Goal: Information Seeking & Learning: Learn about a topic

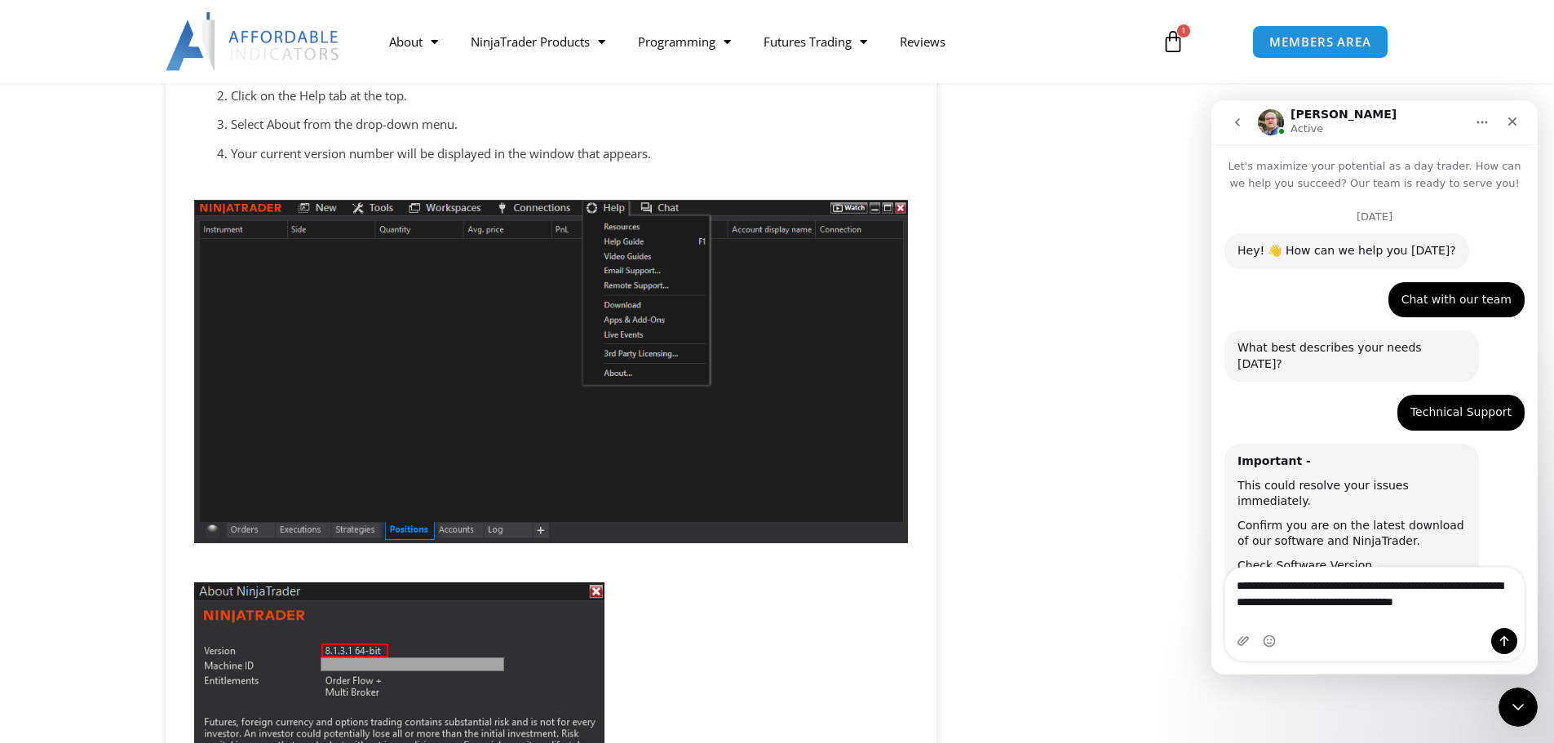
click at [1325, 612] on textarea "**********" at bounding box center [1374, 590] width 298 height 44
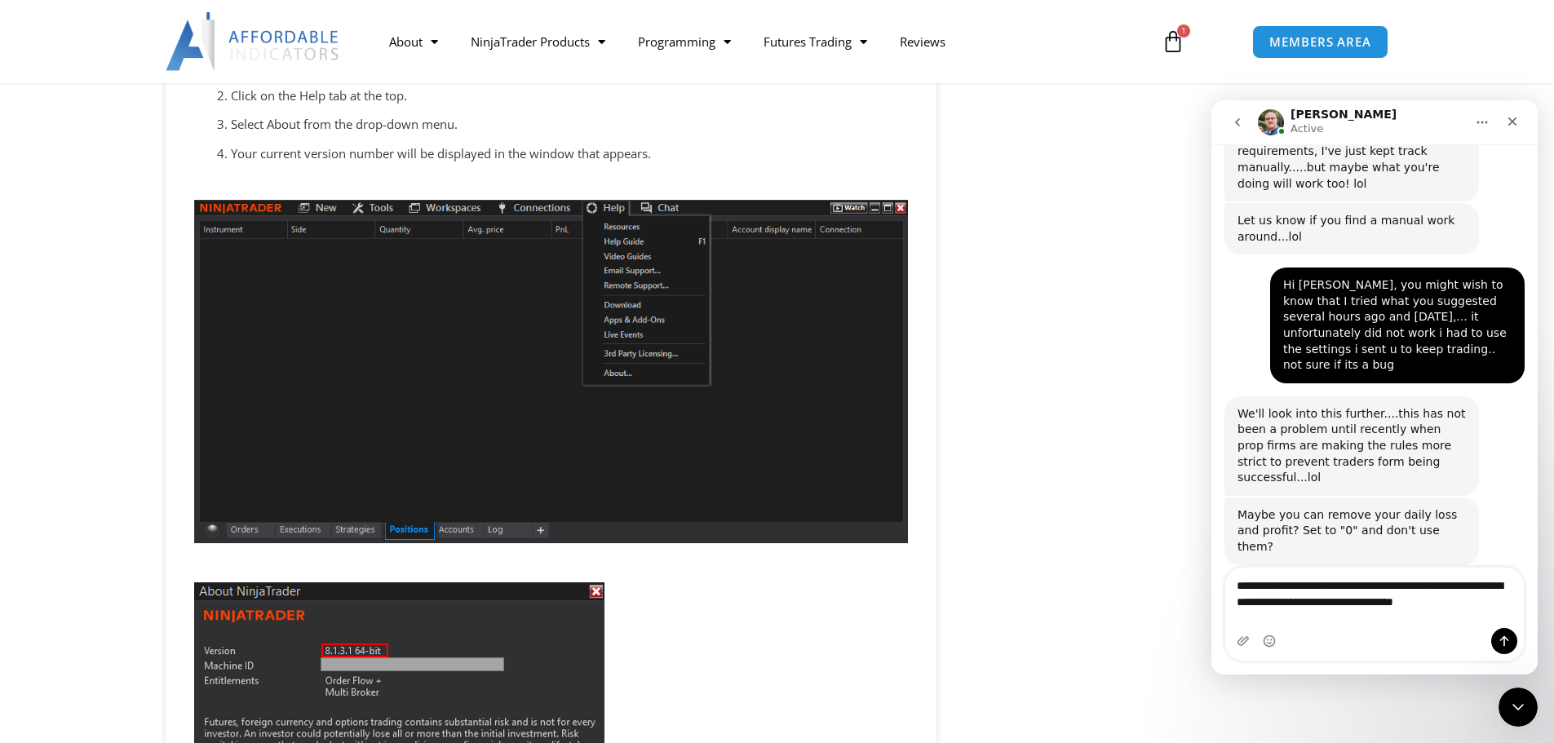
click at [1325, 612] on textarea "**********" at bounding box center [1374, 590] width 298 height 44
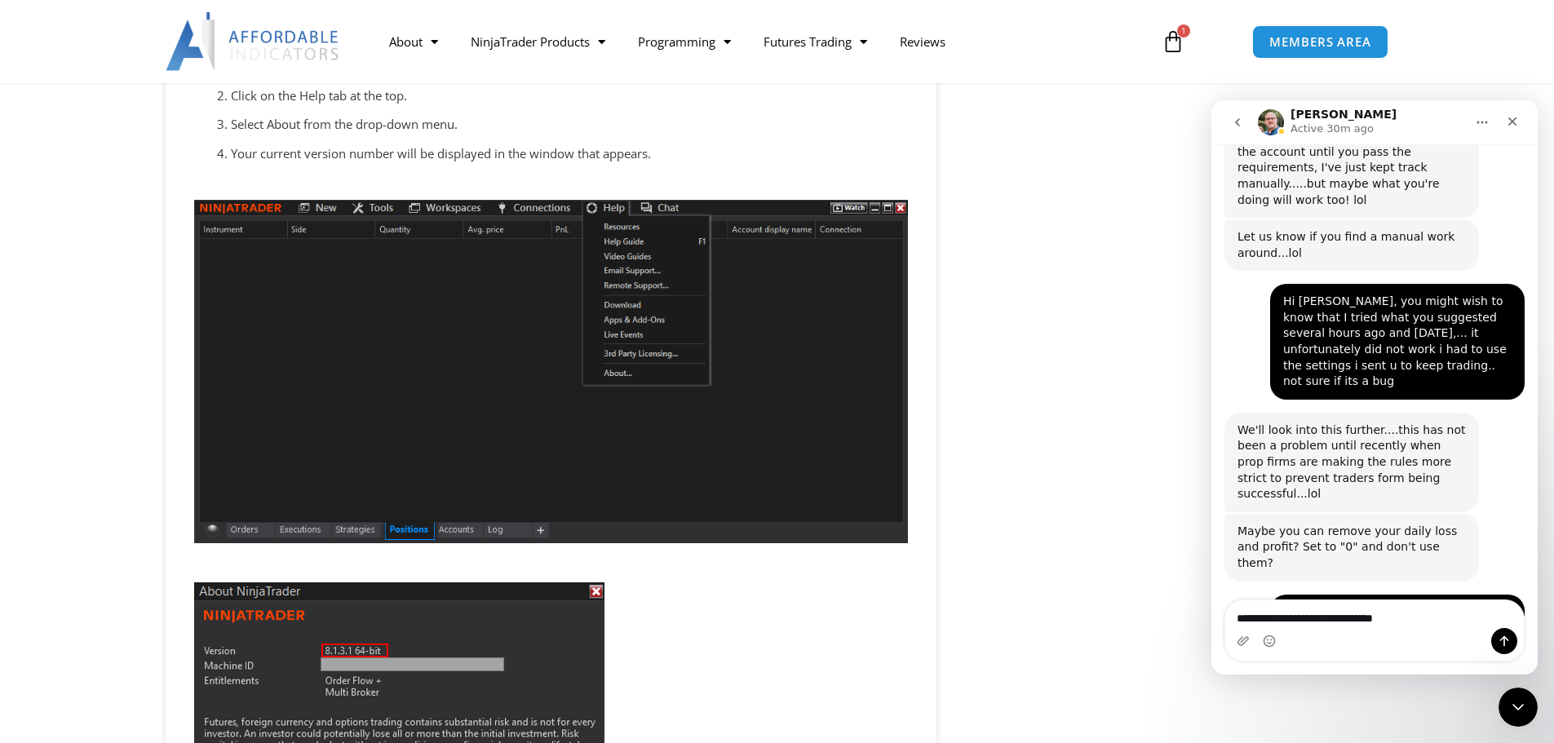
type textarea "**********"
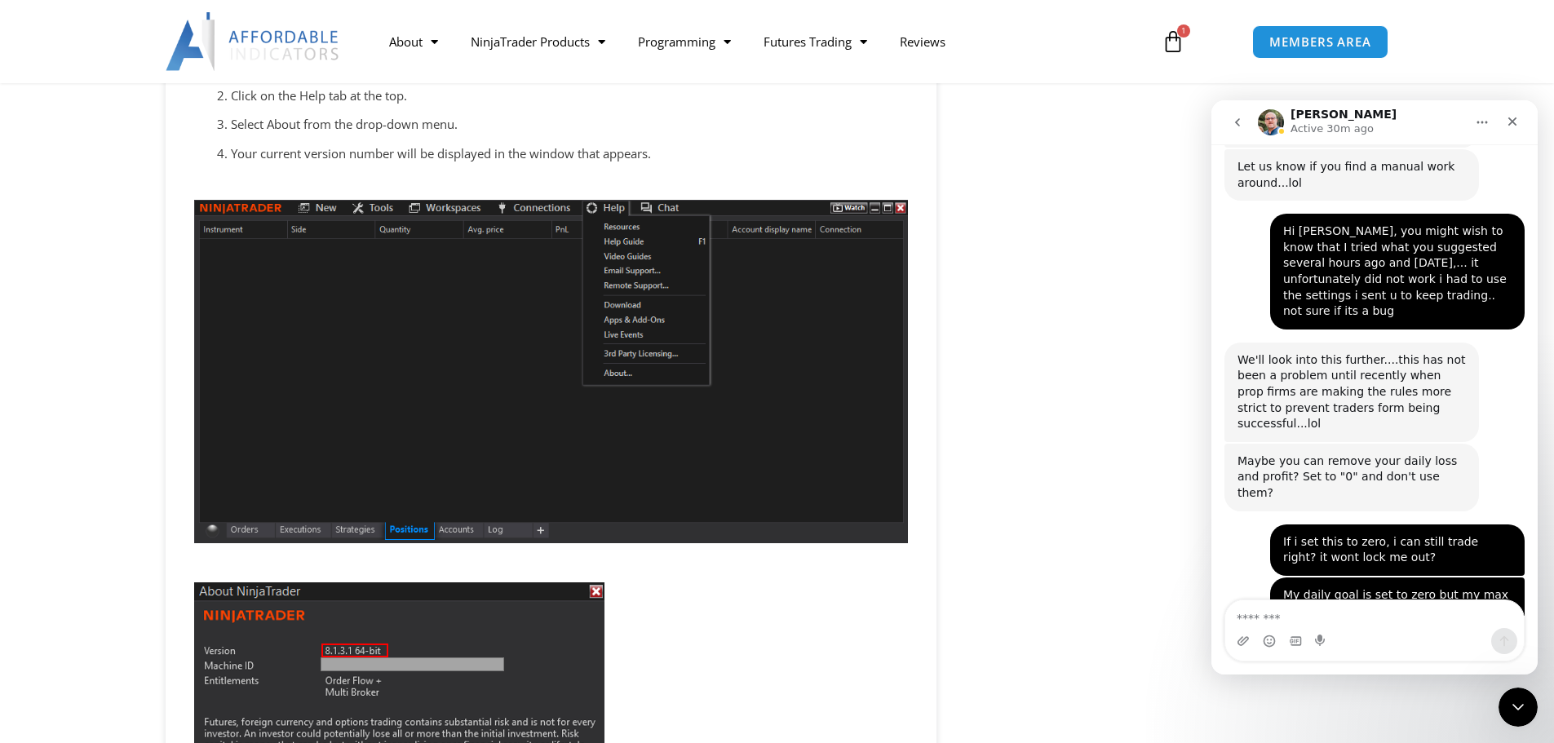
click at [1385, 633] on div "Intercom messenger" at bounding box center [1374, 641] width 298 height 26
click at [1382, 617] on textarea "Message…" at bounding box center [1374, 614] width 298 height 28
type textarea "**********"
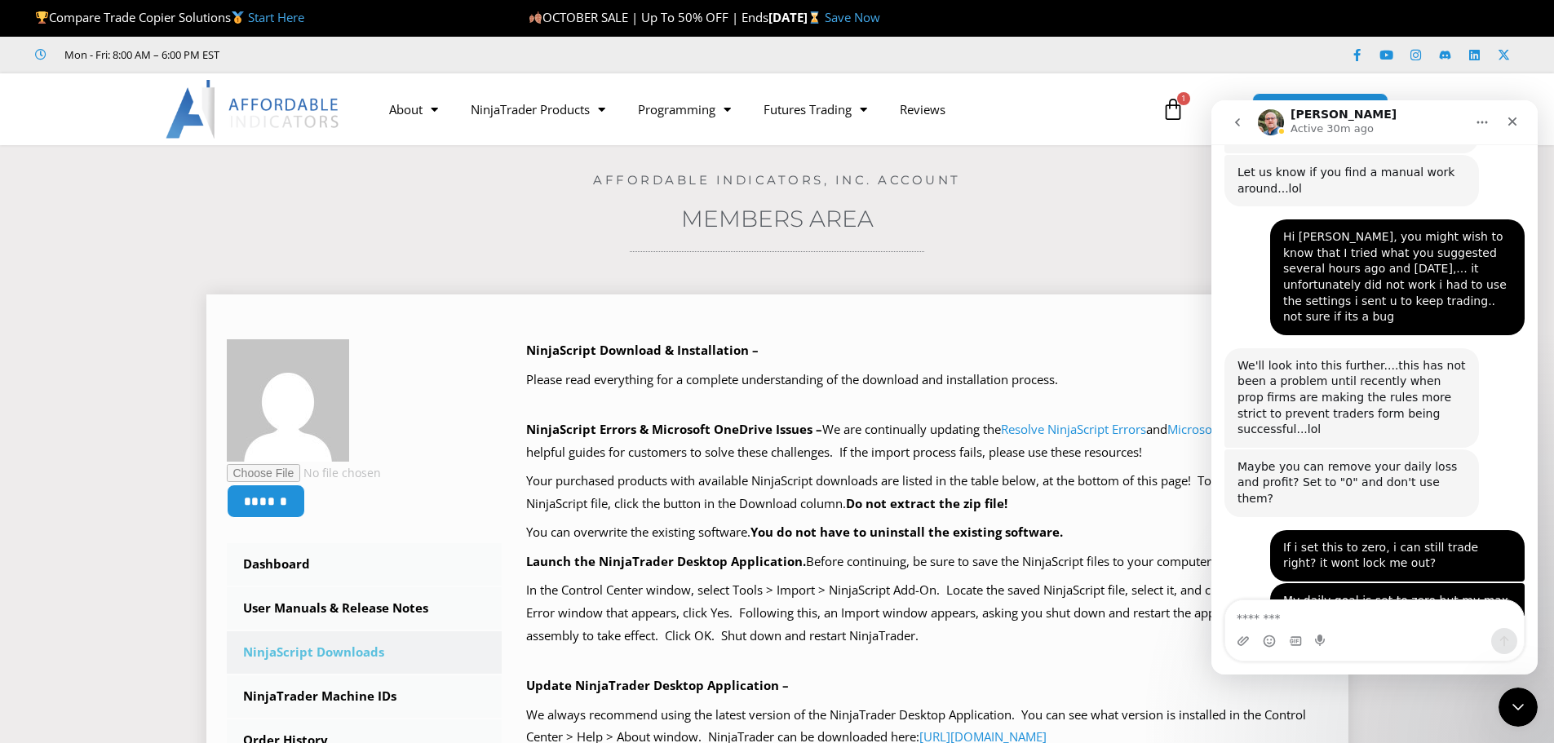
scroll to position [6210, 0]
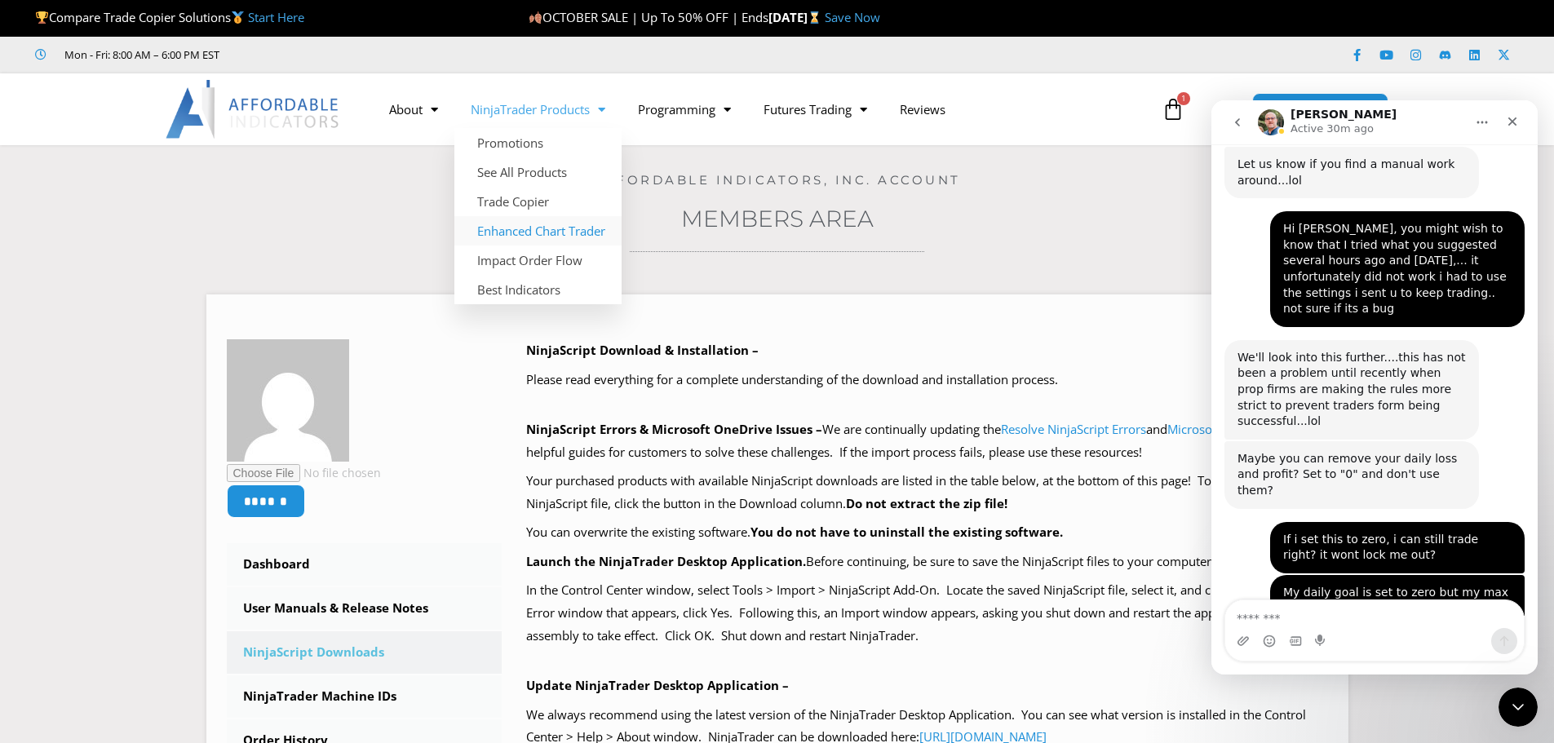
click at [581, 235] on link "Enhanced Chart Trader" at bounding box center [537, 230] width 167 height 29
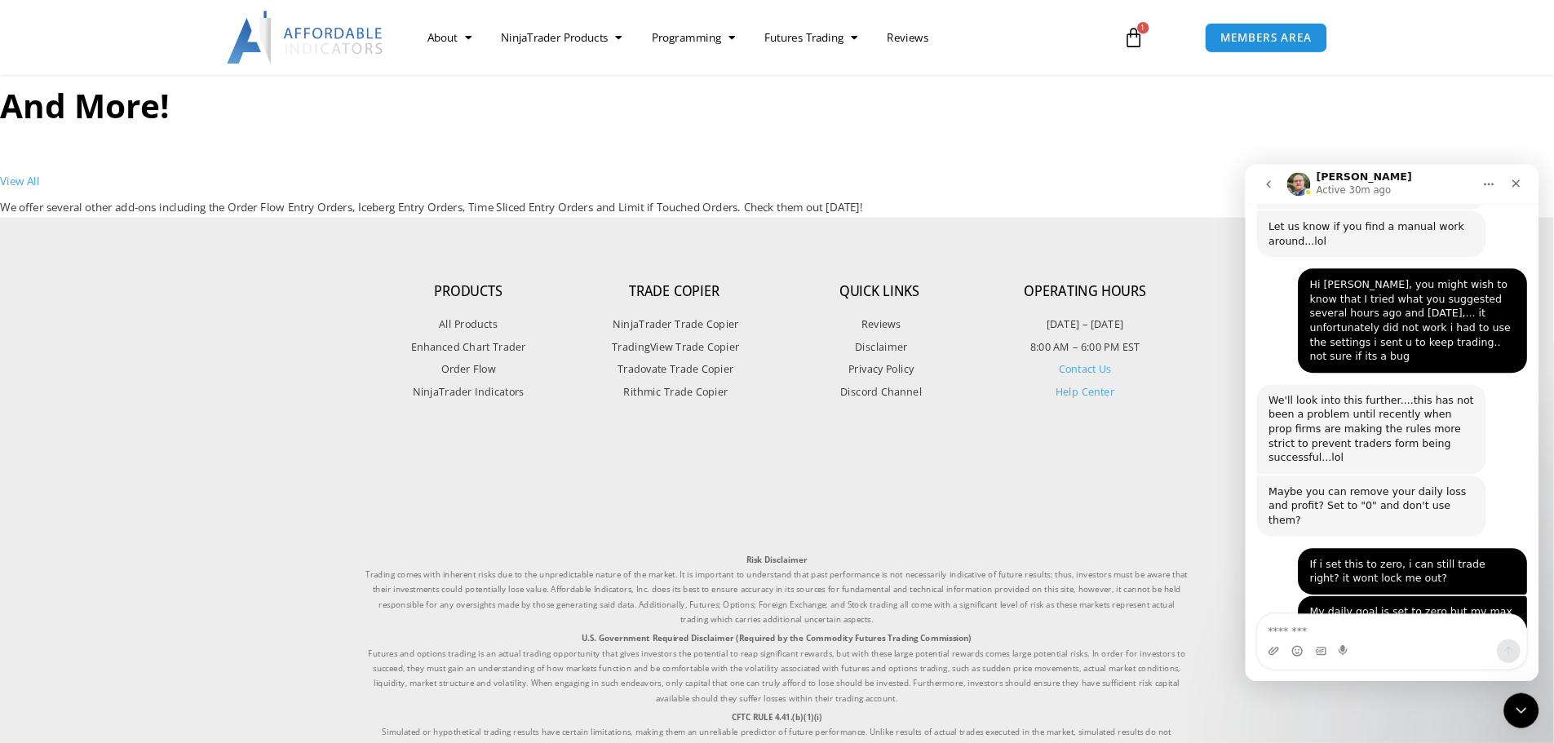
scroll to position [6210, 0]
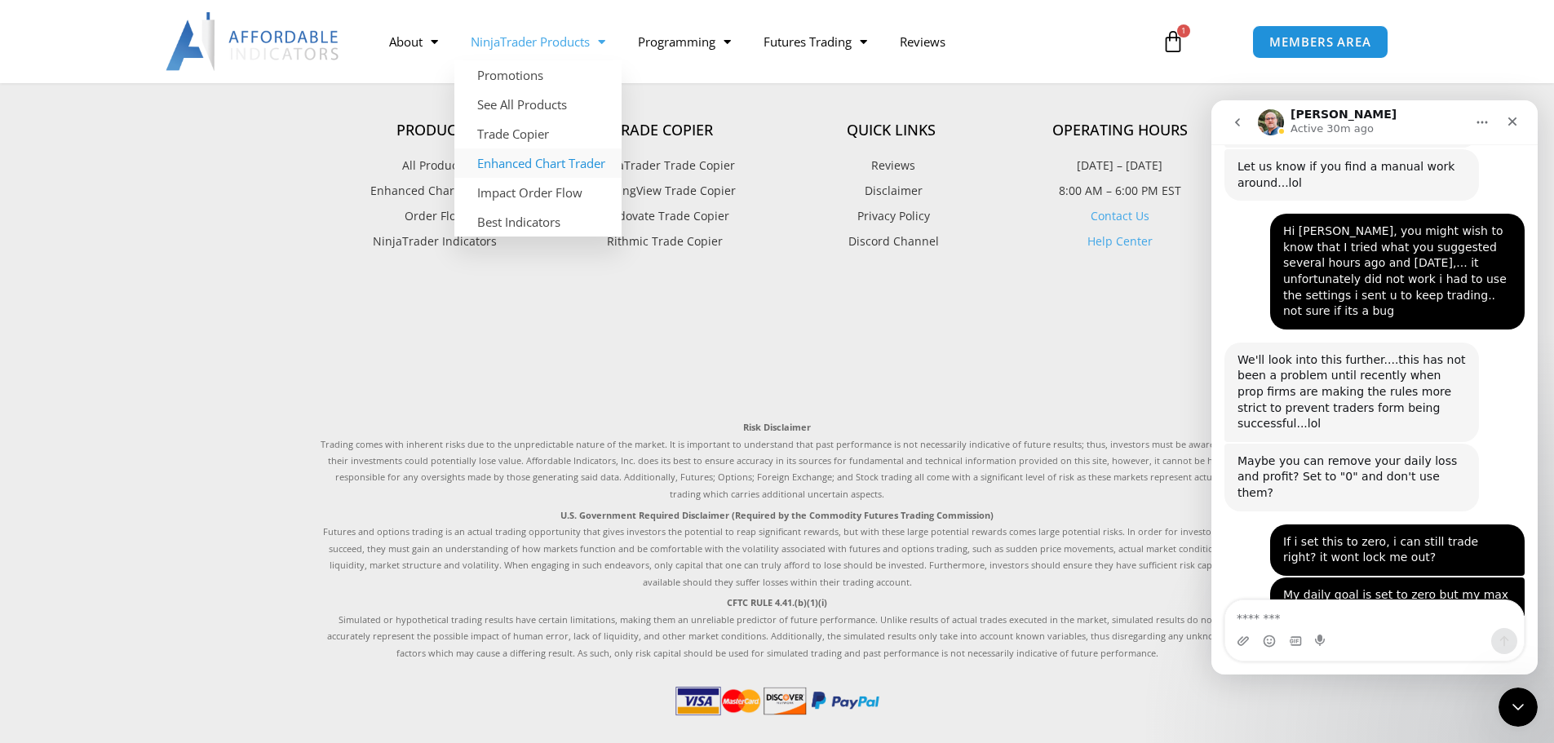
click at [542, 166] on link "Enhanced Chart Trader" at bounding box center [537, 162] width 167 height 29
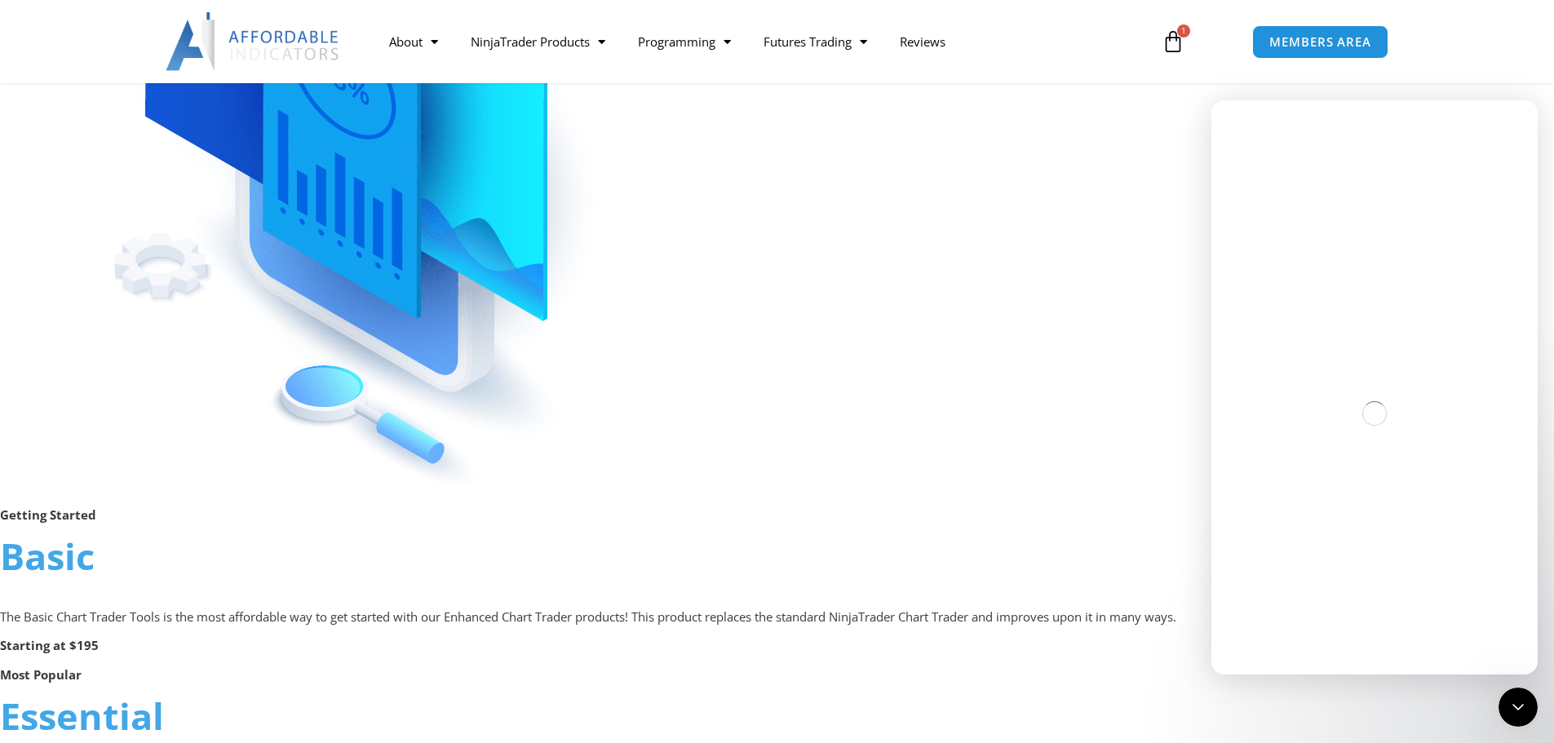
scroll to position [326, 0]
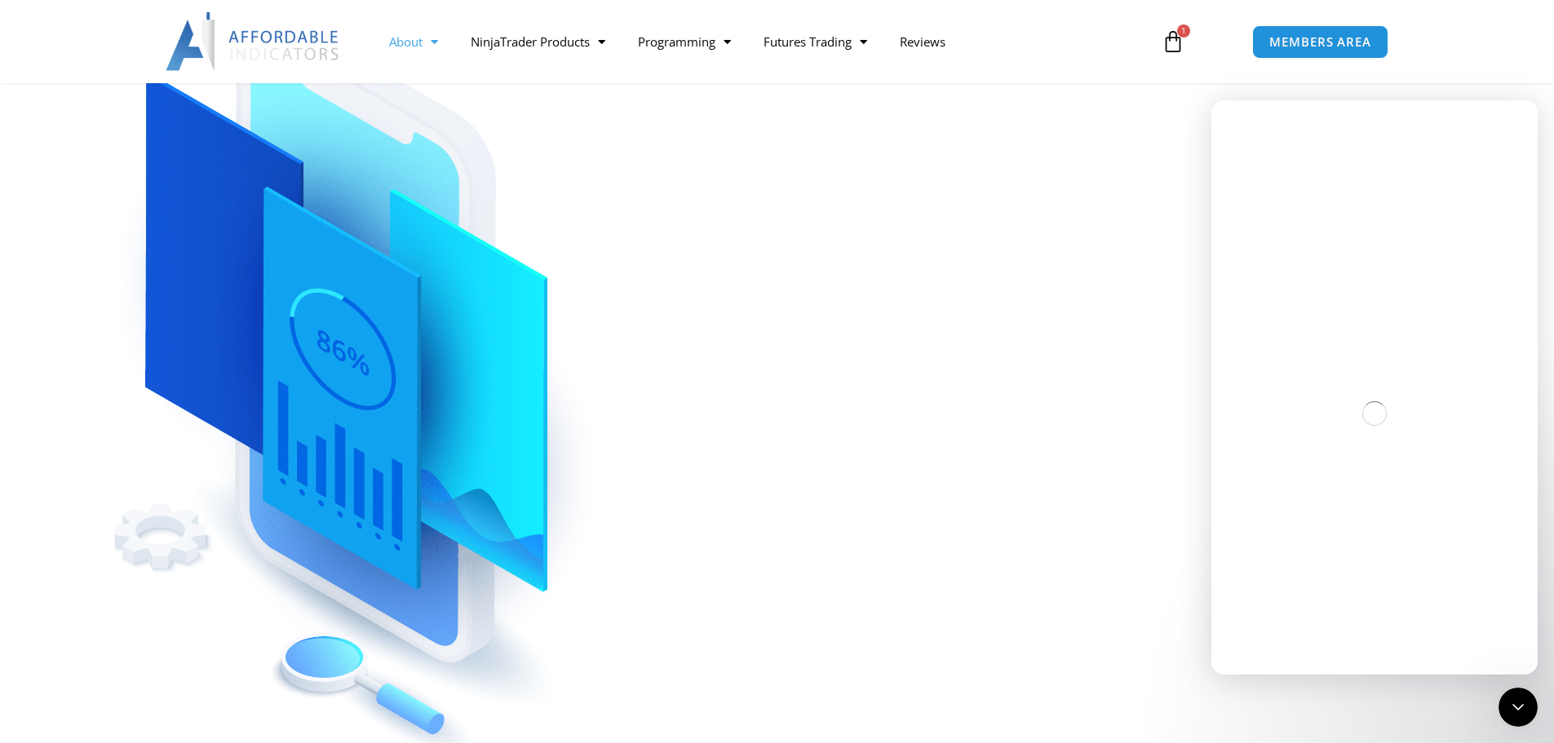
click at [430, 34] on span "Menu" at bounding box center [429, 42] width 15 height 29
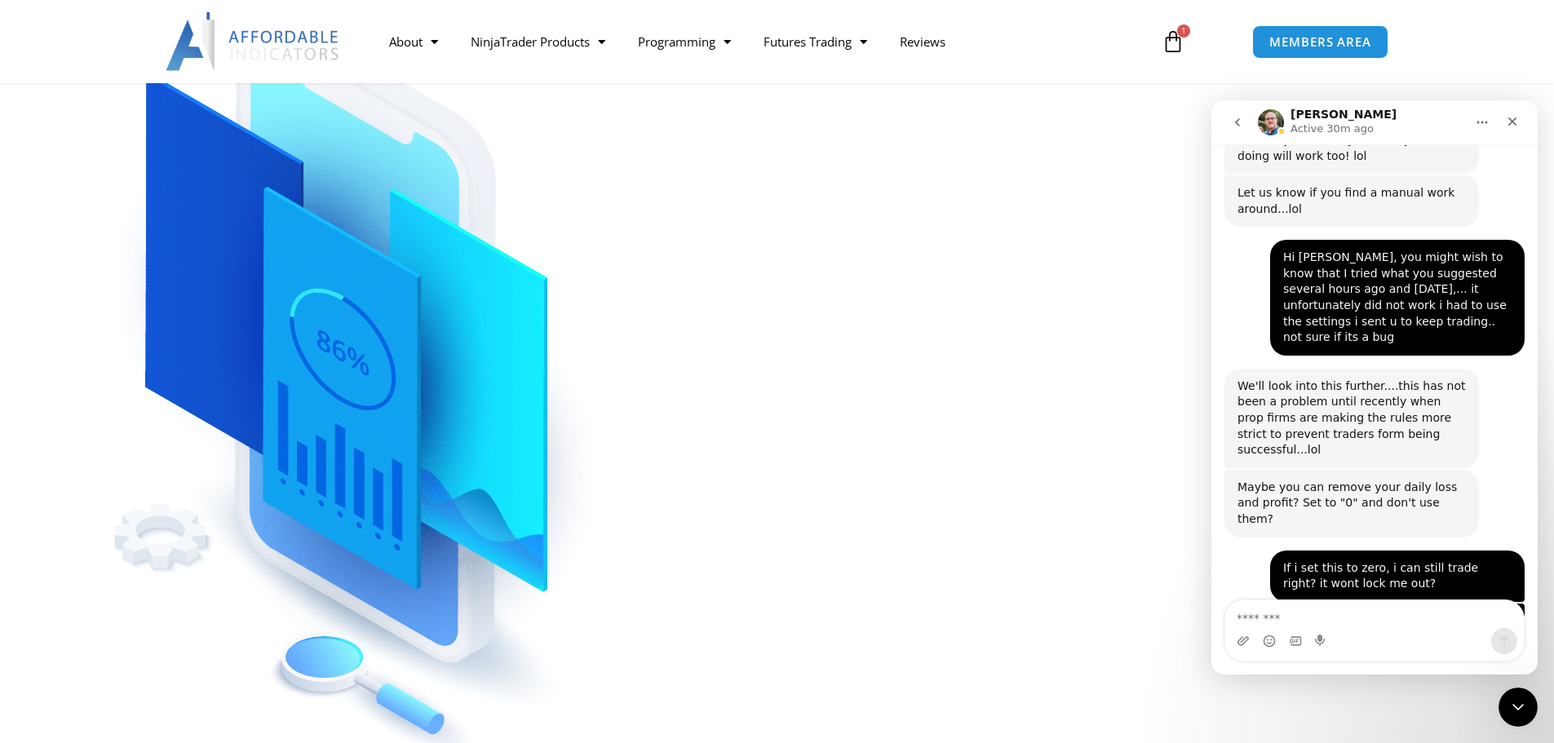
scroll to position [6210, 0]
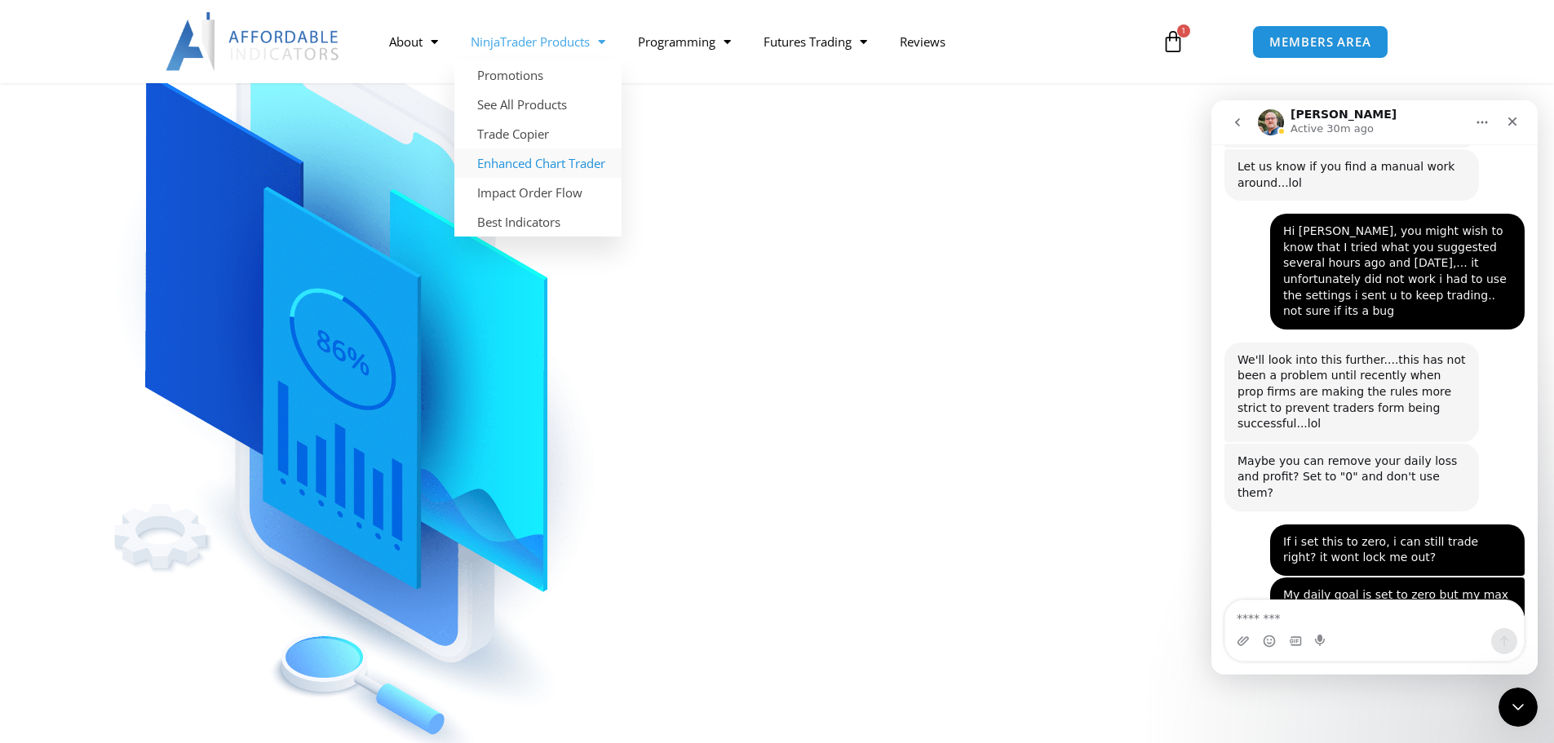
click at [585, 45] on link "NinjaTrader Products" at bounding box center [537, 42] width 167 height 38
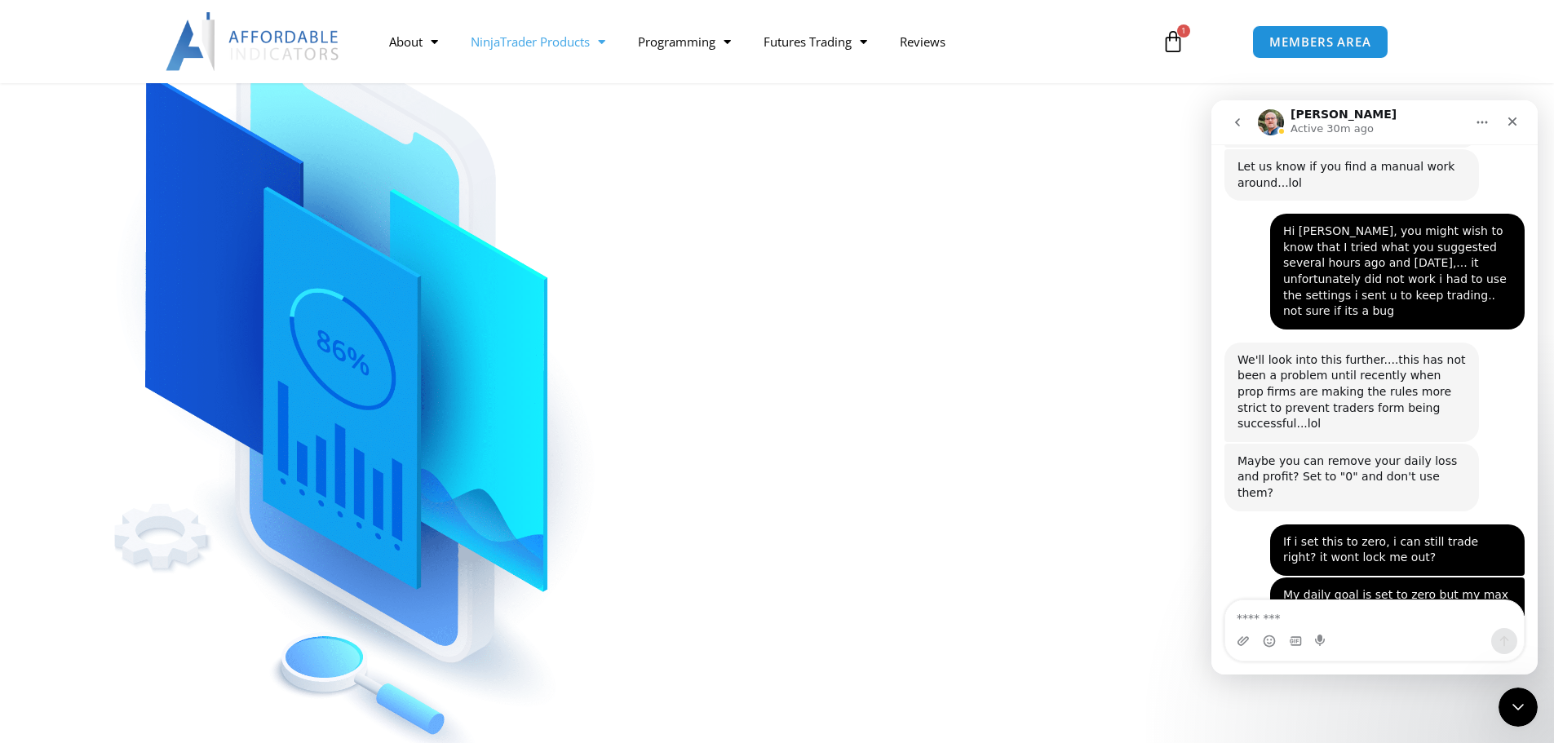
click at [555, 45] on link "NinjaTrader Products" at bounding box center [537, 42] width 167 height 38
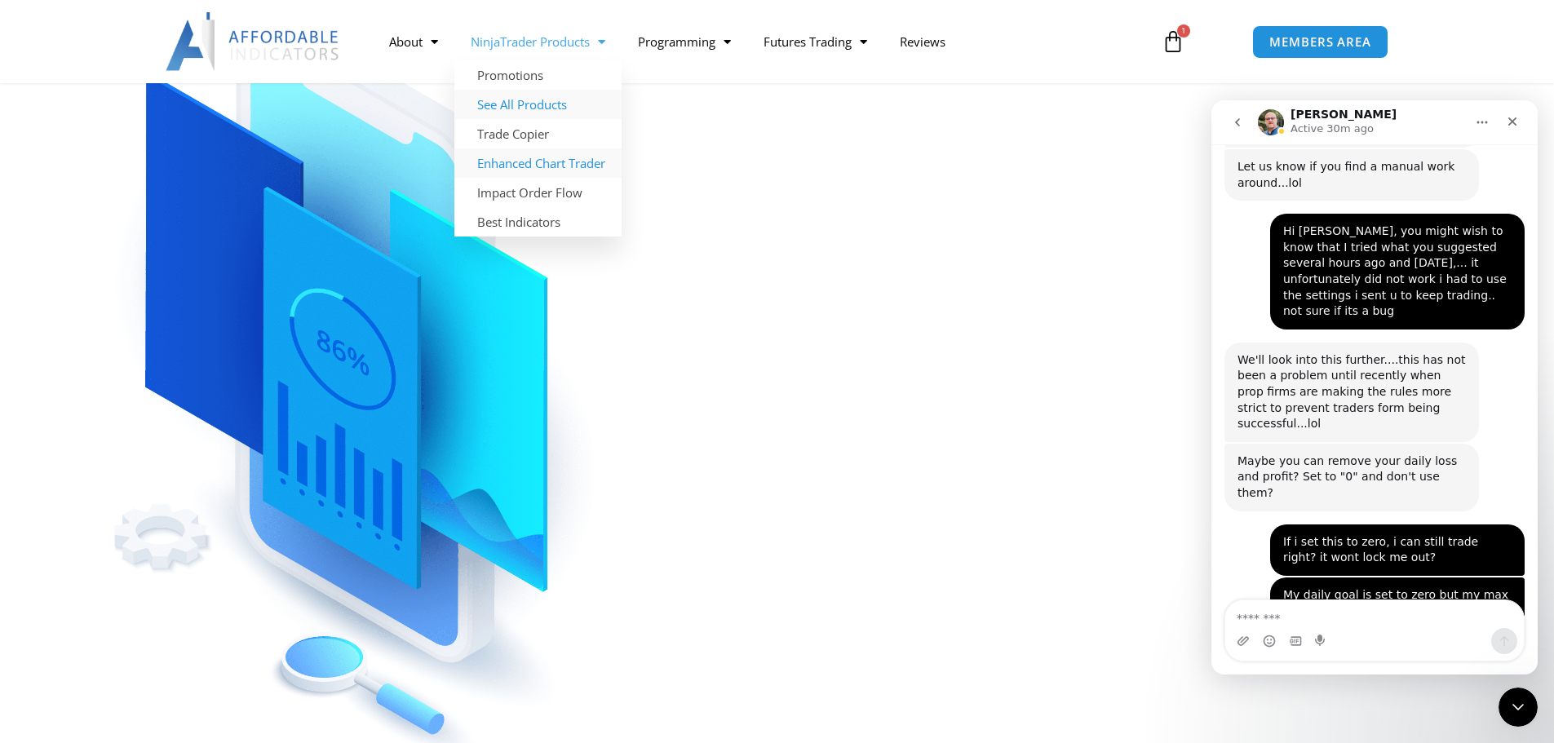
click at [542, 99] on link "See All Products" at bounding box center [537, 104] width 167 height 29
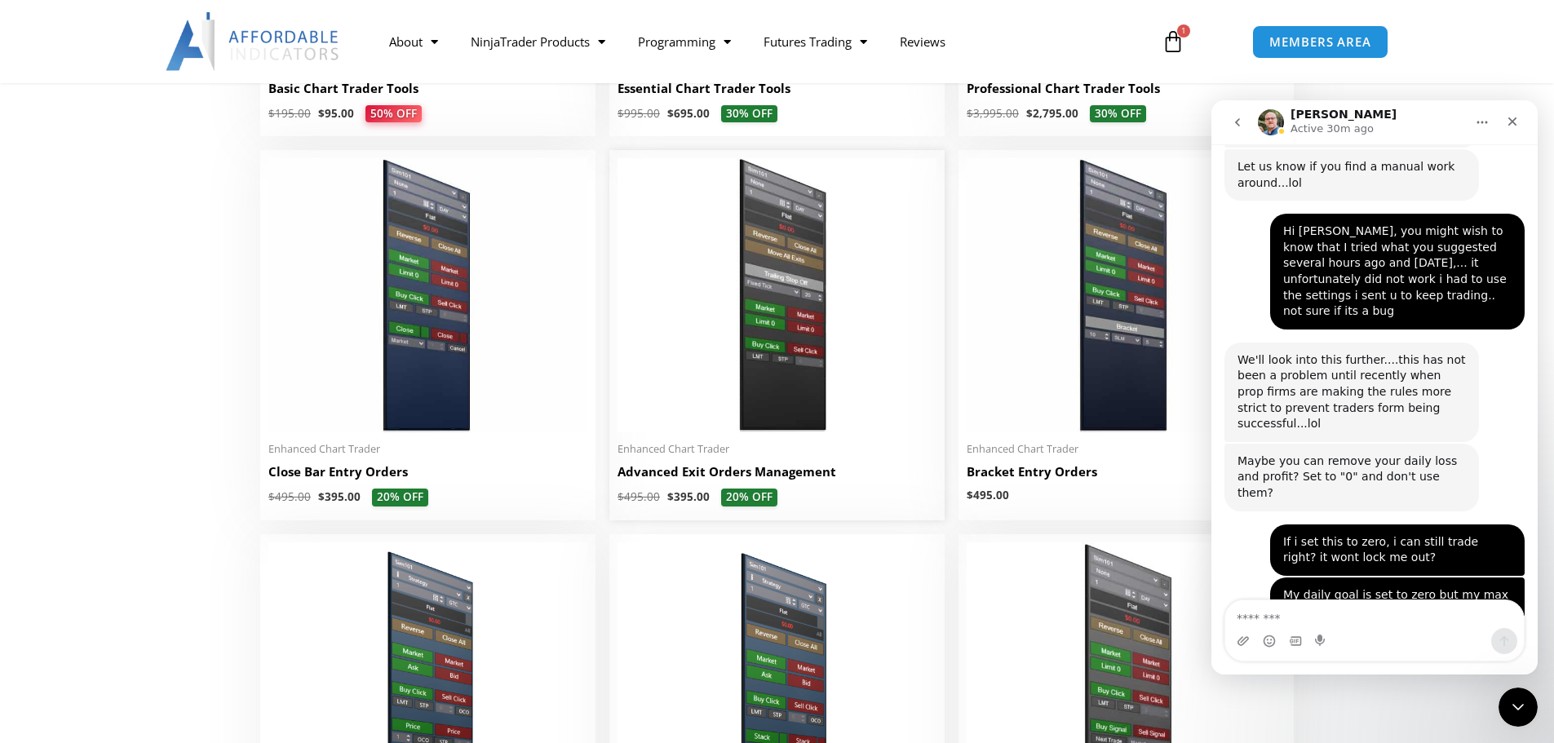
scroll to position [1060, 0]
click at [1387, 617] on textarea "Message…" at bounding box center [1374, 614] width 298 height 28
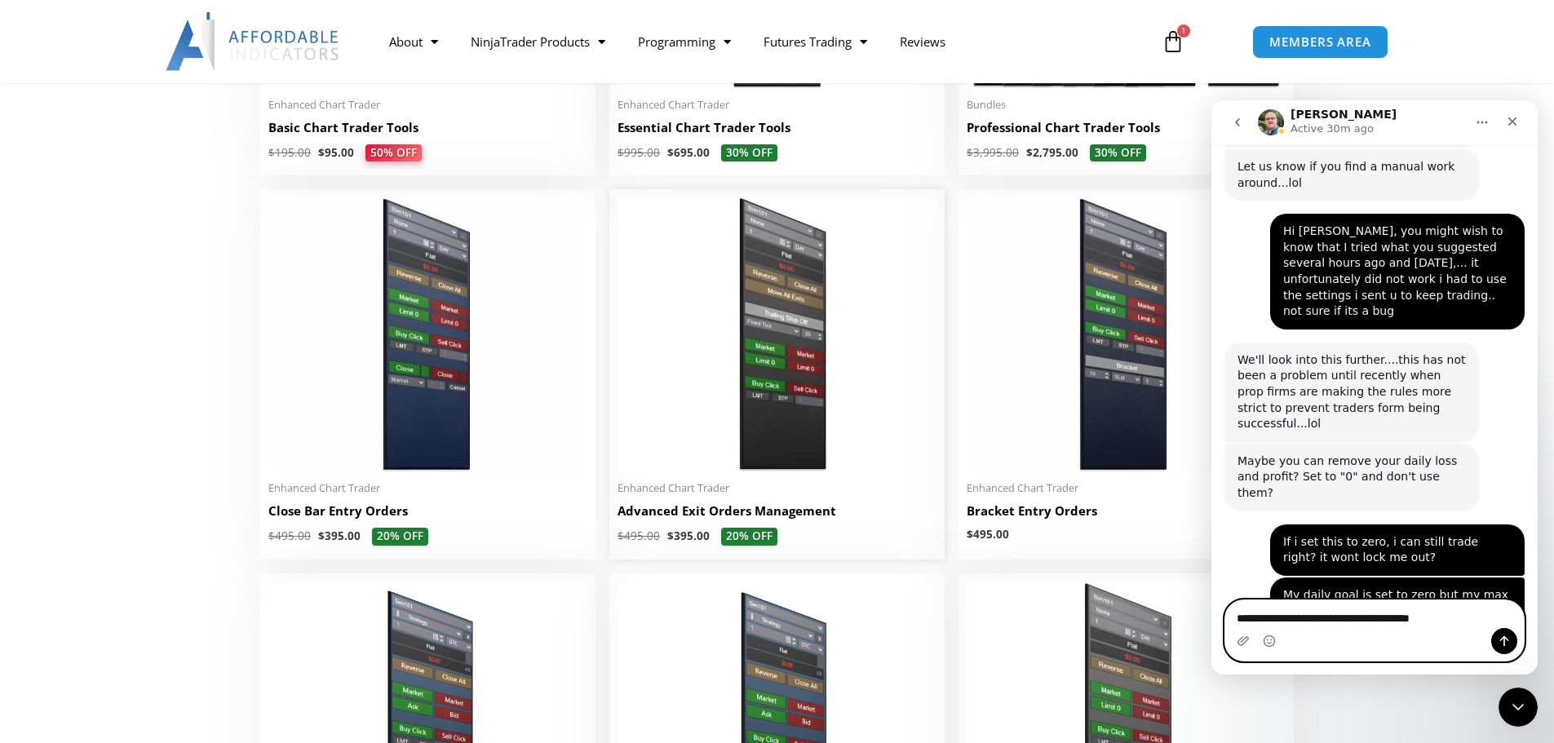
scroll to position [734, 0]
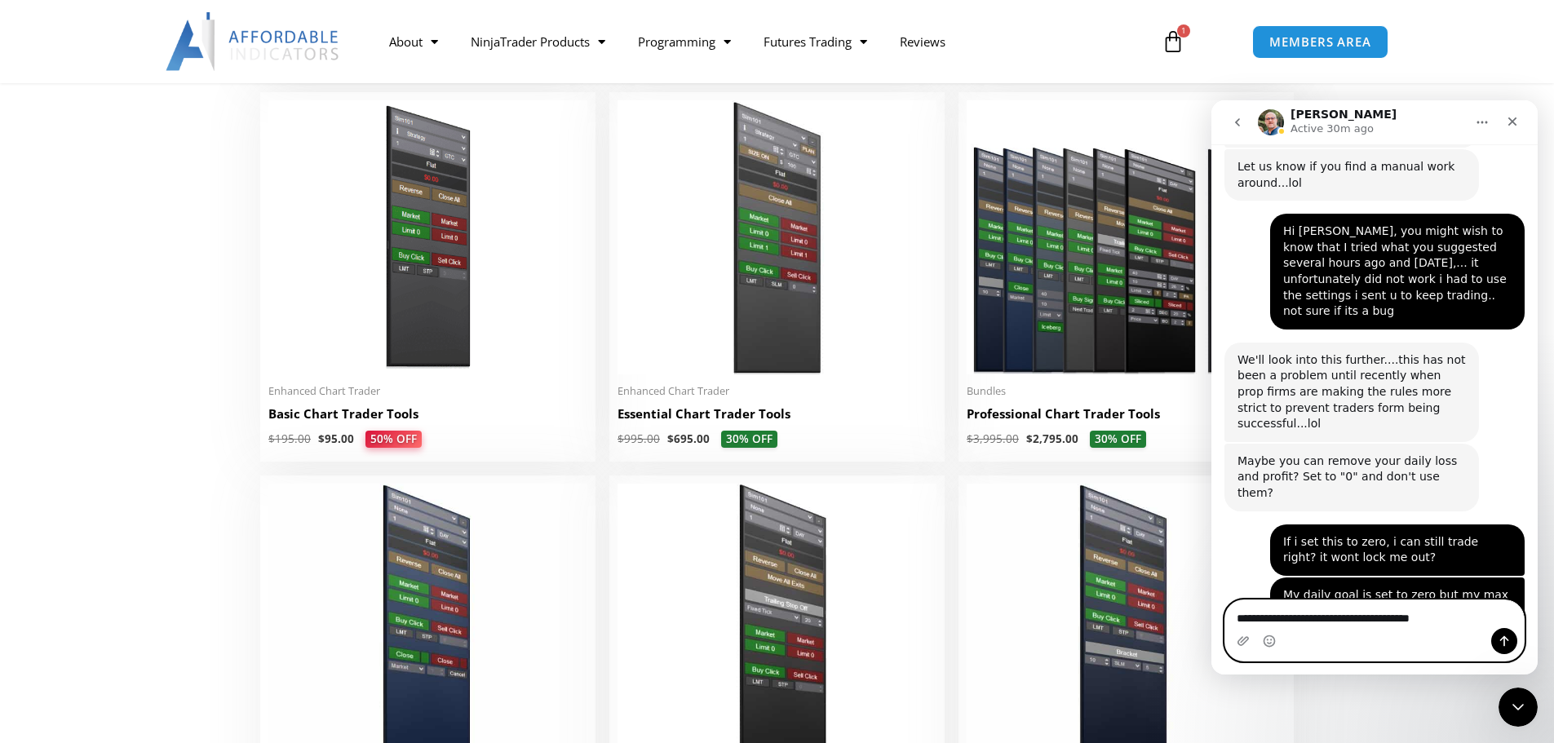
click at [1446, 620] on textarea "**********" at bounding box center [1374, 614] width 298 height 28
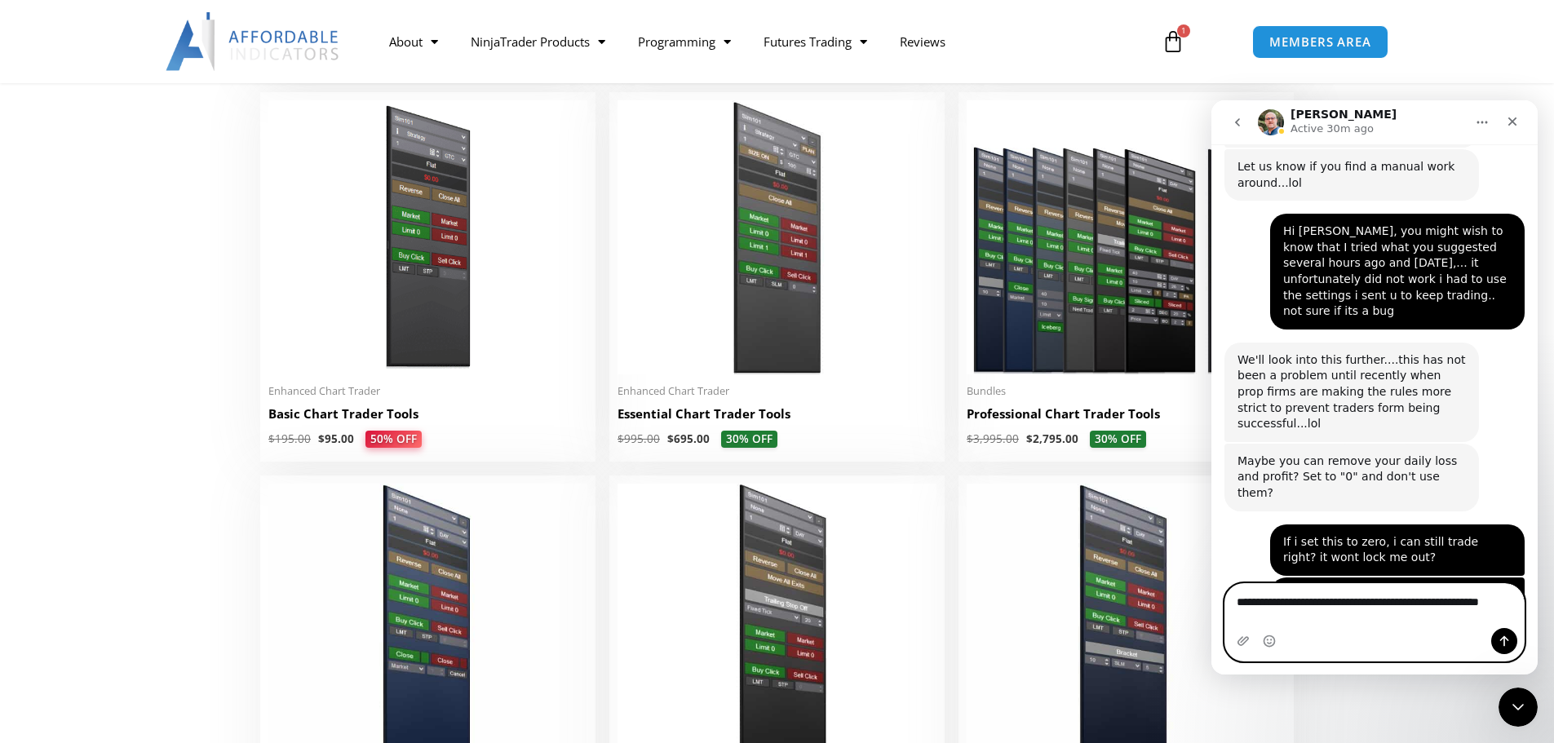
scroll to position [6226, 0]
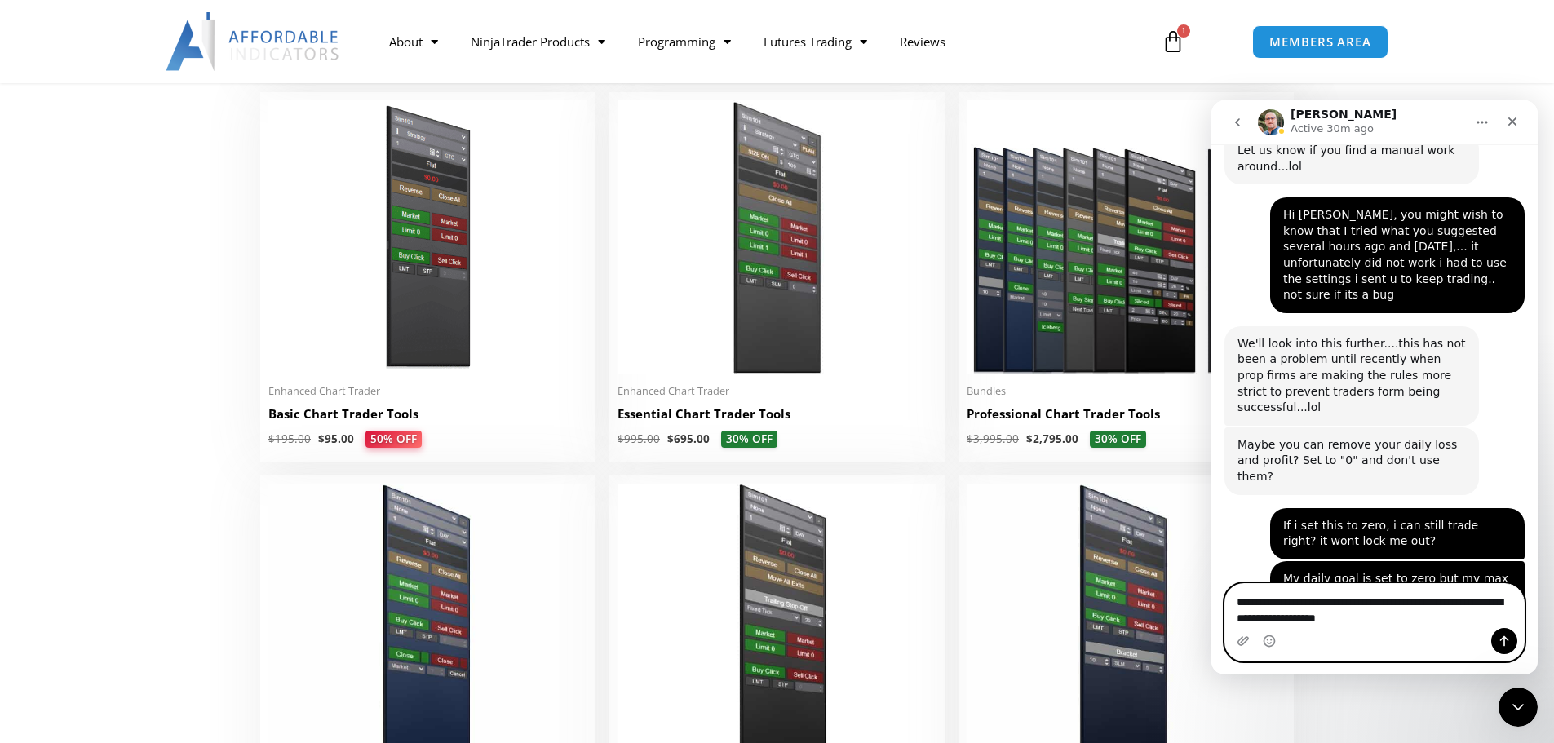
type textarea "**********"
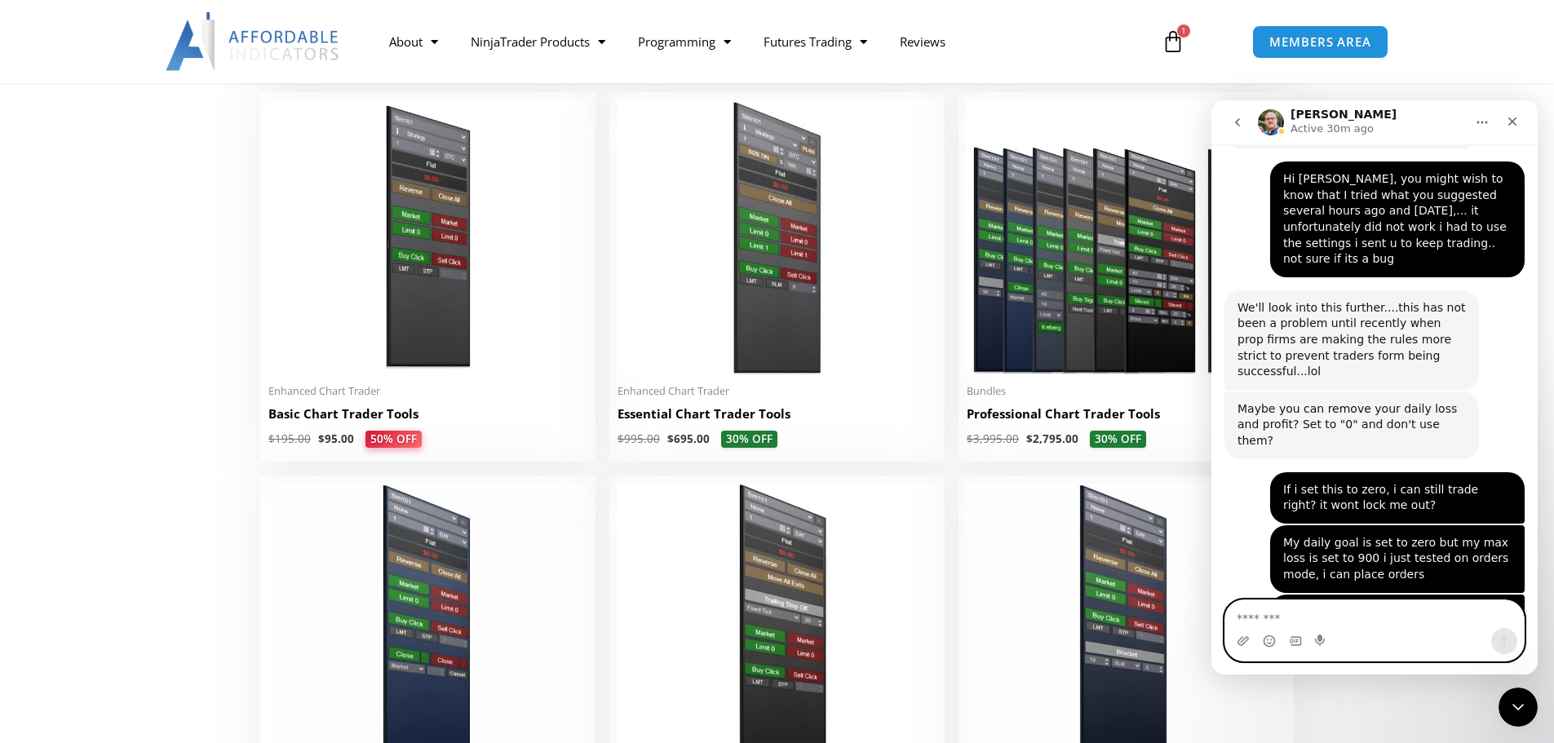
scroll to position [6263, 0]
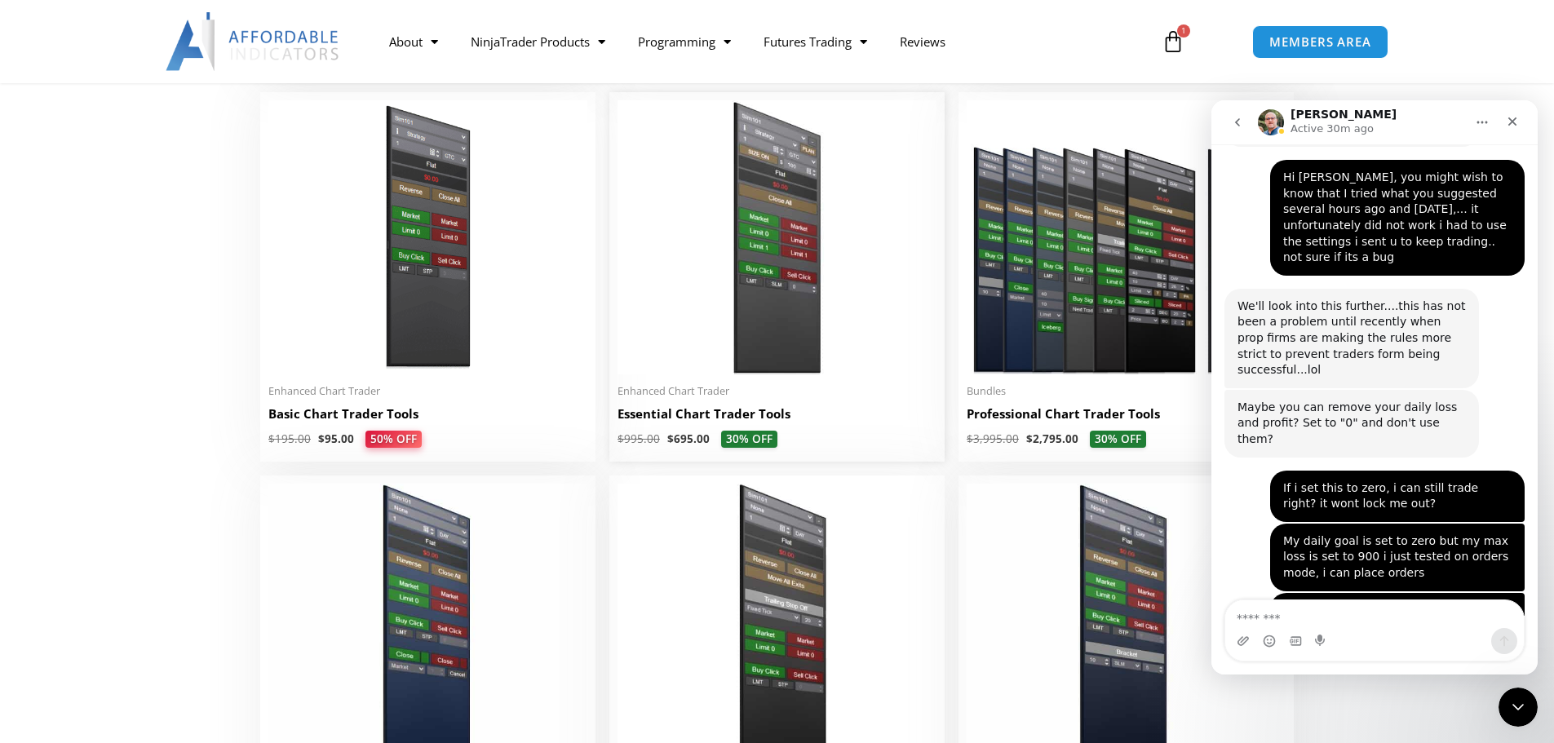
click at [733, 316] on img at bounding box center [776, 237] width 319 height 274
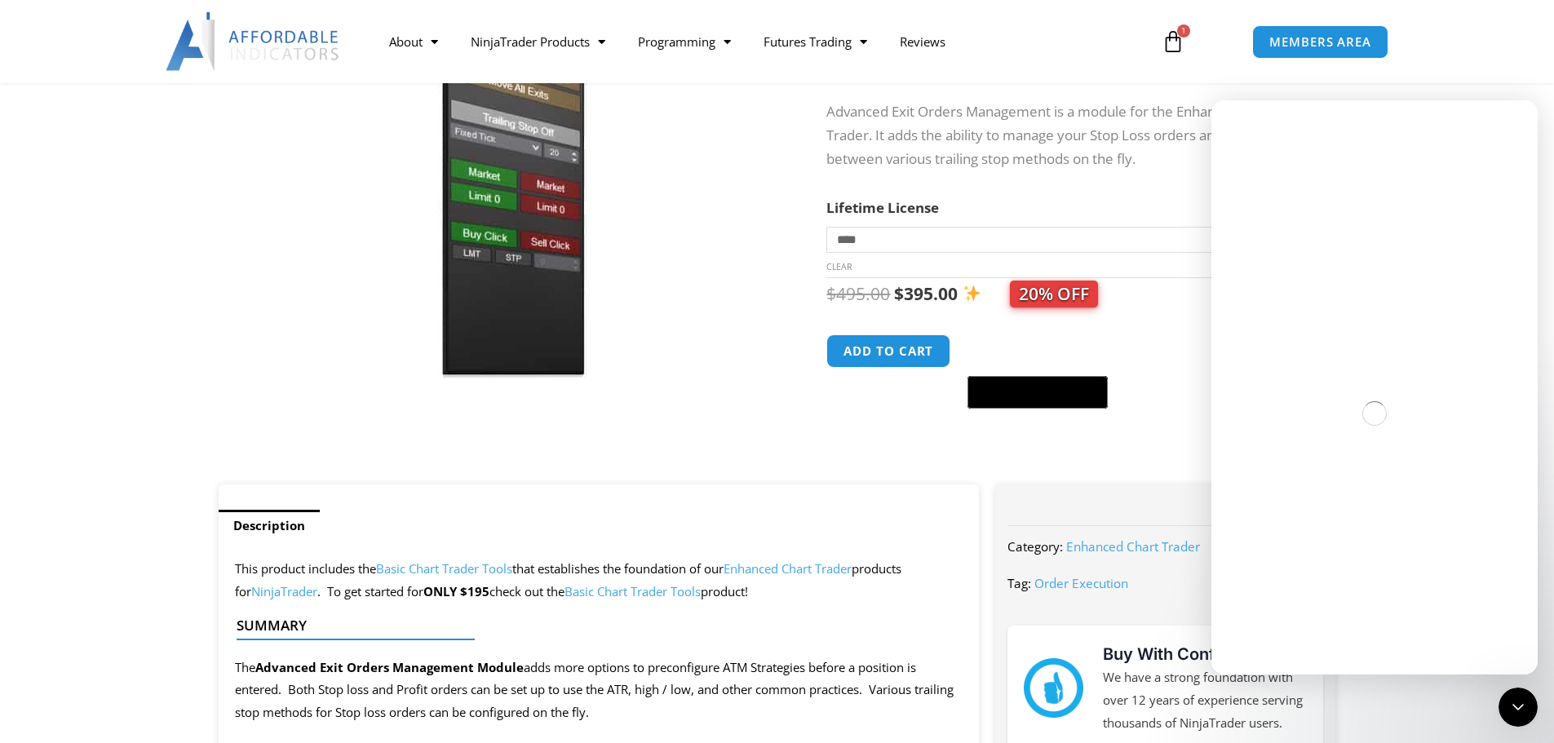
scroll to position [245, 0]
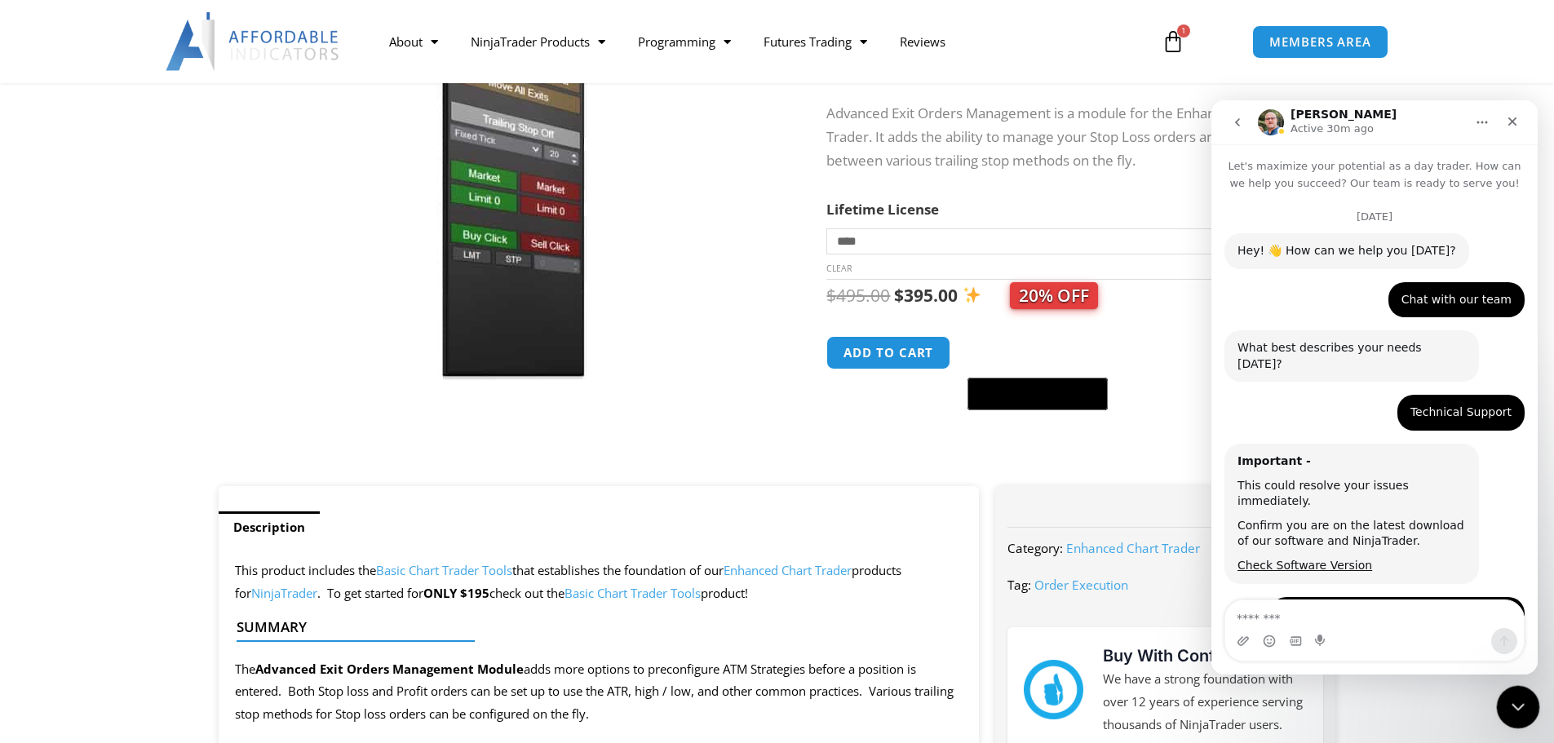
drag, startPoint x: 1513, startPoint y: 705, endPoint x: 2993, endPoint y: 1378, distance: 1625.9
click at [1512, 706] on icon "Close Intercom Messenger" at bounding box center [1515, 705] width 20 height 20
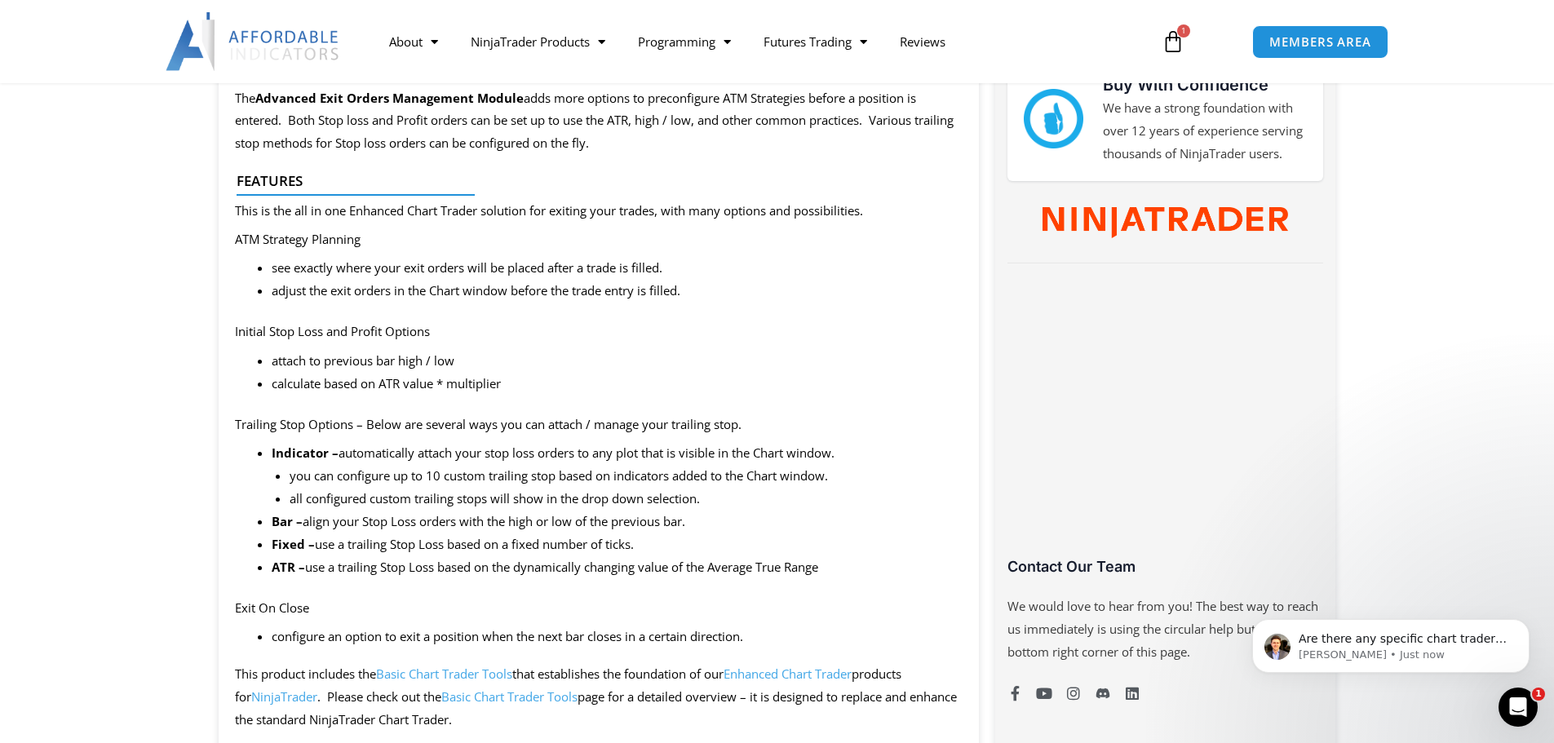
scroll to position [6551, 0]
click at [1415, 650] on div "Are there any specific chart trader products you are looking at?" at bounding box center [1403, 639] width 215 height 21
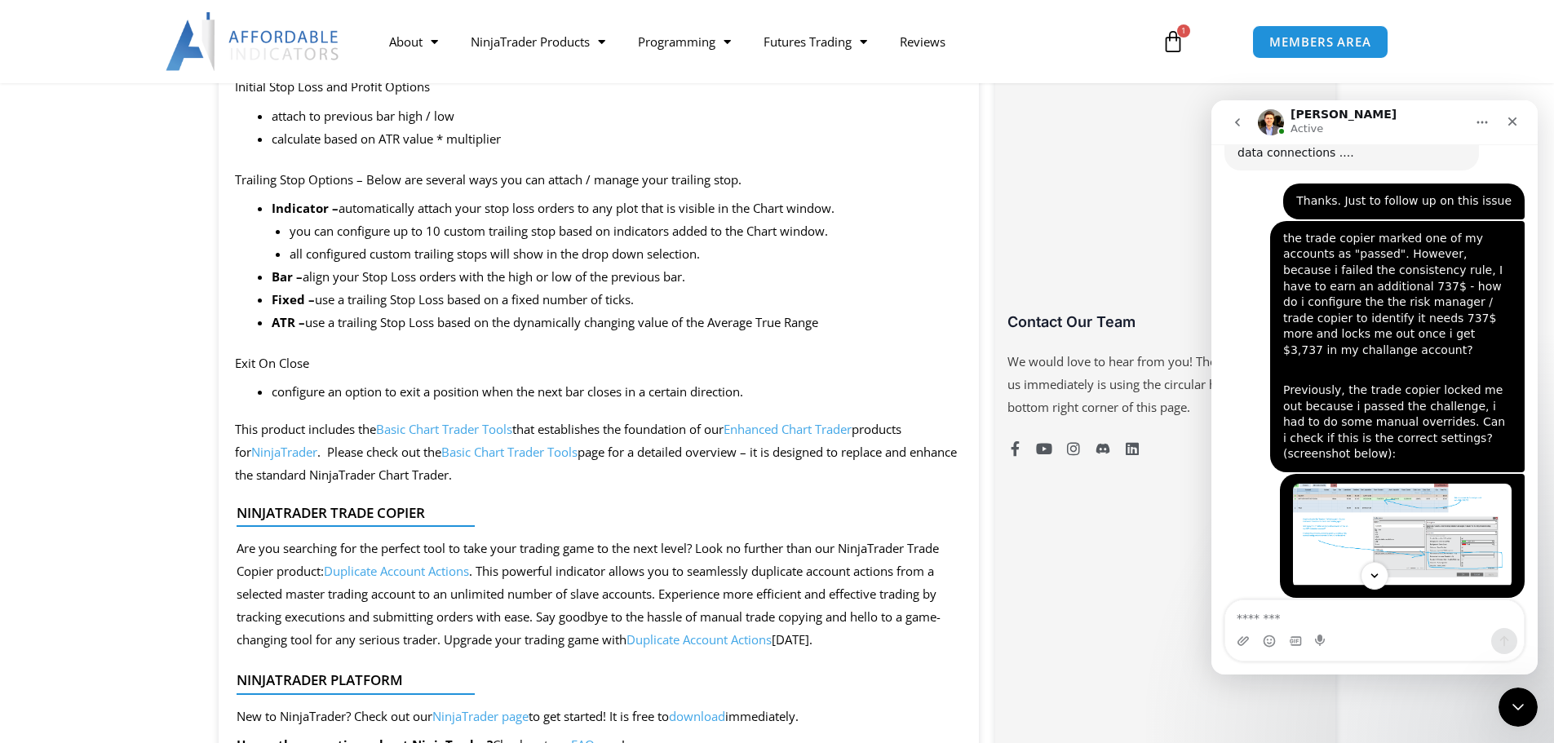
scroll to position [6669, 0]
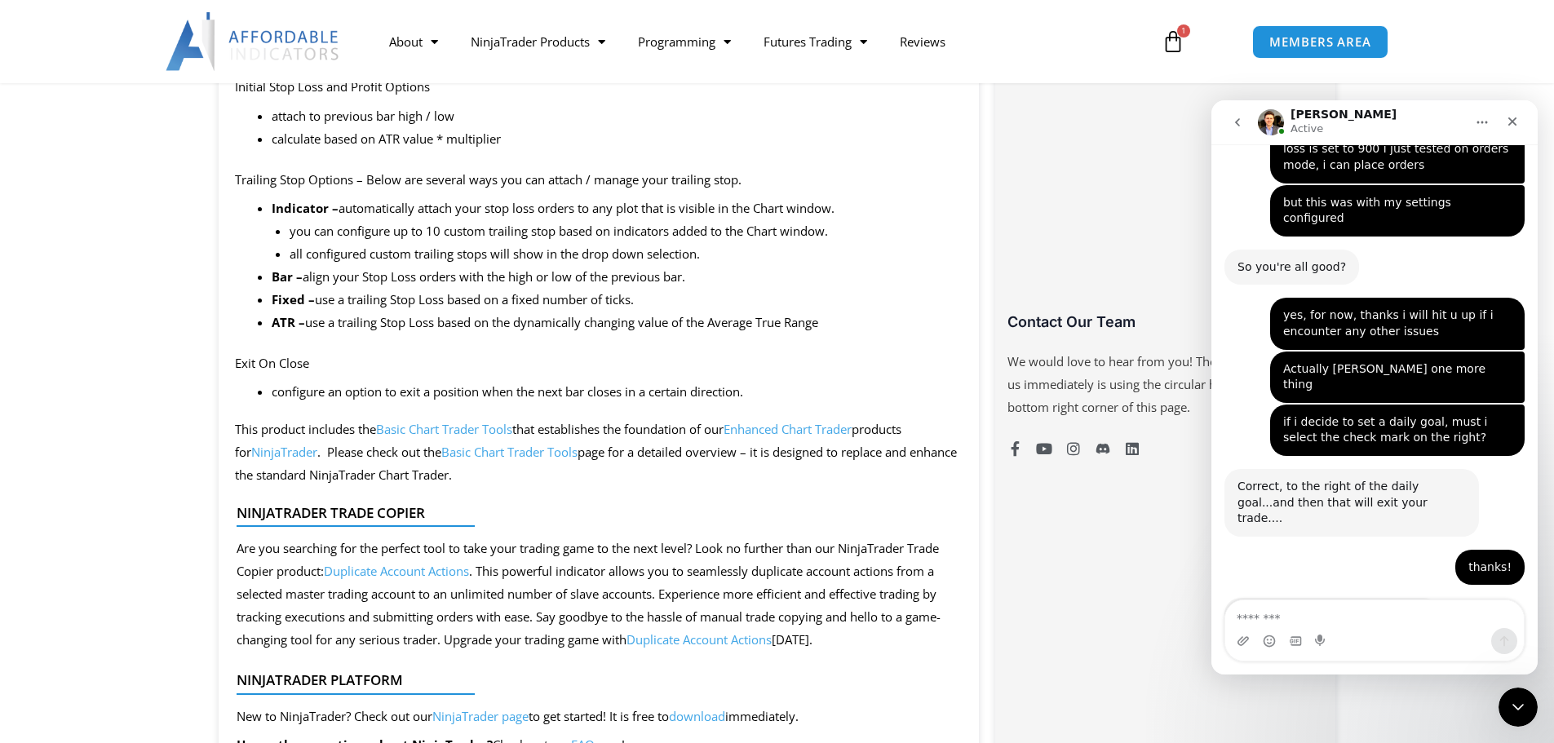
click at [1460, 628] on div "Intercom messenger" at bounding box center [1374, 641] width 298 height 26
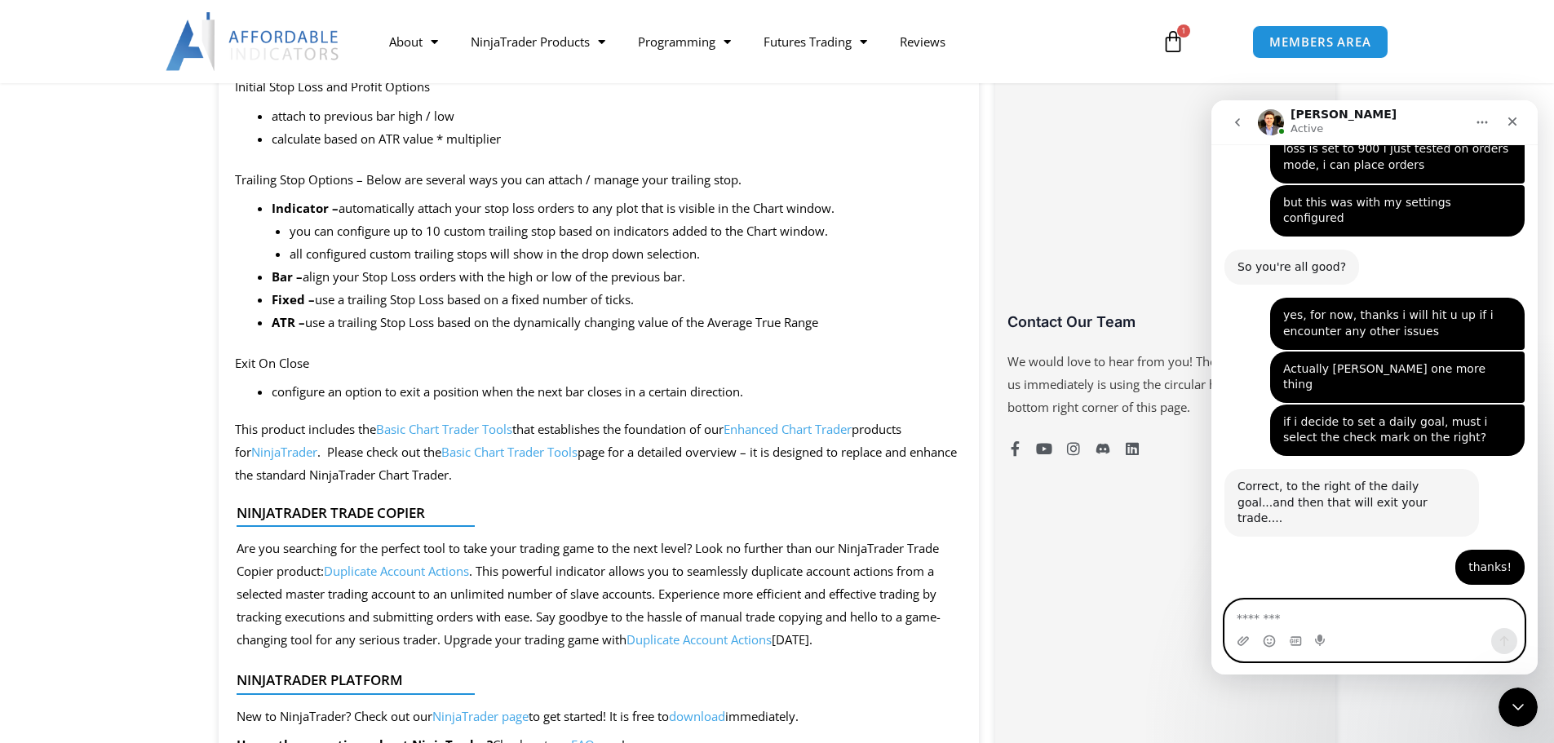
click at [1304, 604] on textarea "Message…" at bounding box center [1374, 614] width 298 height 28
type textarea "*"
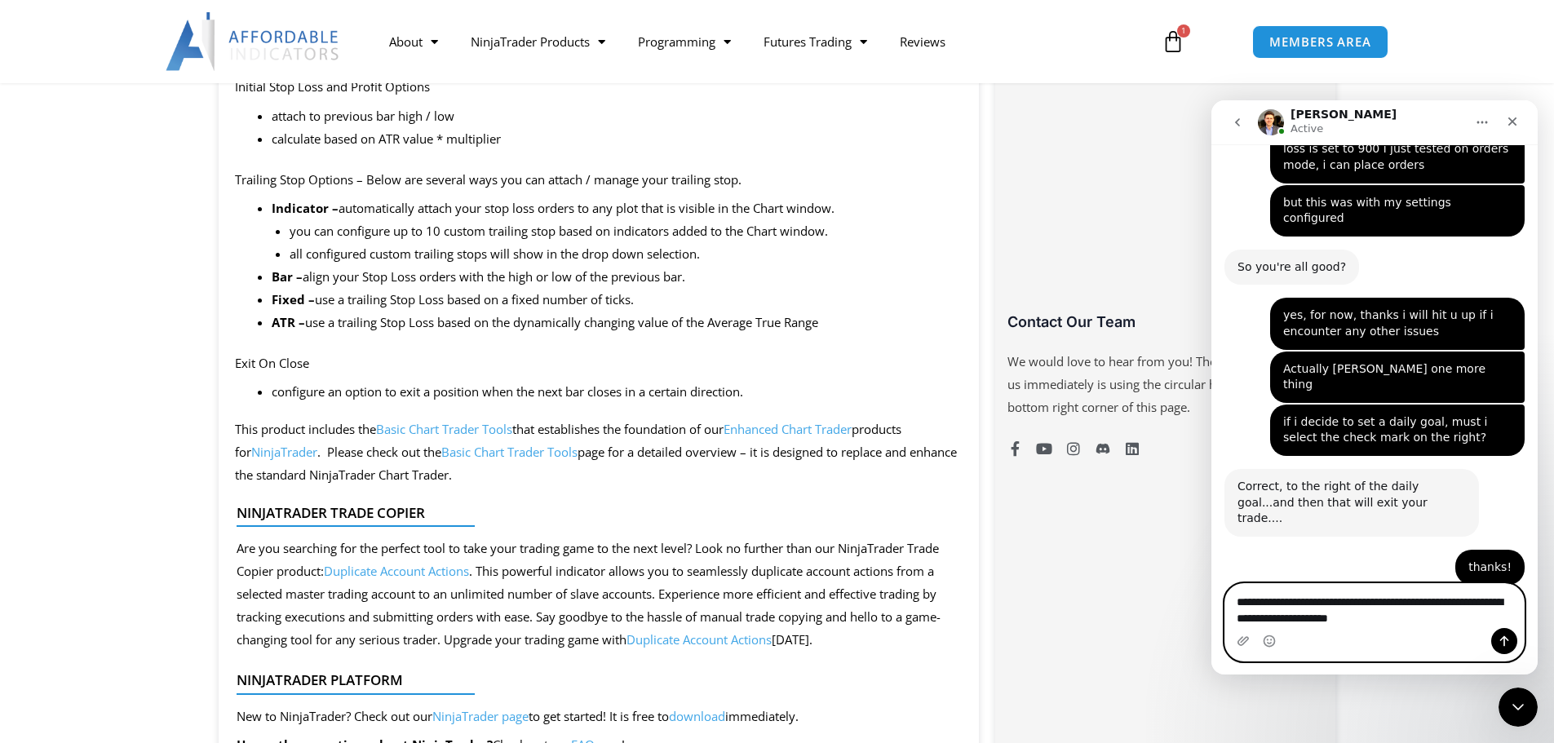
type textarea "**********"
click at [1381, 627] on textarea "**********" at bounding box center [1374, 606] width 298 height 44
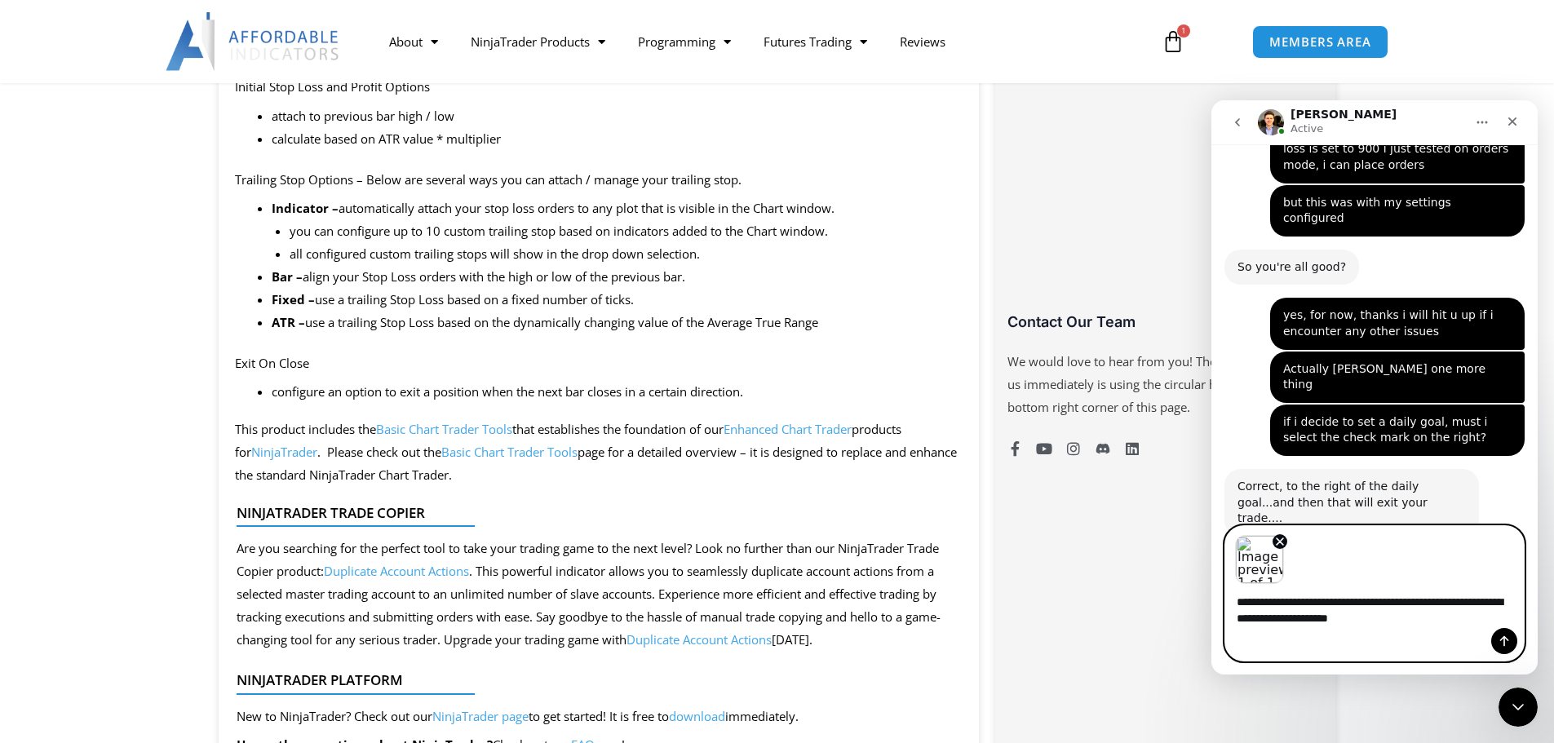
click at [1440, 617] on textarea "**********" at bounding box center [1374, 606] width 298 height 44
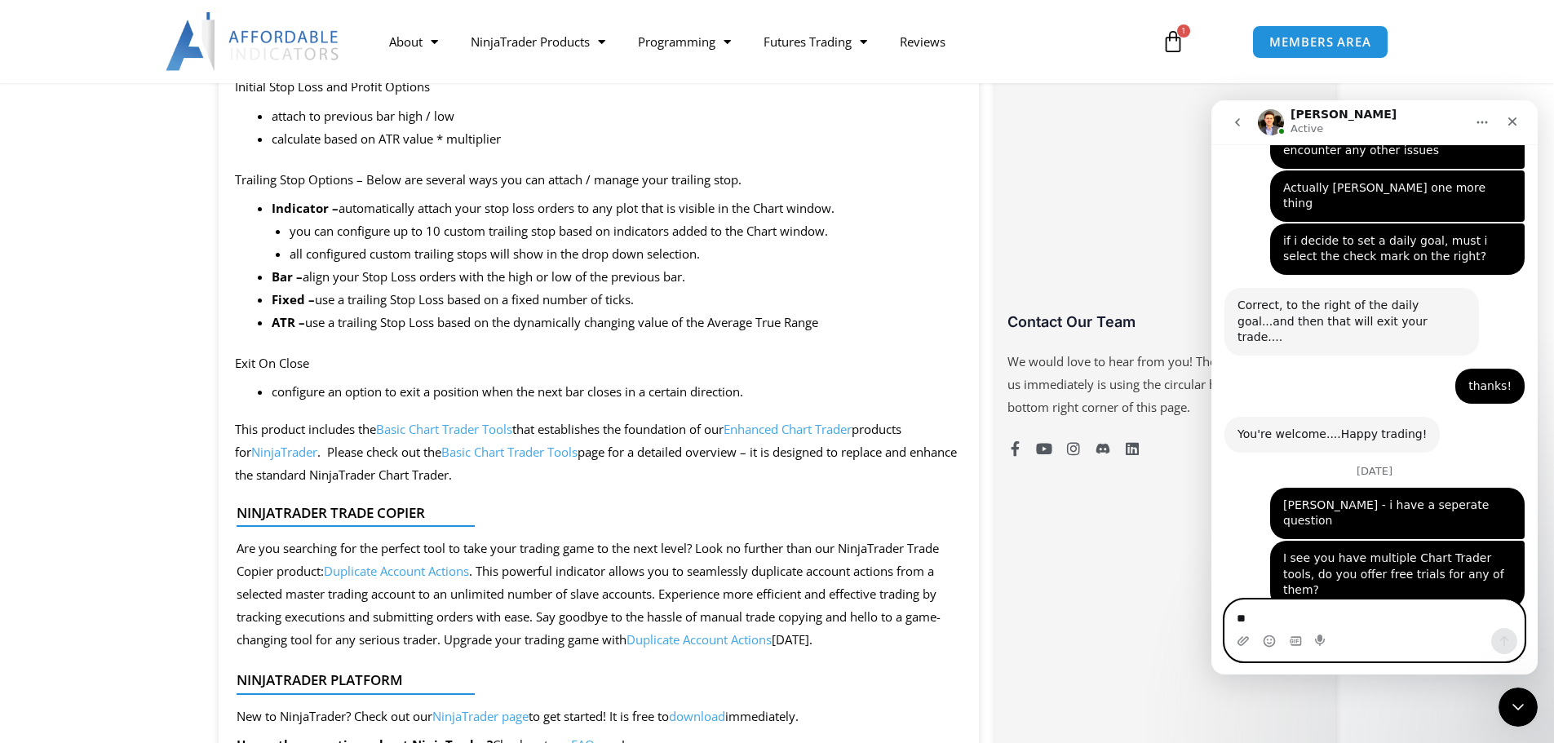
scroll to position [6863, 0]
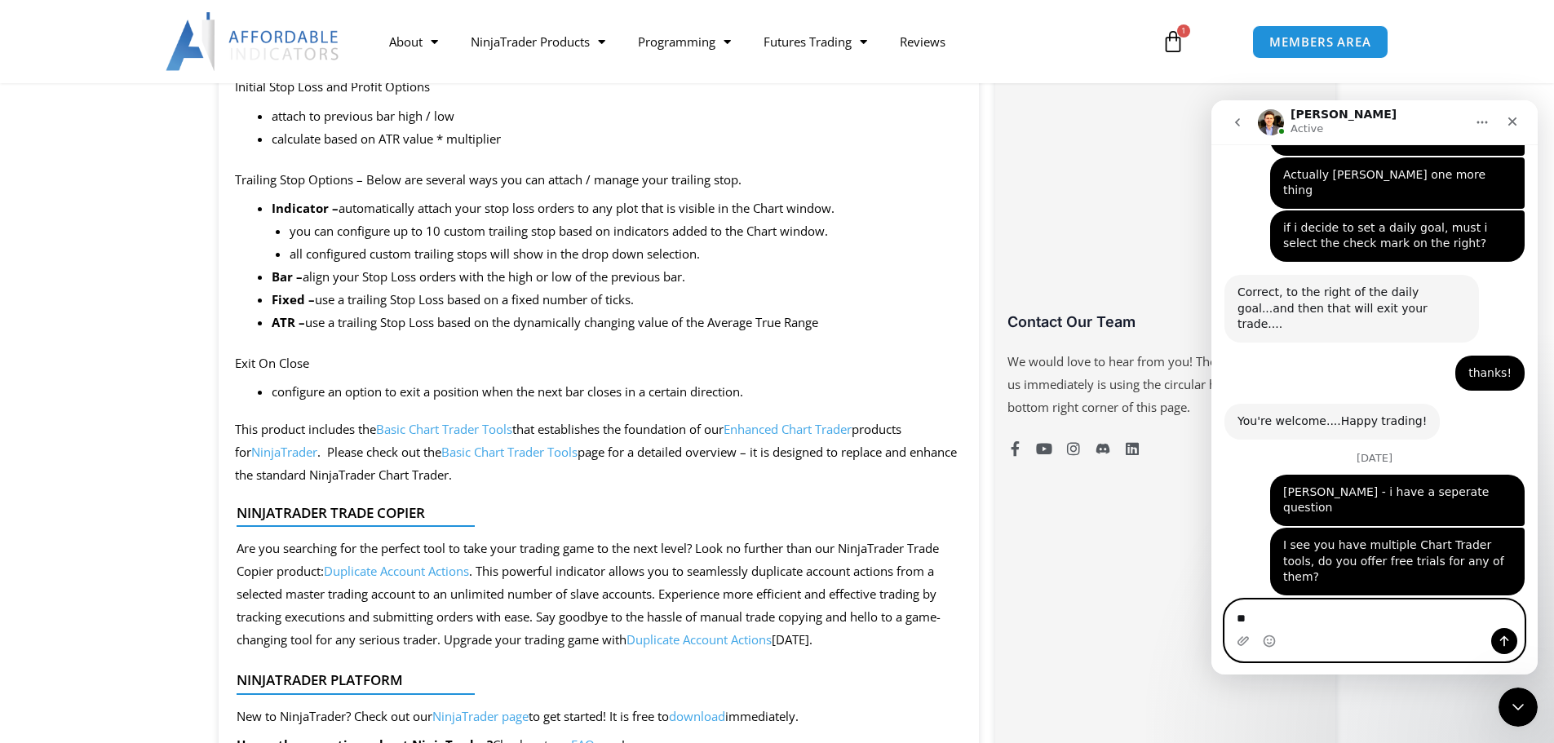
type textarea "*"
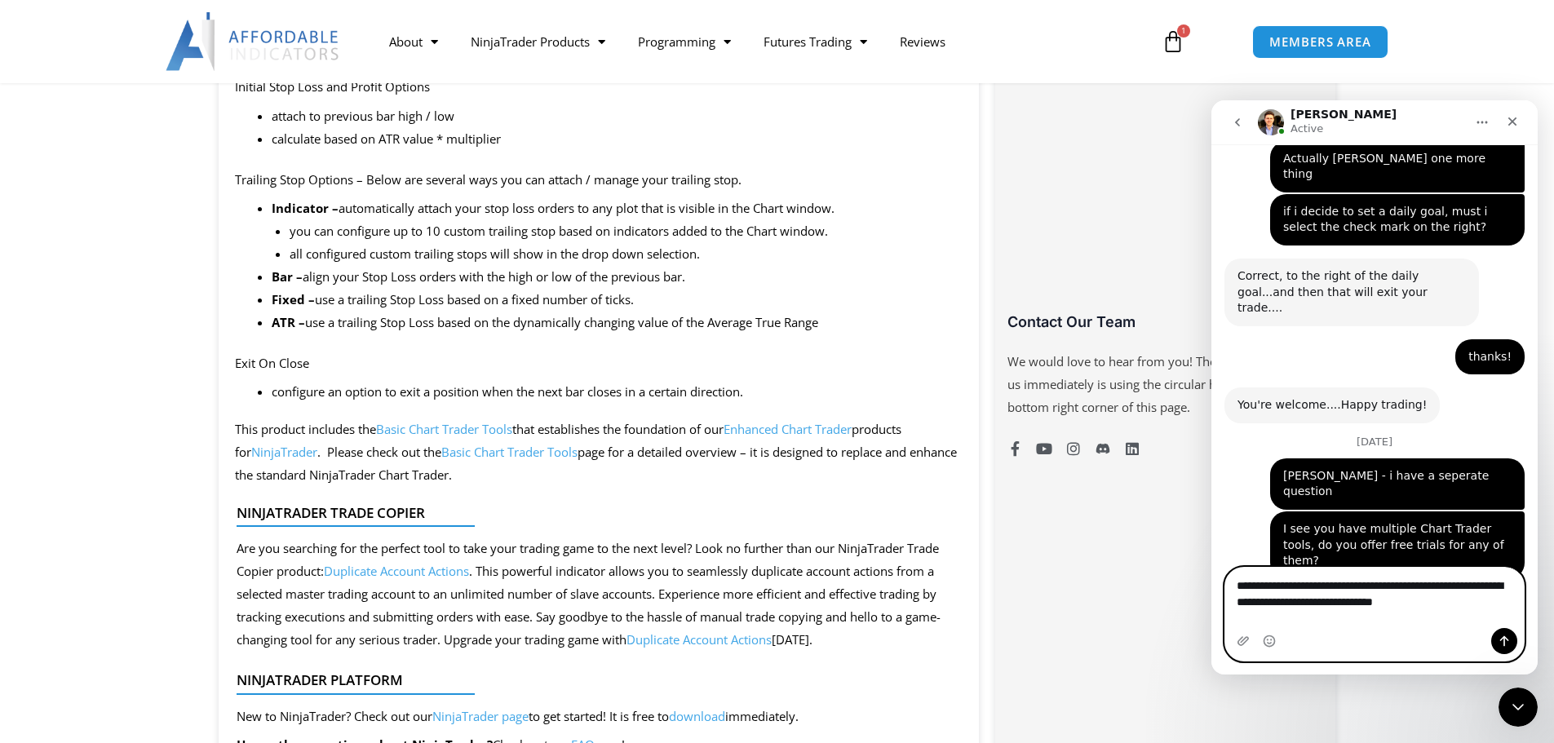
type textarea "**********"
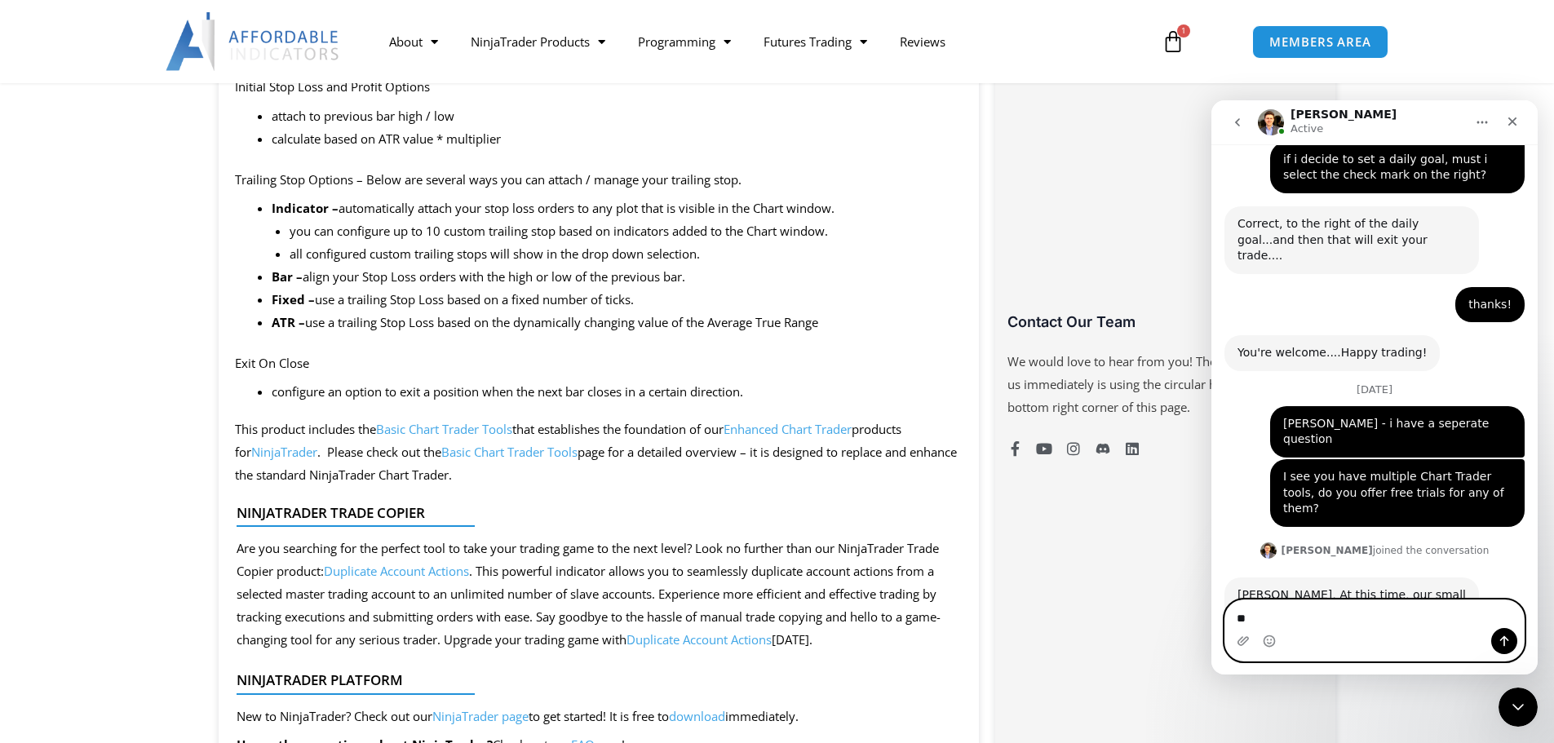
type textarea "*"
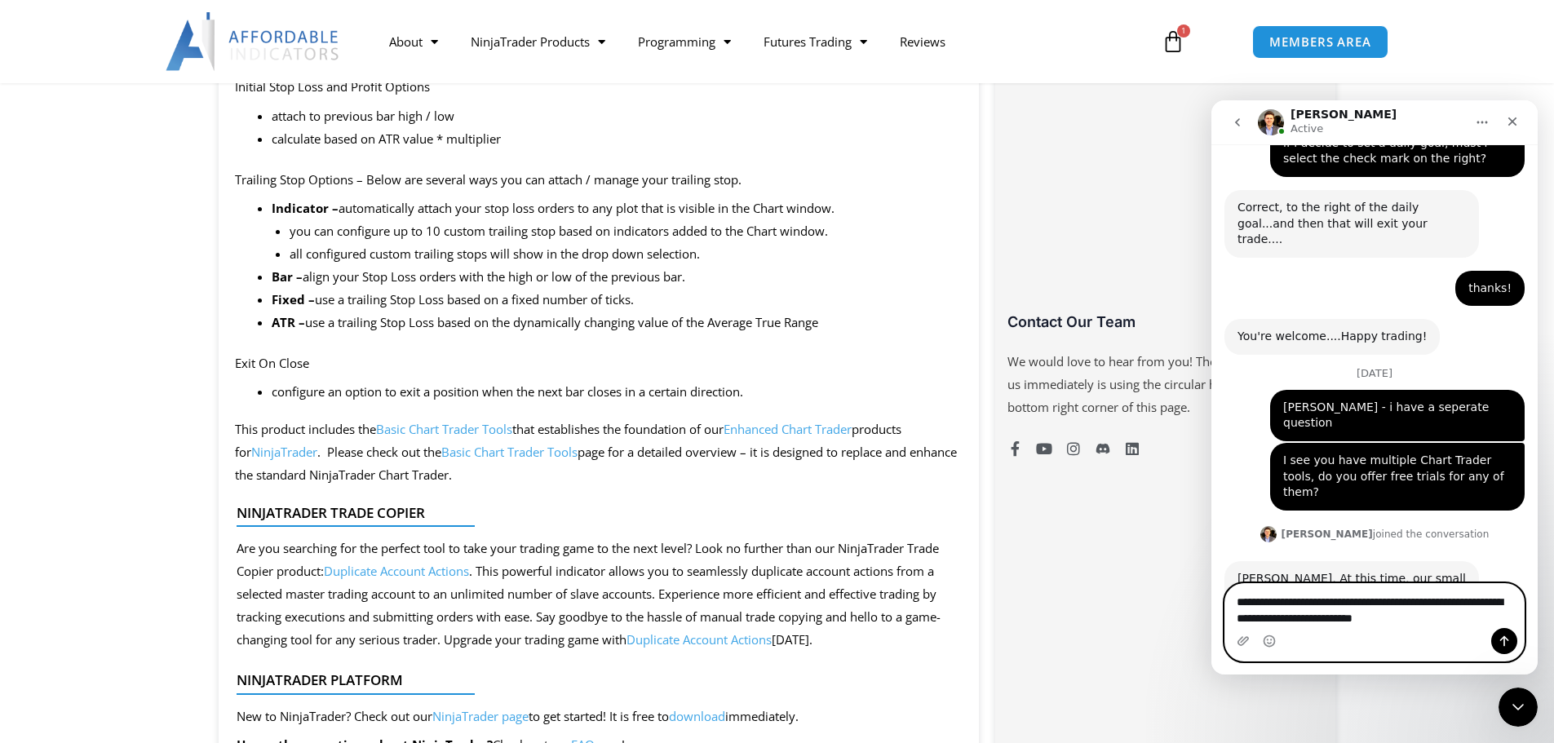
type textarea "**********"
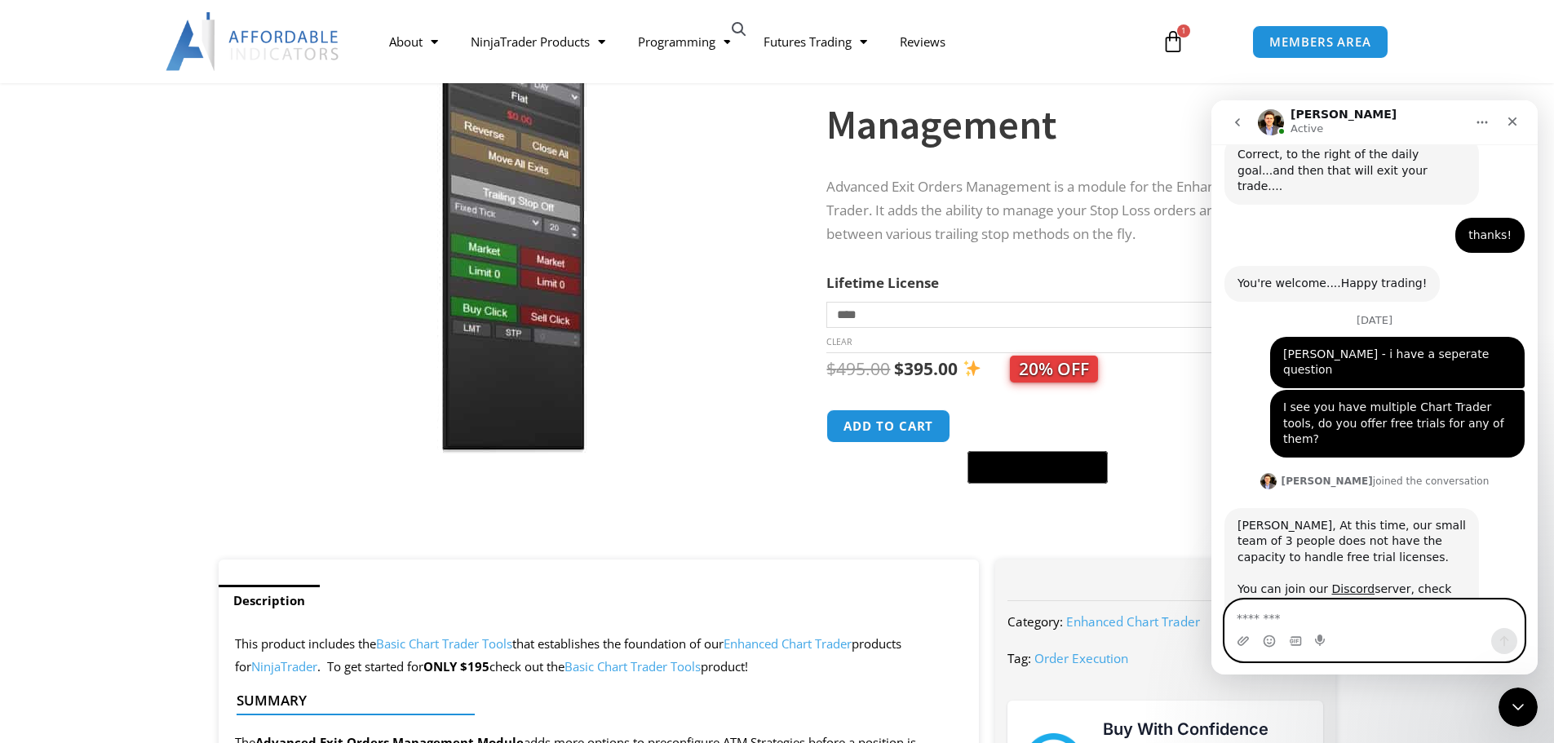
scroll to position [245, 0]
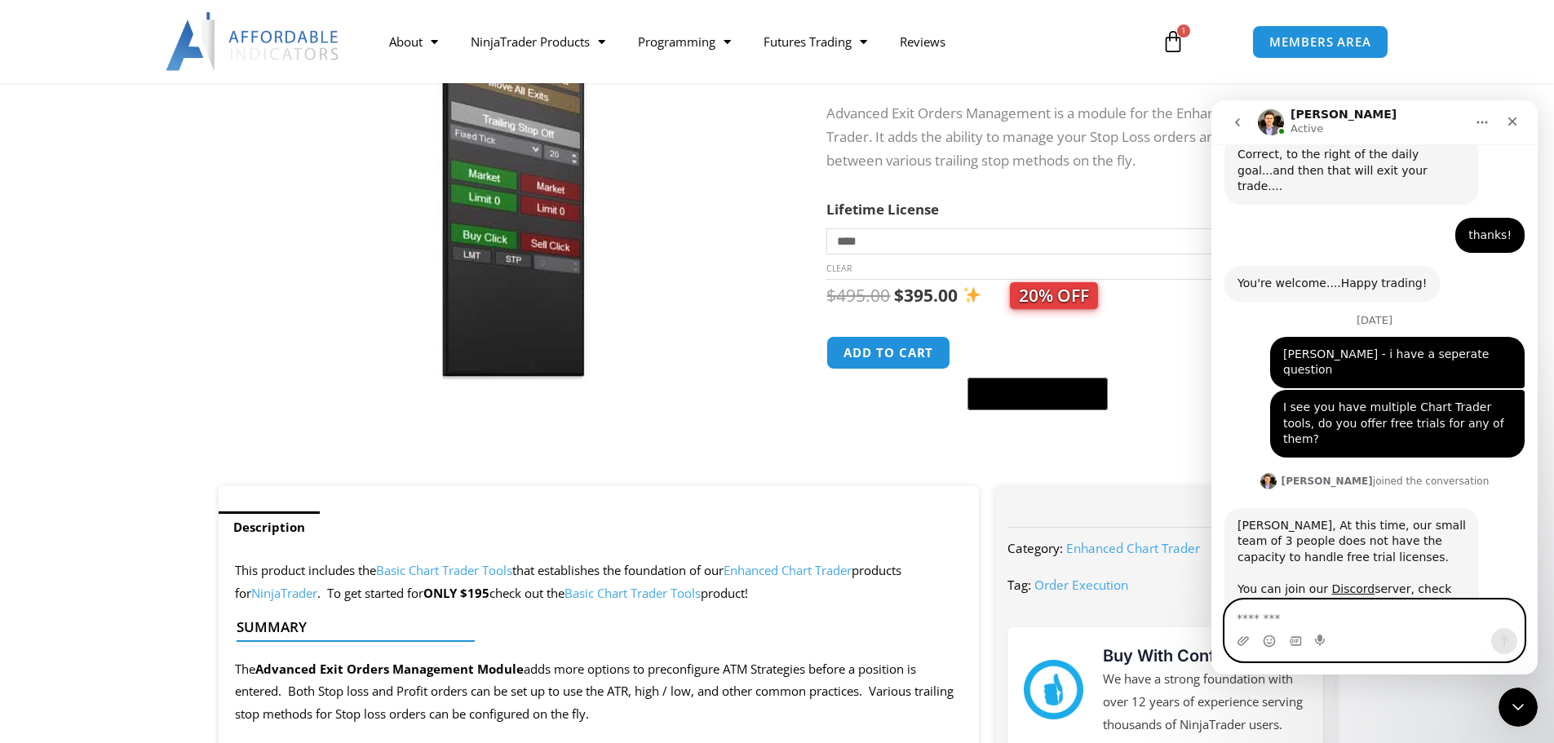
click at [1335, 614] on textarea "Message…" at bounding box center [1374, 614] width 298 height 28
click at [1342, 611] on textarea "Message…" at bounding box center [1374, 614] width 298 height 28
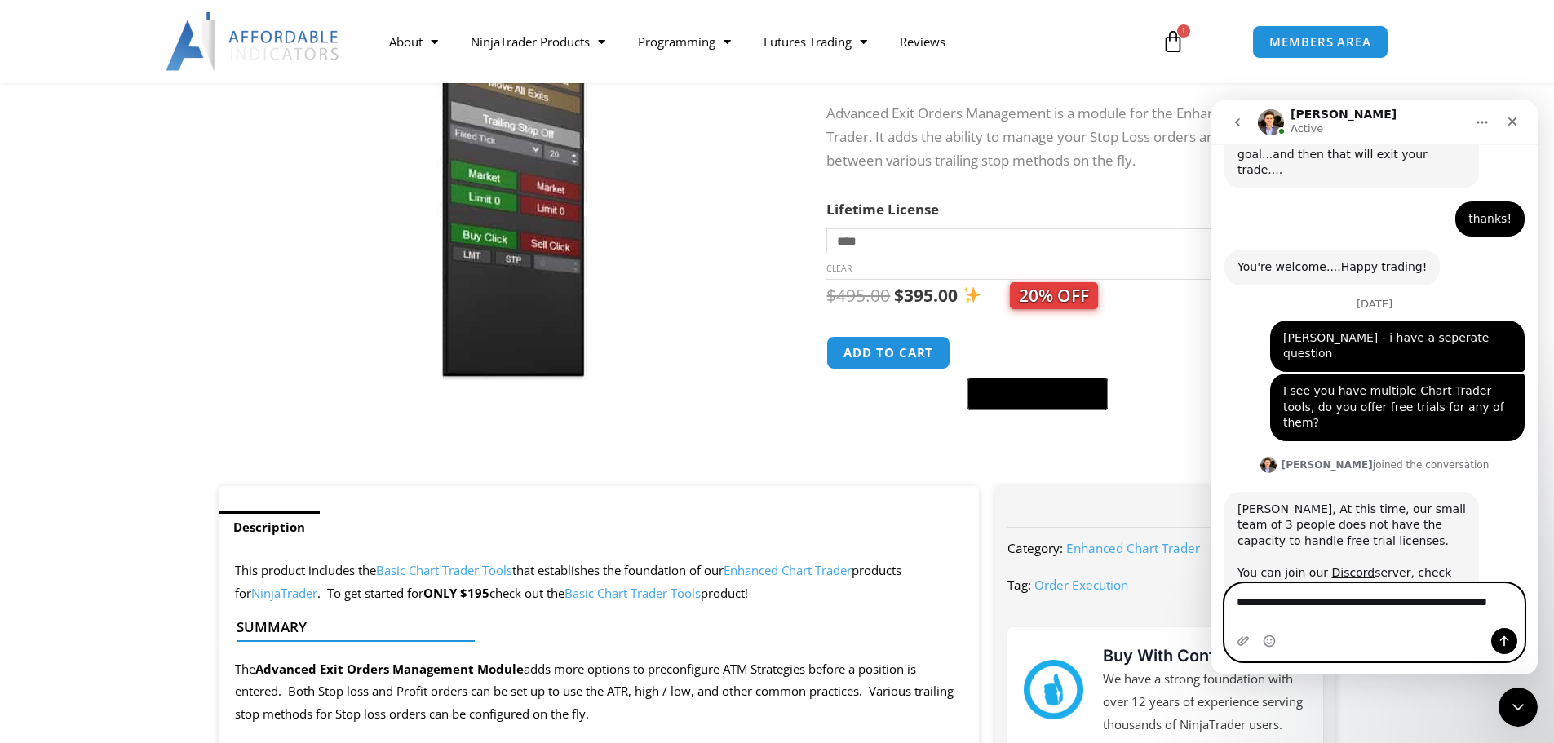
type textarea "**********"
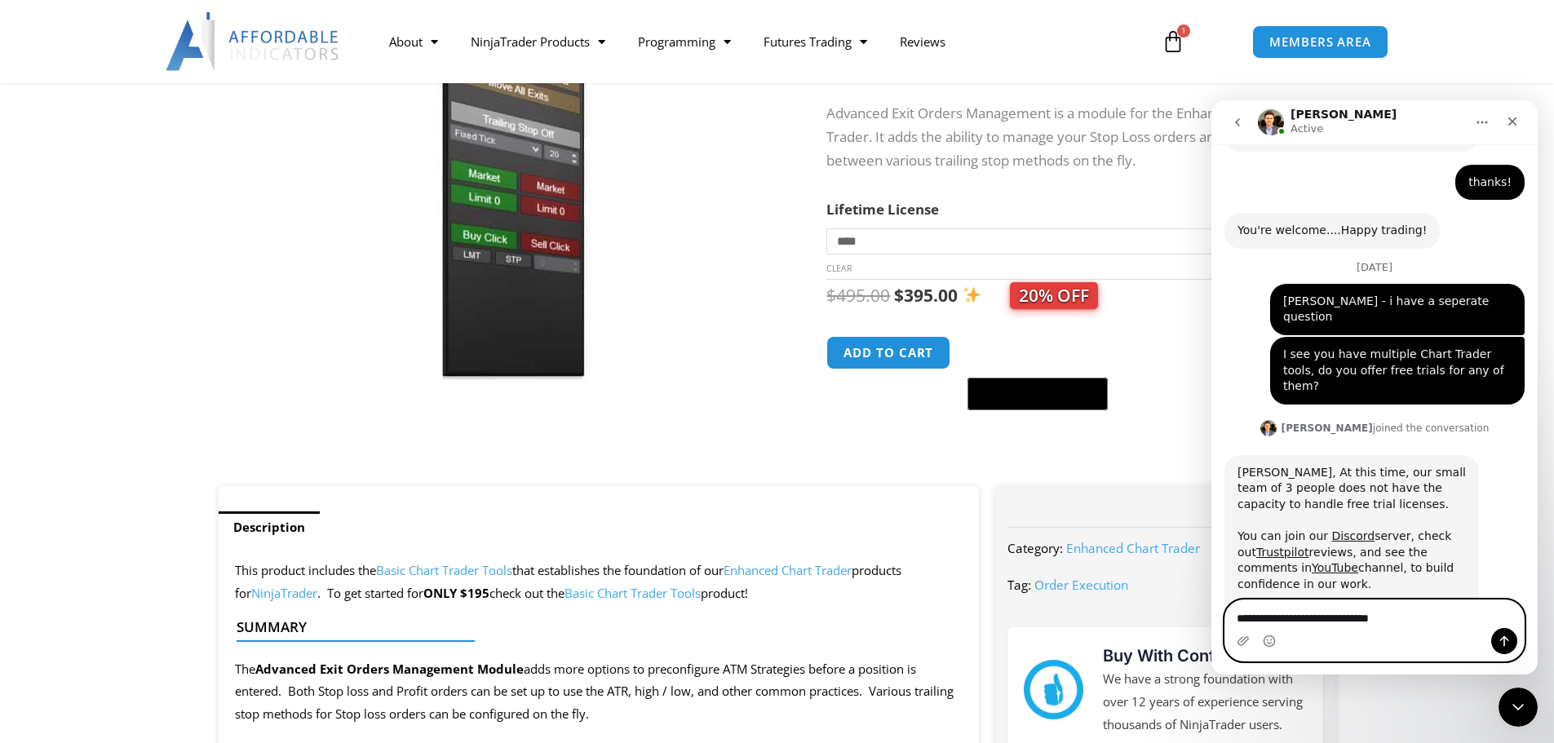
type textarea "**********"
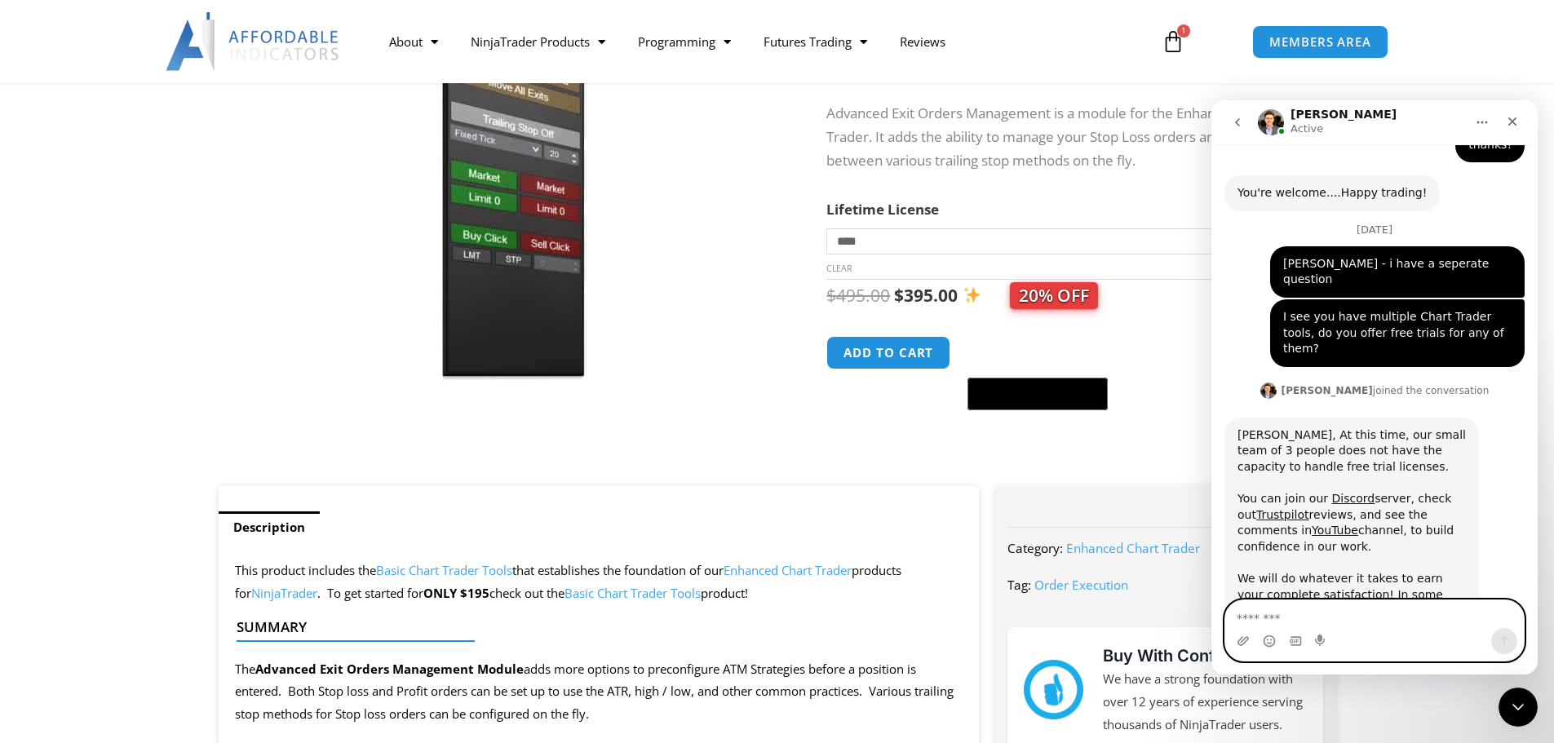
scroll to position [0, 0]
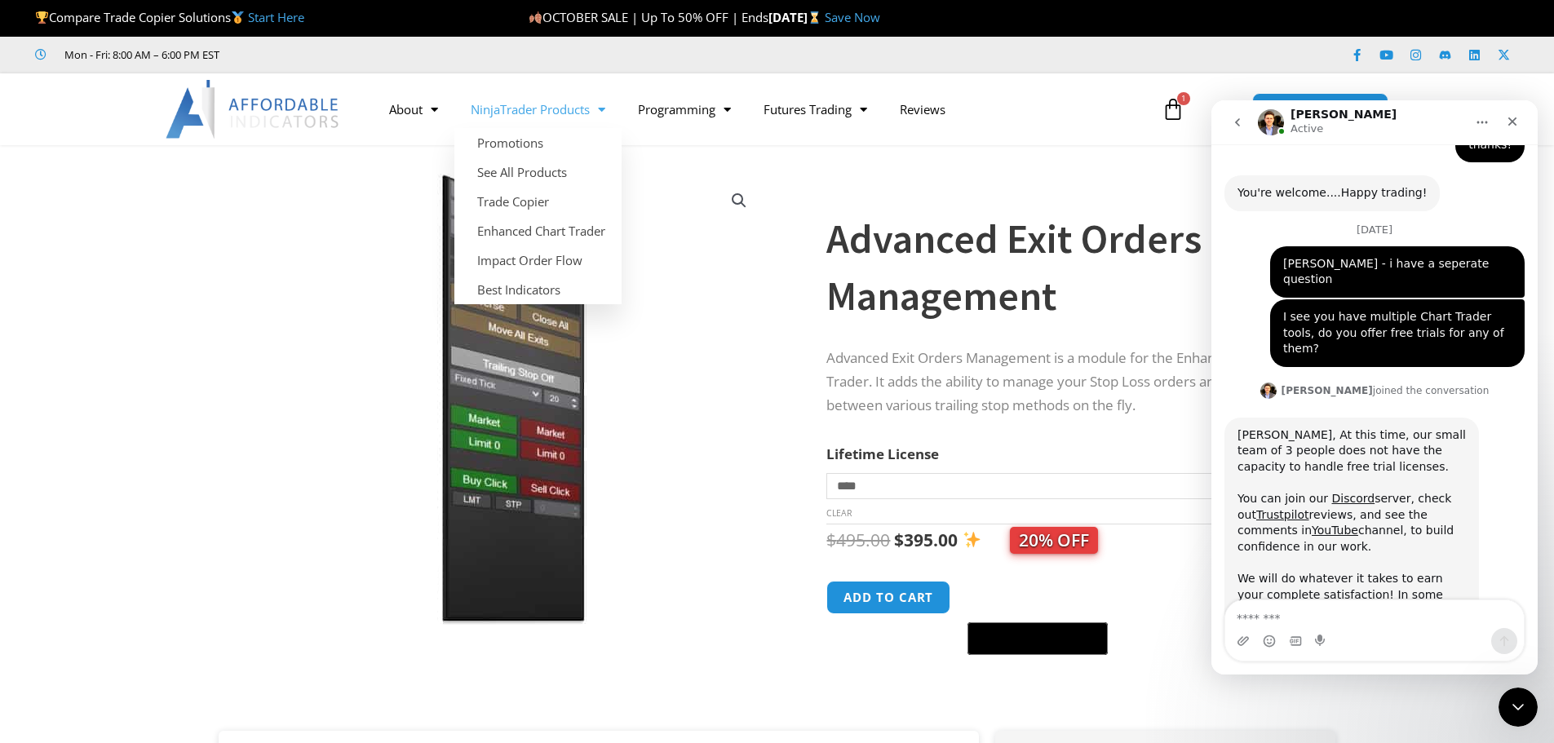
click at [565, 107] on link "NinjaTrader Products" at bounding box center [537, 110] width 167 height 38
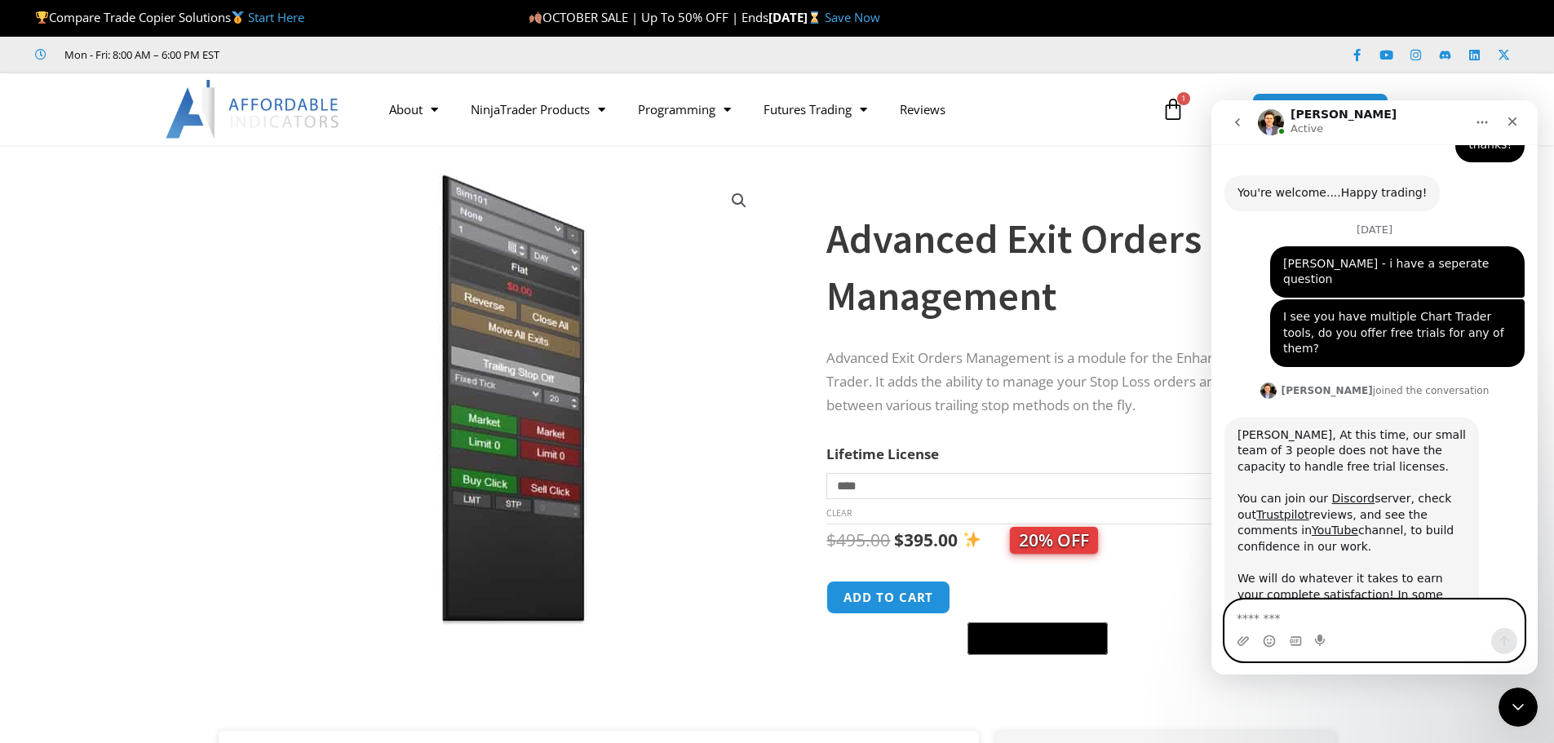
click at [1368, 622] on textarea "Message…" at bounding box center [1374, 614] width 298 height 28
type textarea "*****"
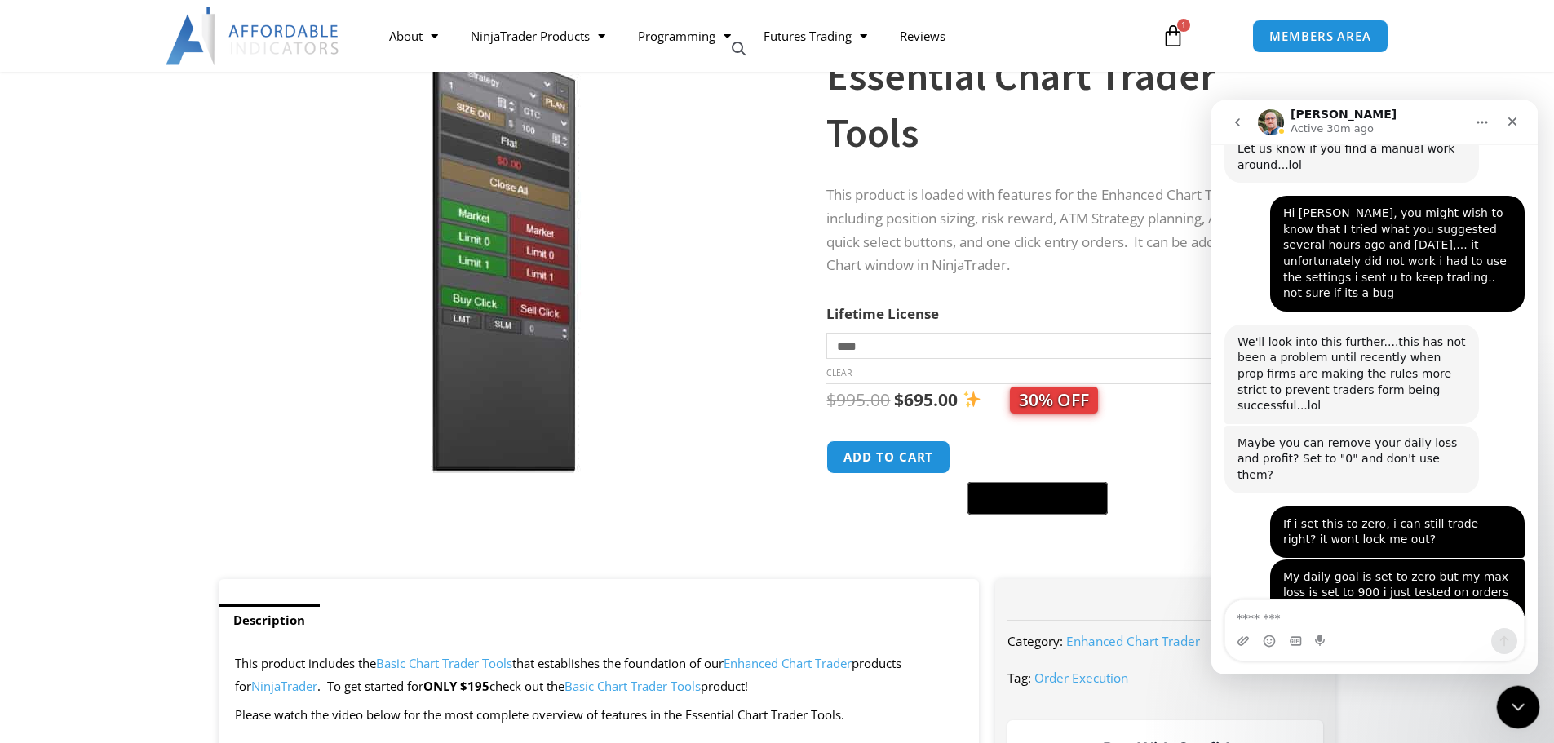
scroll to position [6263, 0]
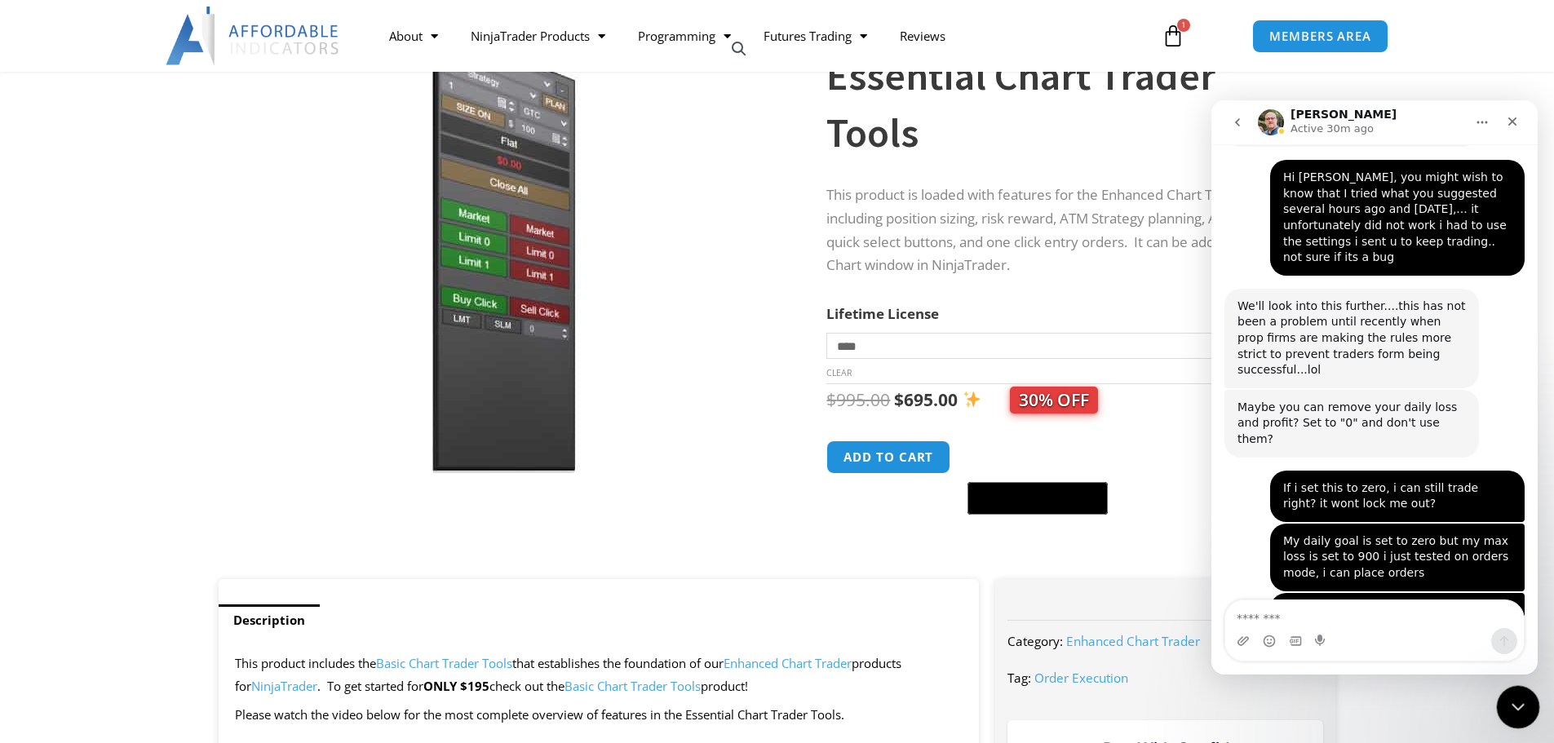
click at [1506, 713] on icon "Close Intercom Messenger" at bounding box center [1515, 705] width 20 height 20
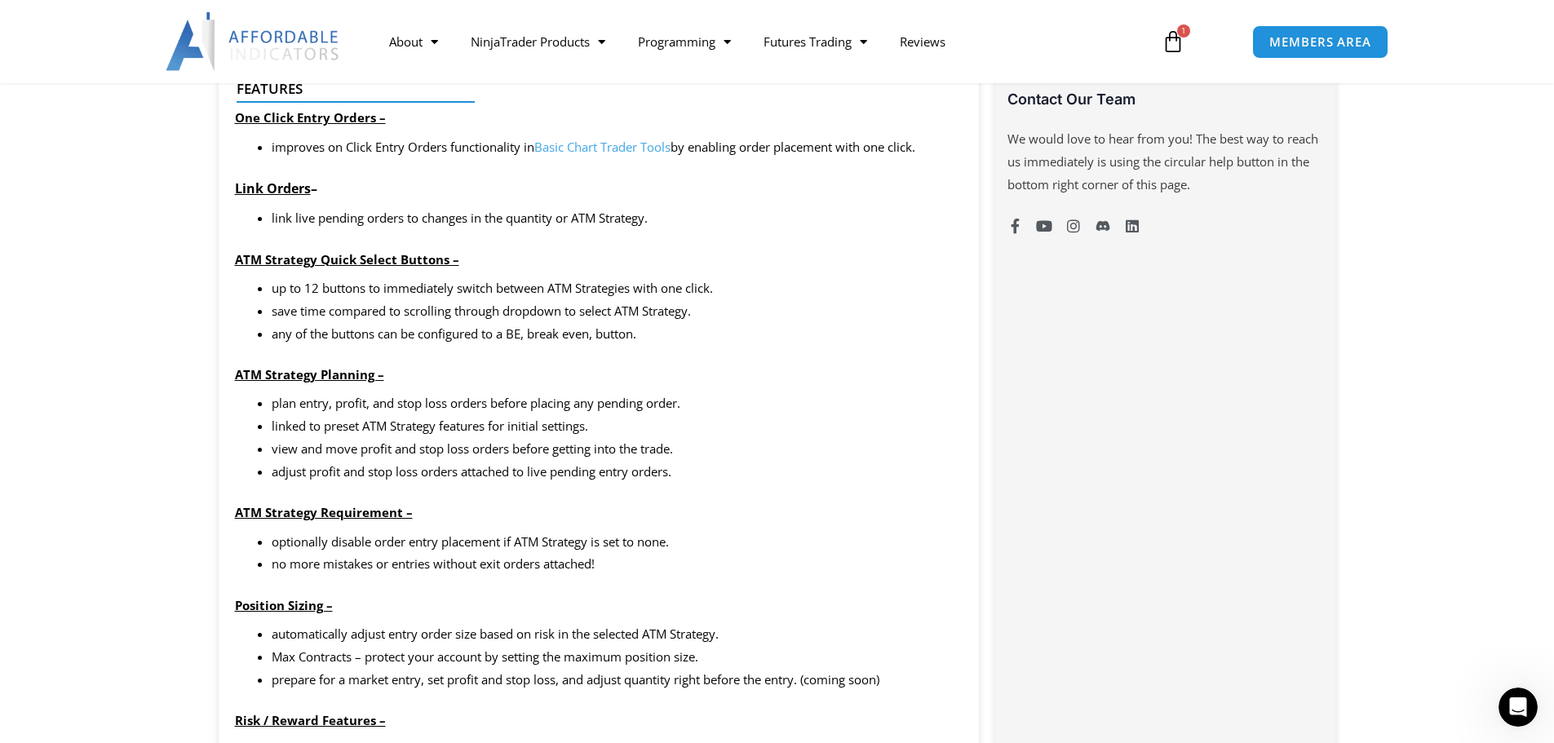
scroll to position [1386, 0]
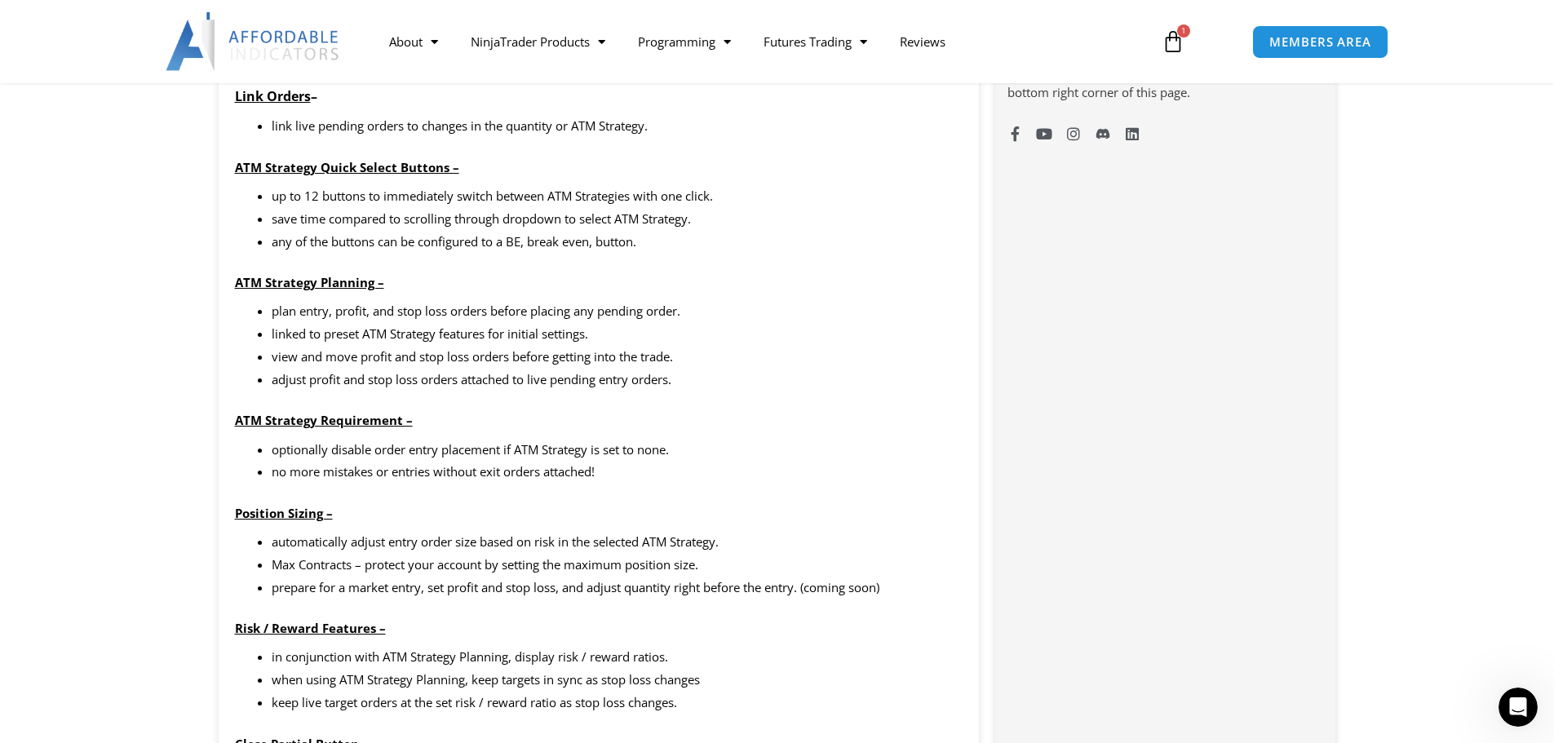
click at [480, 489] on div "plan entry, profit, and stop loss orders before placing any pending order. link…" at bounding box center [599, 470] width 728 height 340
drag, startPoint x: 622, startPoint y: 425, endPoint x: 519, endPoint y: 452, distance: 106.2
click at [520, 451] on div "plan entry, profit, and stop loss orders before placing any pending order. link…" at bounding box center [599, 470] width 728 height 340
click at [519, 452] on li "optionally disable order entry placement if ATM Strategy is set to none." at bounding box center [618, 450] width 692 height 23
click at [466, 521] on p "Position Sizing –" at bounding box center [599, 513] width 728 height 23
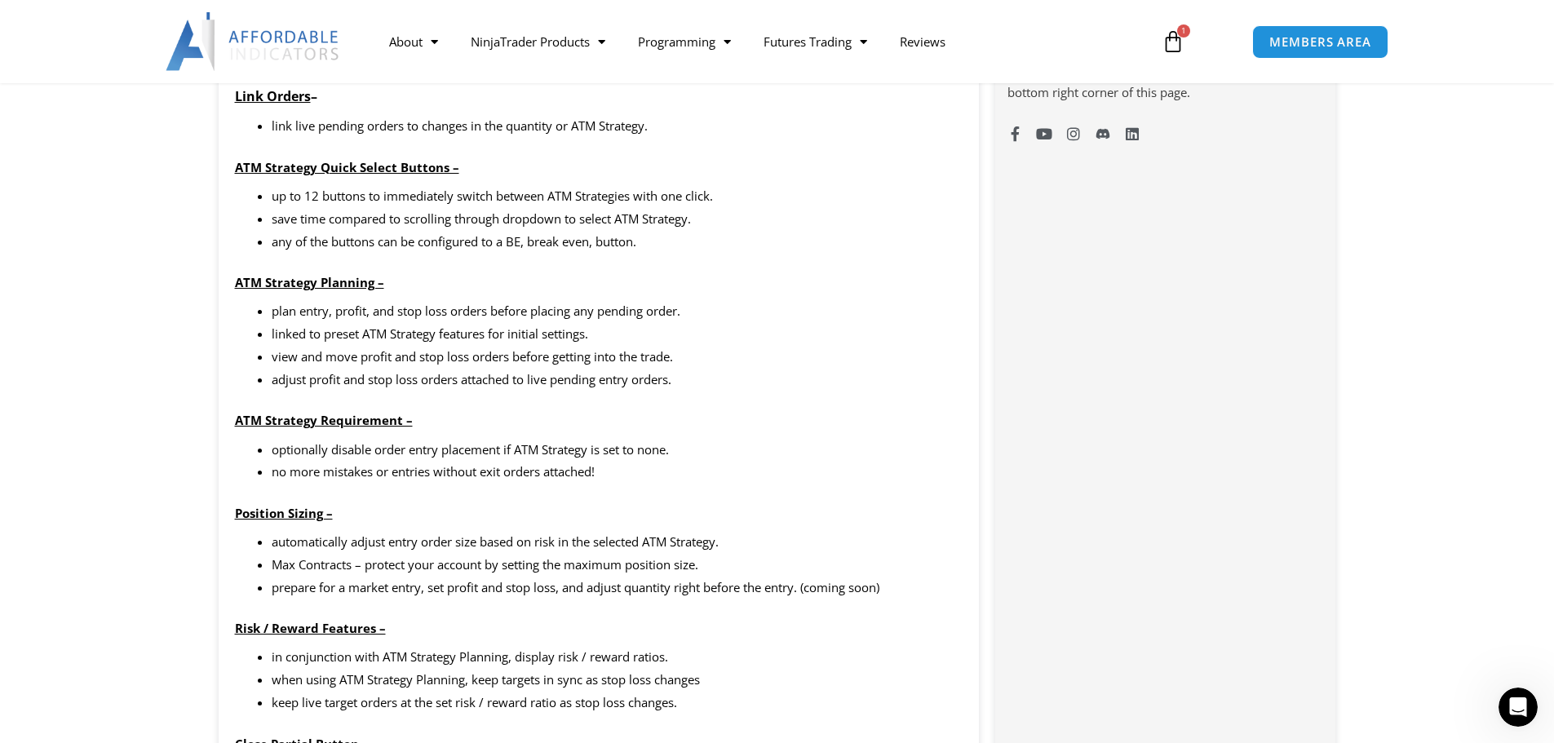
click at [466, 521] on p "Position Sizing –" at bounding box center [599, 513] width 728 height 23
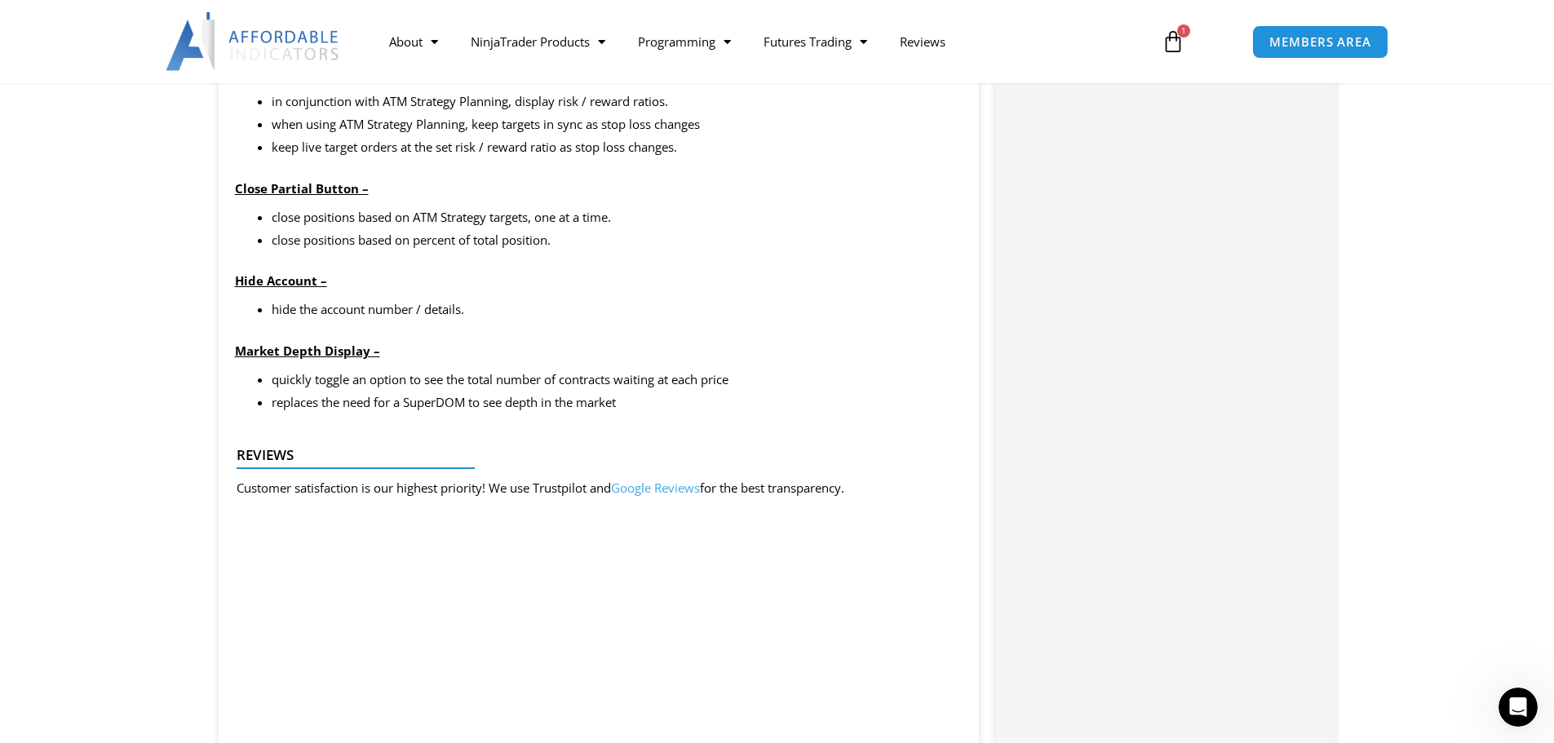
scroll to position [1876, 0]
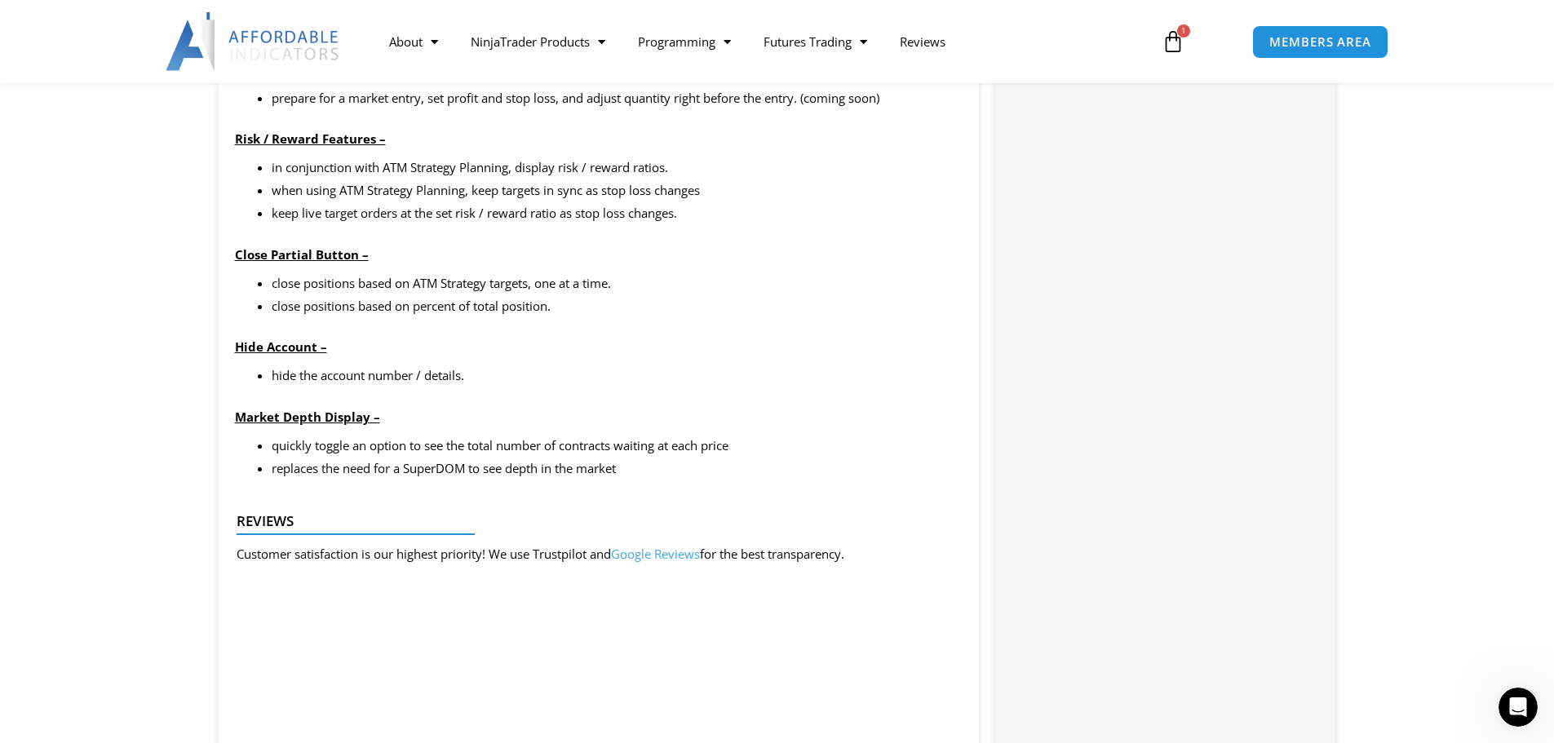
click at [394, 400] on div "This product includes the Basic Chart Trader Tools that establishes the foundat…" at bounding box center [599, 418] width 761 height 2991
click at [363, 382] on li "hide the account number / details." at bounding box center [618, 376] width 692 height 23
click at [544, 268] on div "in conjunction with ATM Strategy Planning, display risk / reward ratios. when u…" at bounding box center [599, 272] width 728 height 231
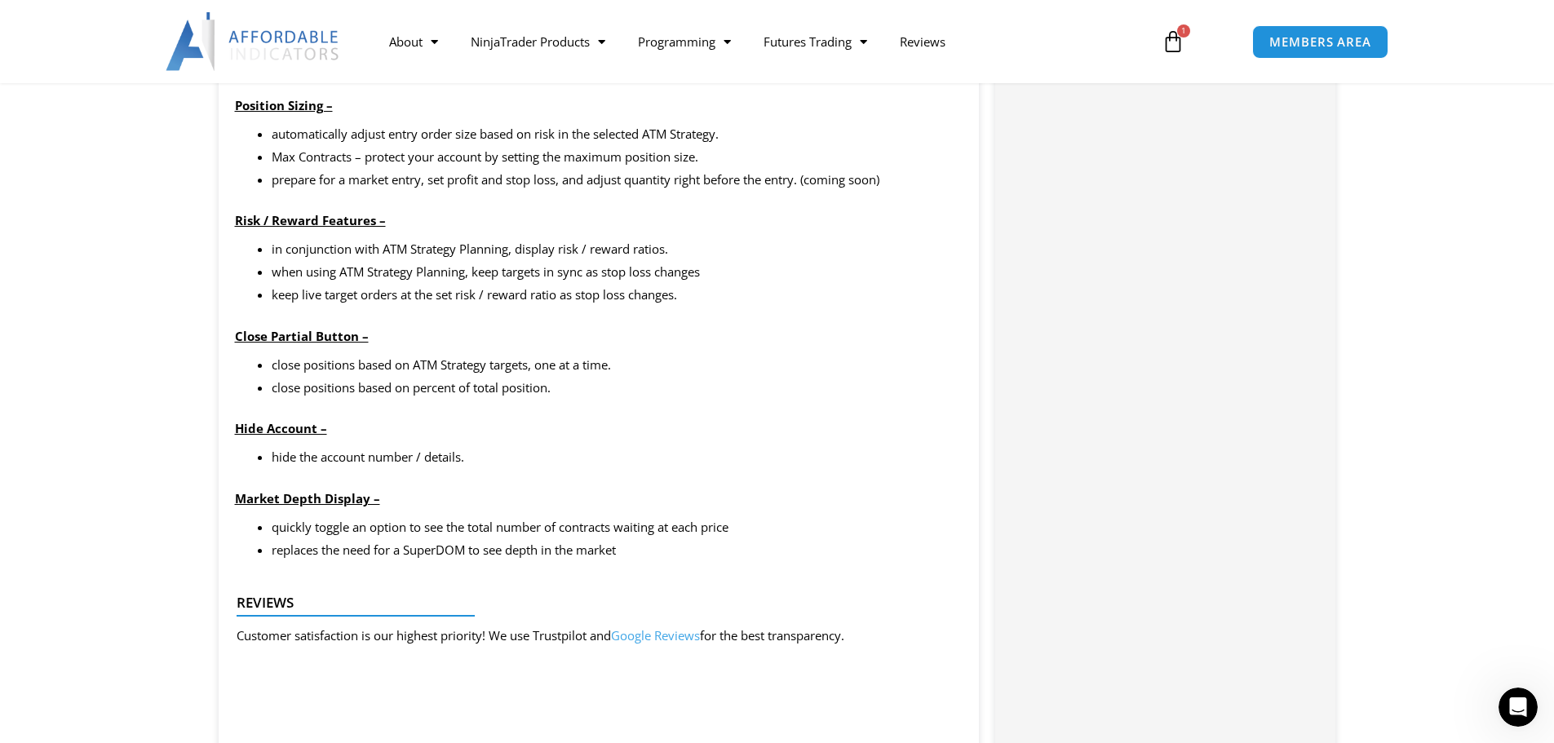
drag, startPoint x: 434, startPoint y: 327, endPoint x: 355, endPoint y: 316, distance: 79.9
click at [435, 325] on p "Close Partial Button –" at bounding box center [599, 336] width 728 height 23
click at [353, 316] on div "in conjunction with ATM Strategy Planning, display risk / reward ratios. when u…" at bounding box center [599, 353] width 728 height 231
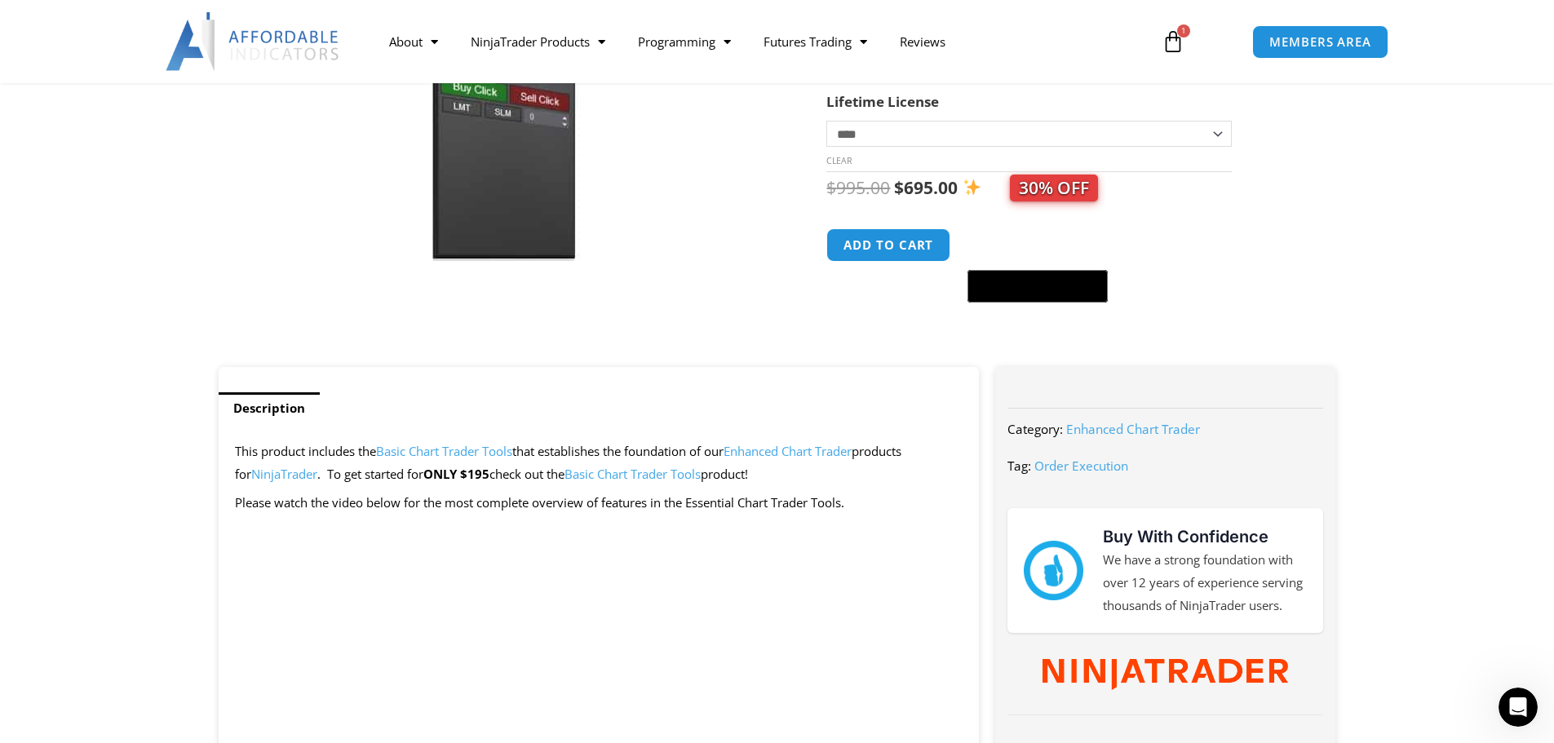
scroll to position [408, 0]
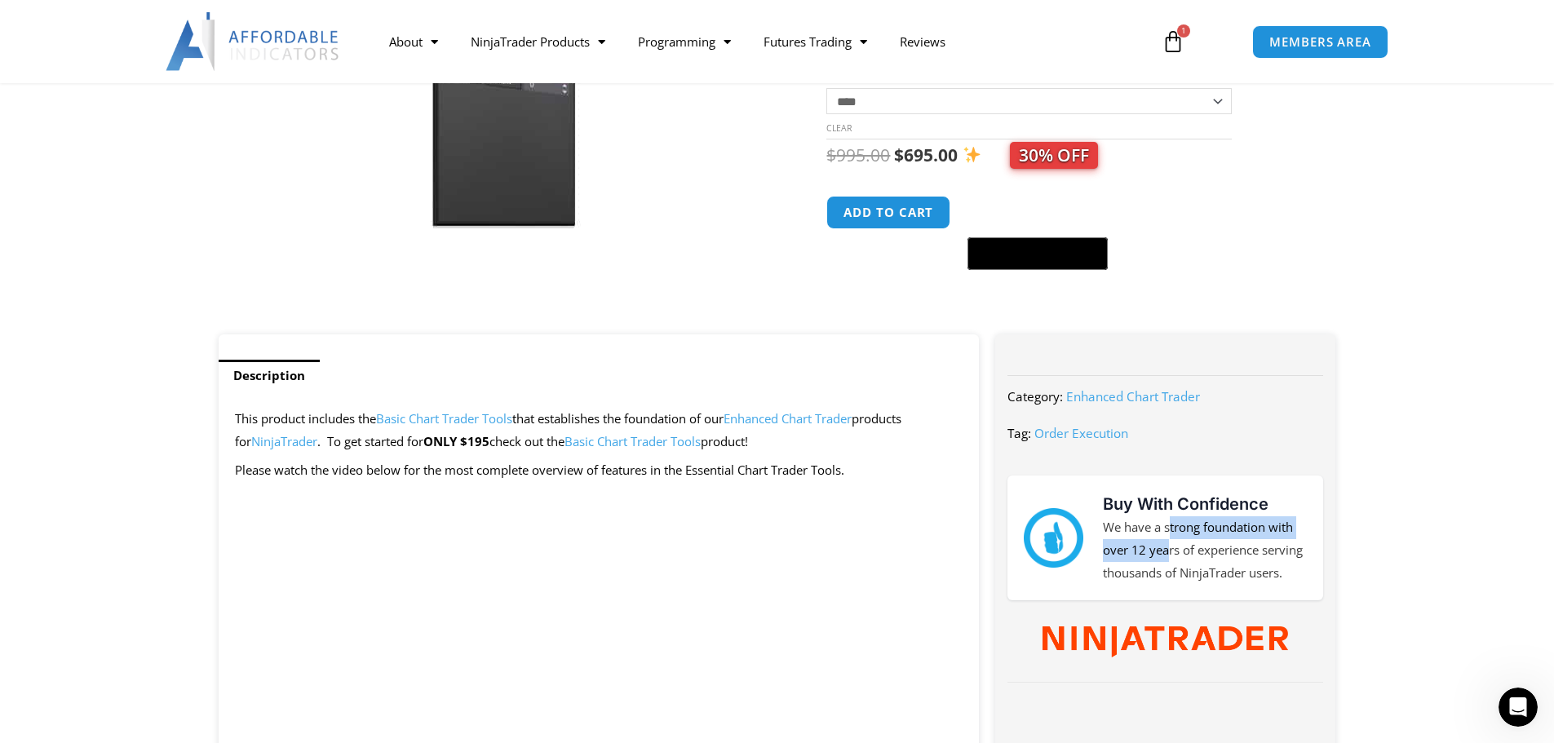
click at [1168, 538] on p "We have a strong foundation with over 12 years of experience serving thousands …" at bounding box center [1205, 550] width 204 height 69
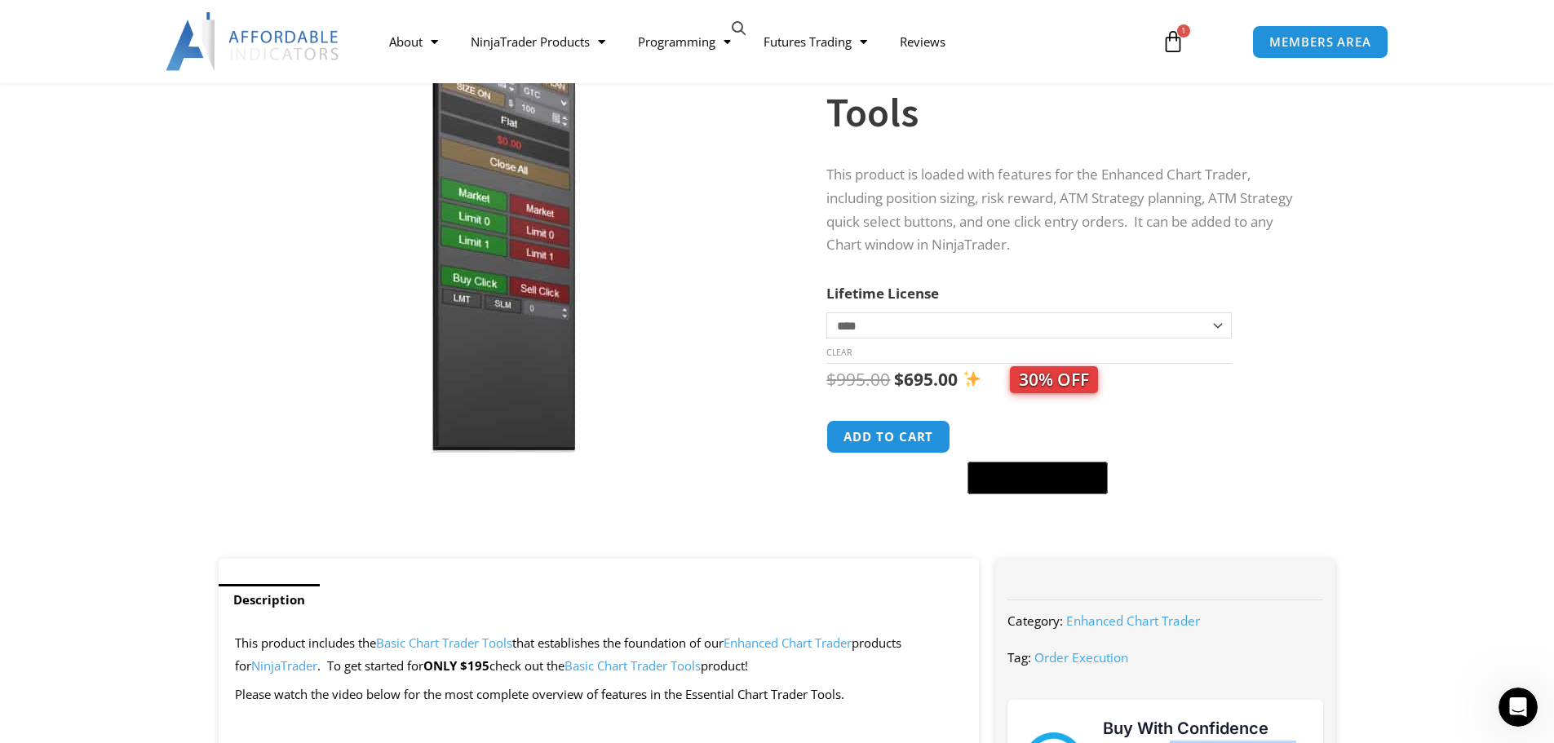
scroll to position [163, 0]
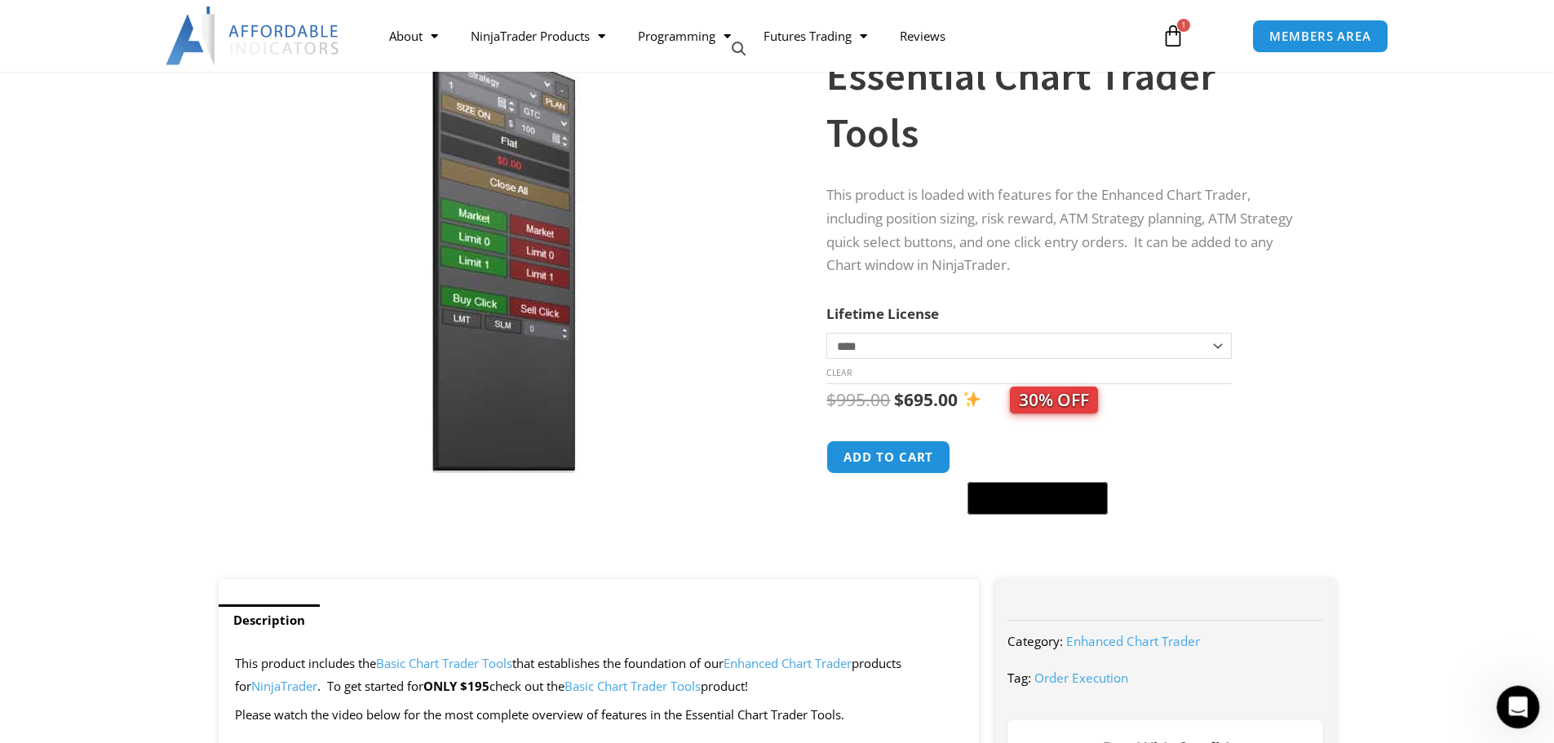
click at [1513, 710] on icon "Open Intercom Messenger" at bounding box center [1515, 705] width 27 height 27
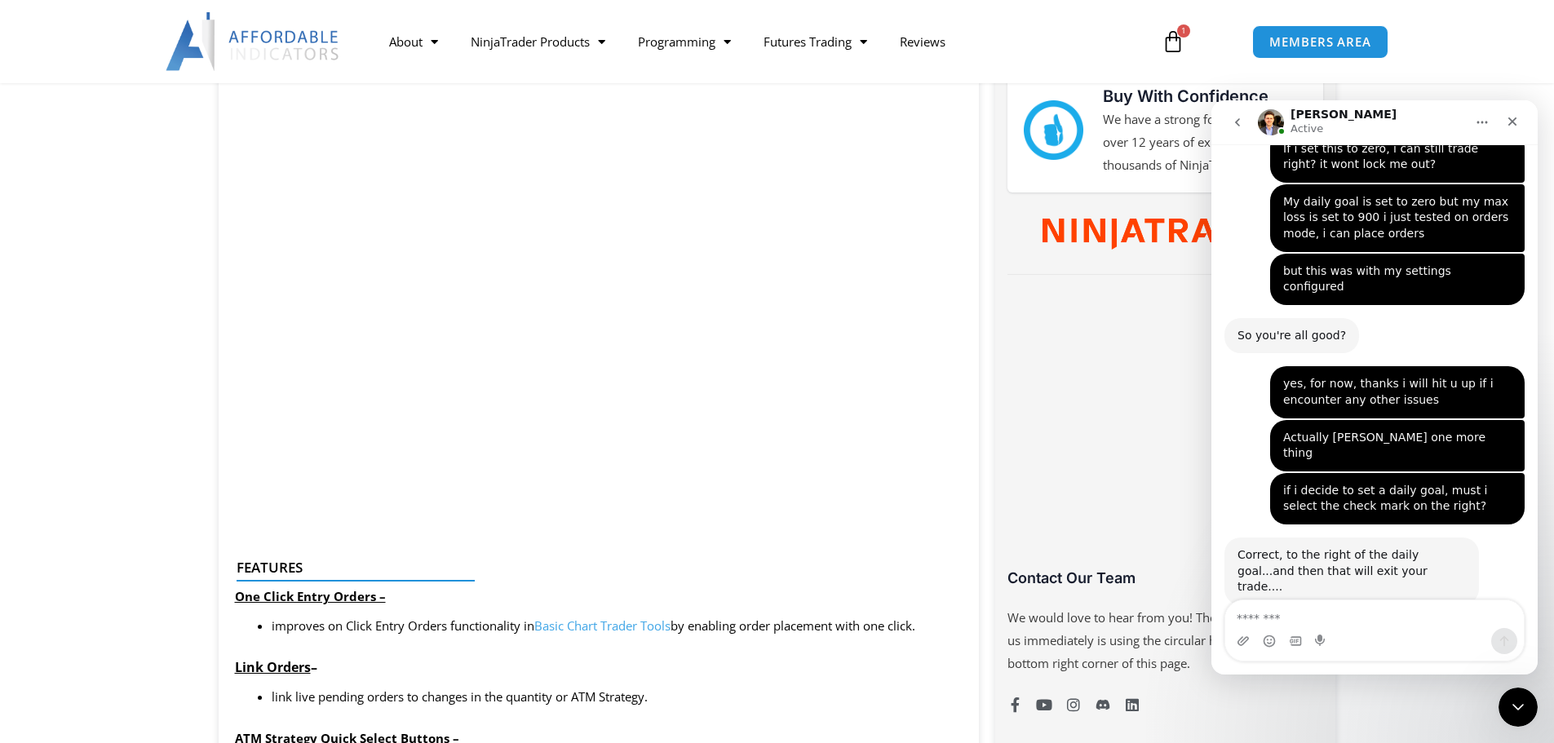
scroll to position [6604, 0]
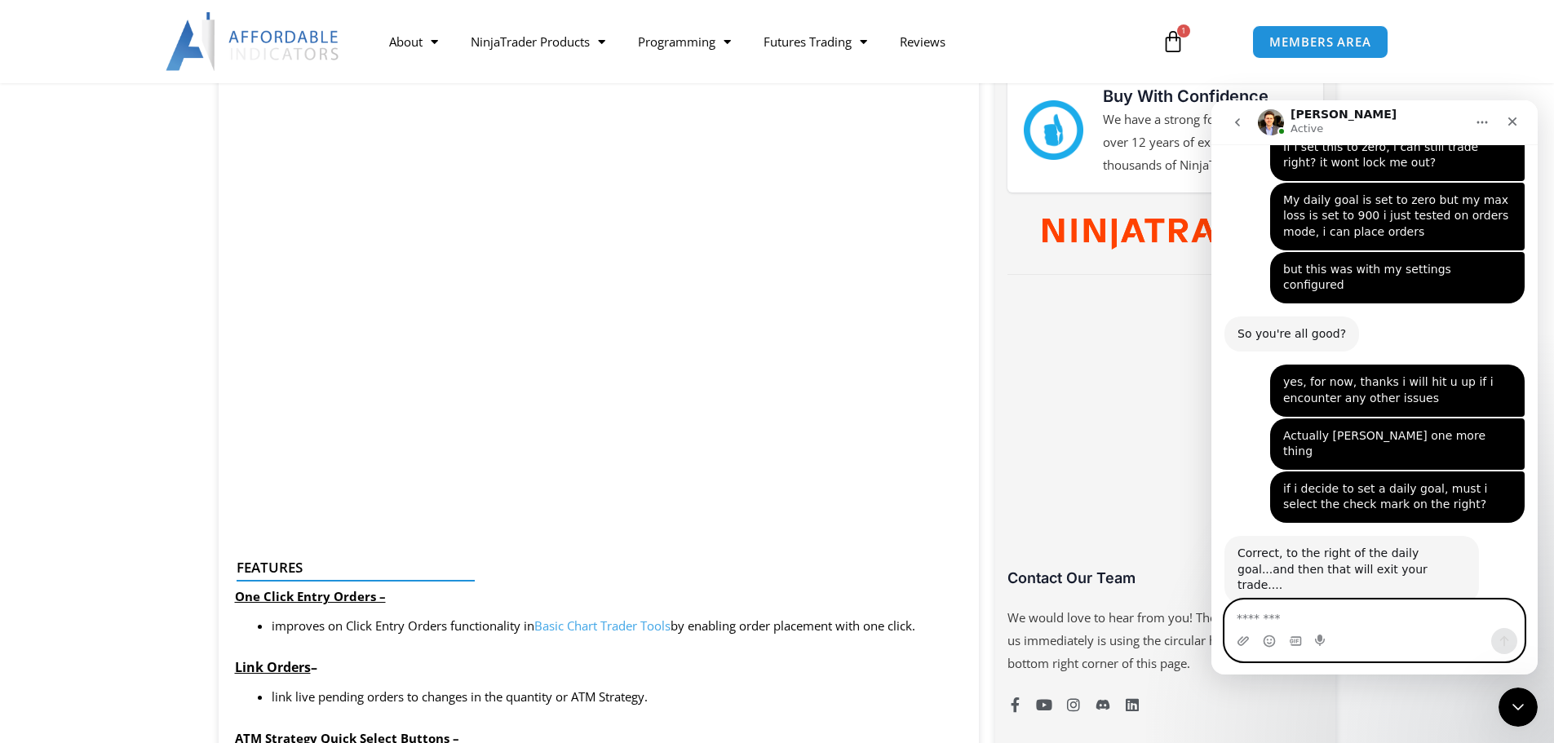
click at [1314, 608] on textarea "Message…" at bounding box center [1374, 614] width 298 height 28
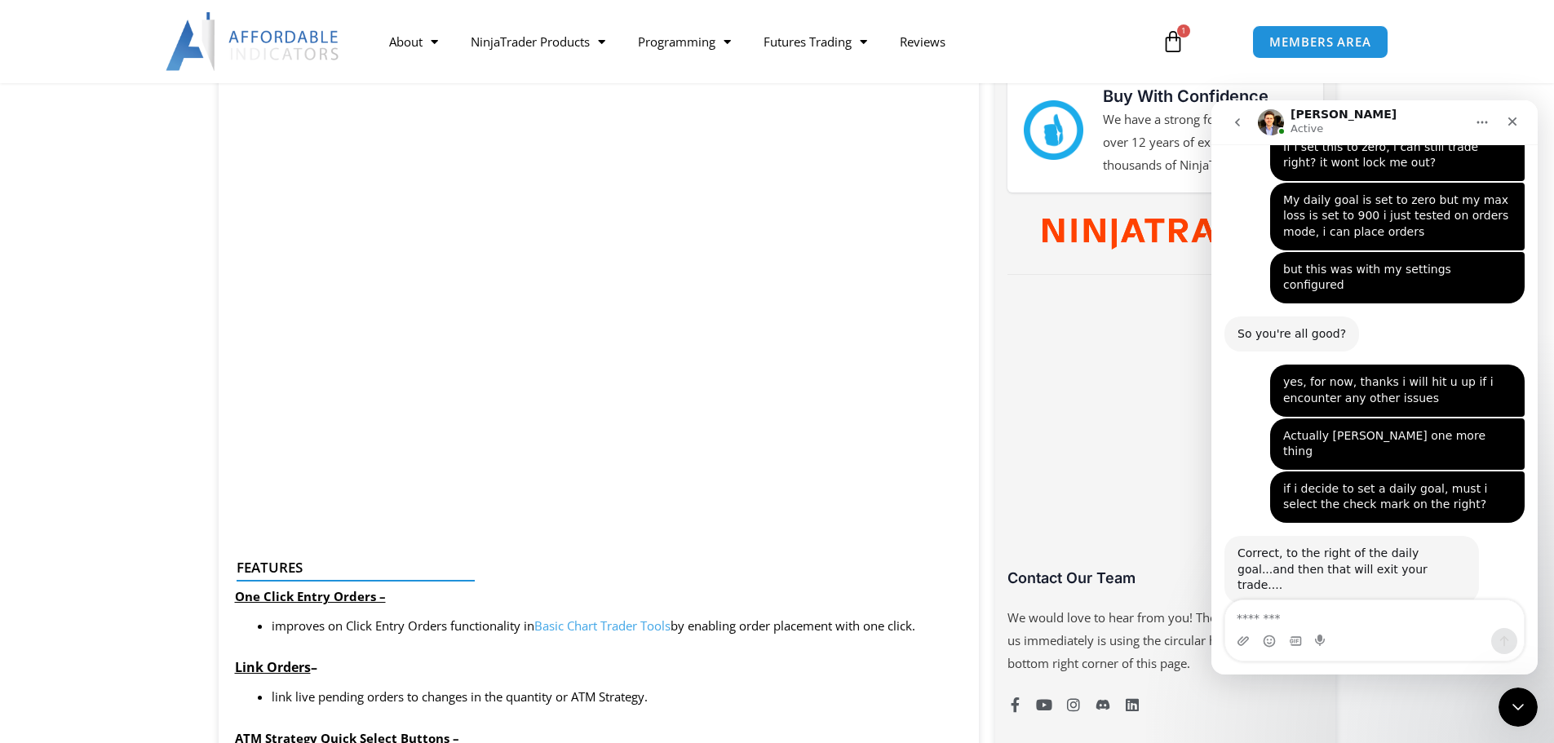
drag, startPoint x: 1429, startPoint y: 321, endPoint x: 1443, endPoint y: 324, distance: 14.2
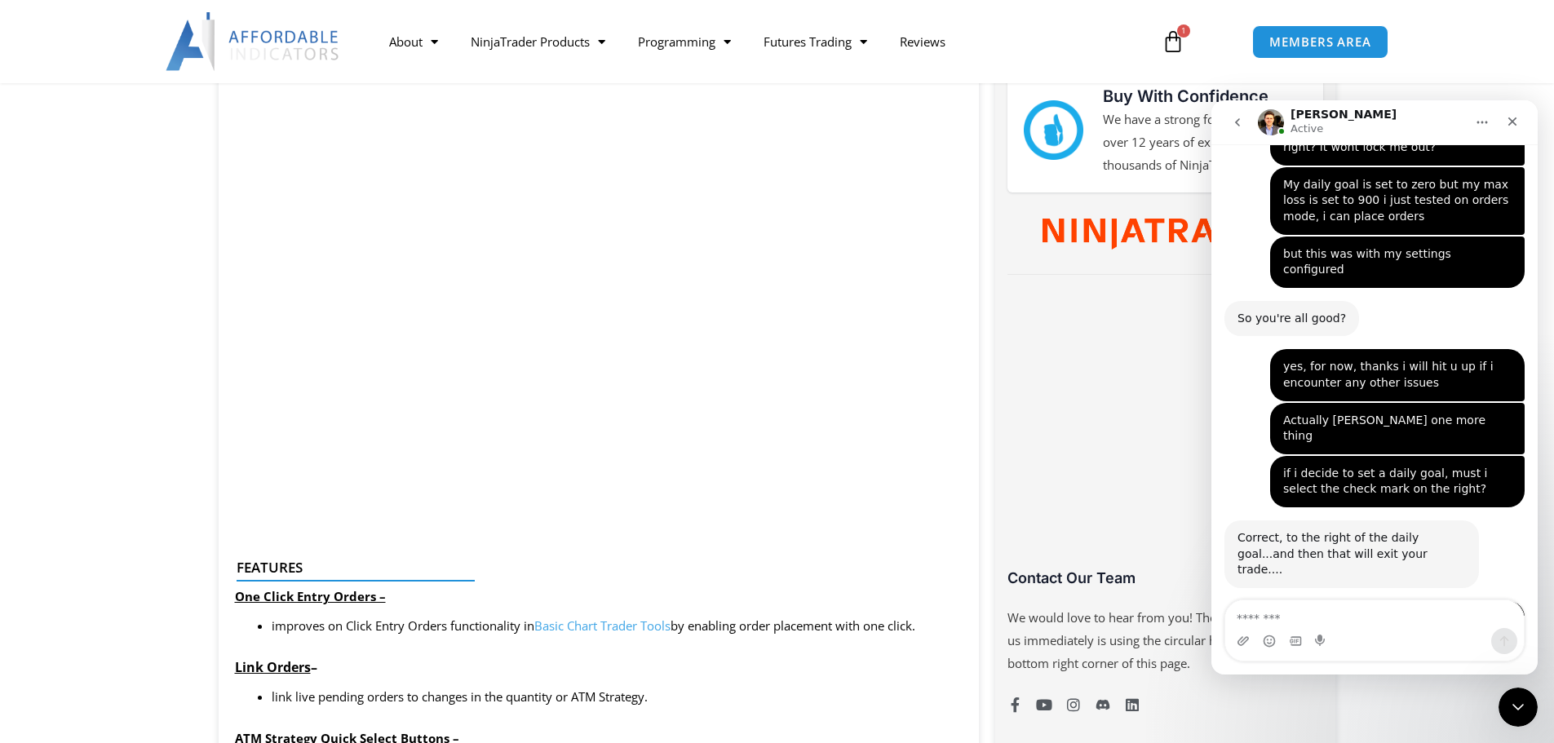
scroll to position [6621, 0]
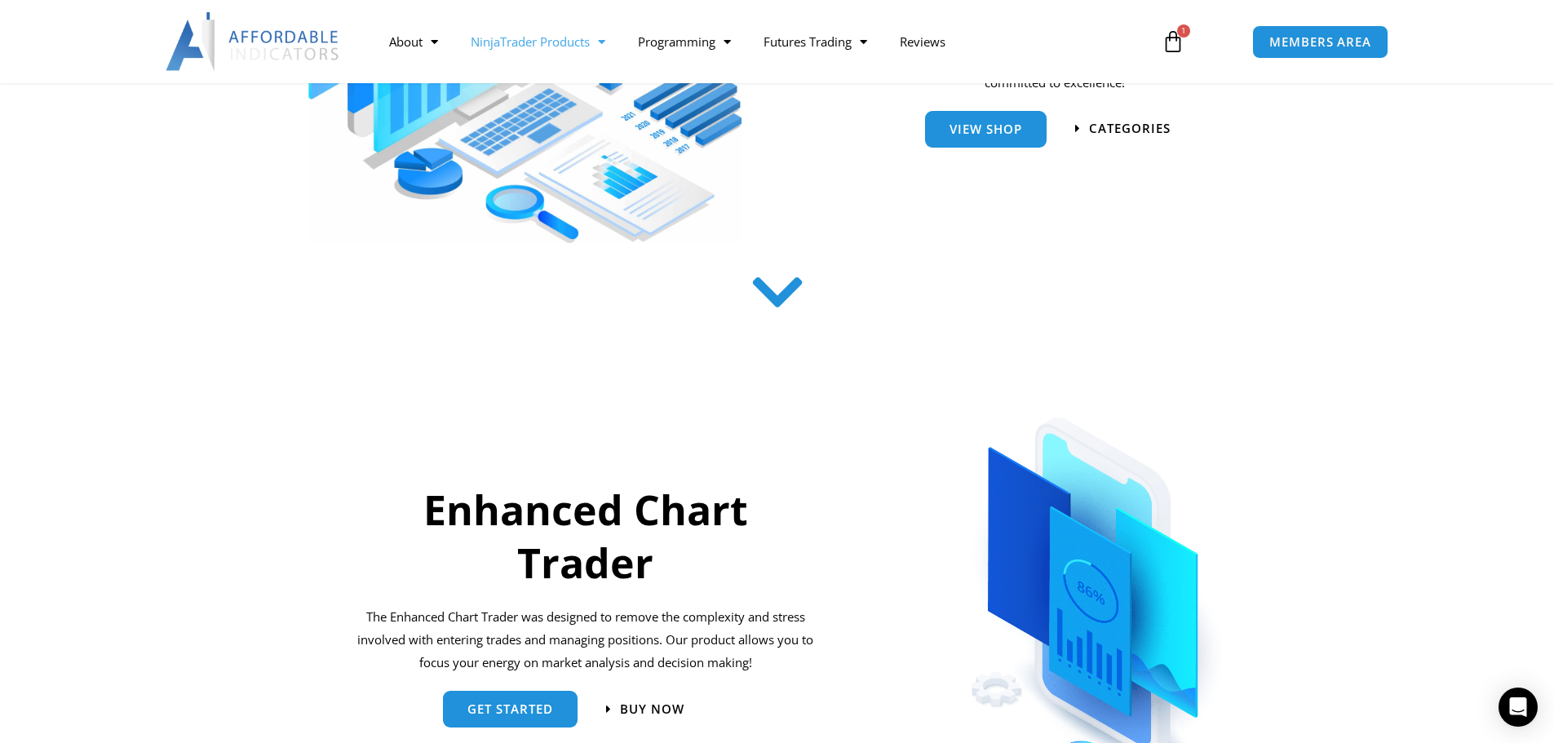
scroll to position [408, 0]
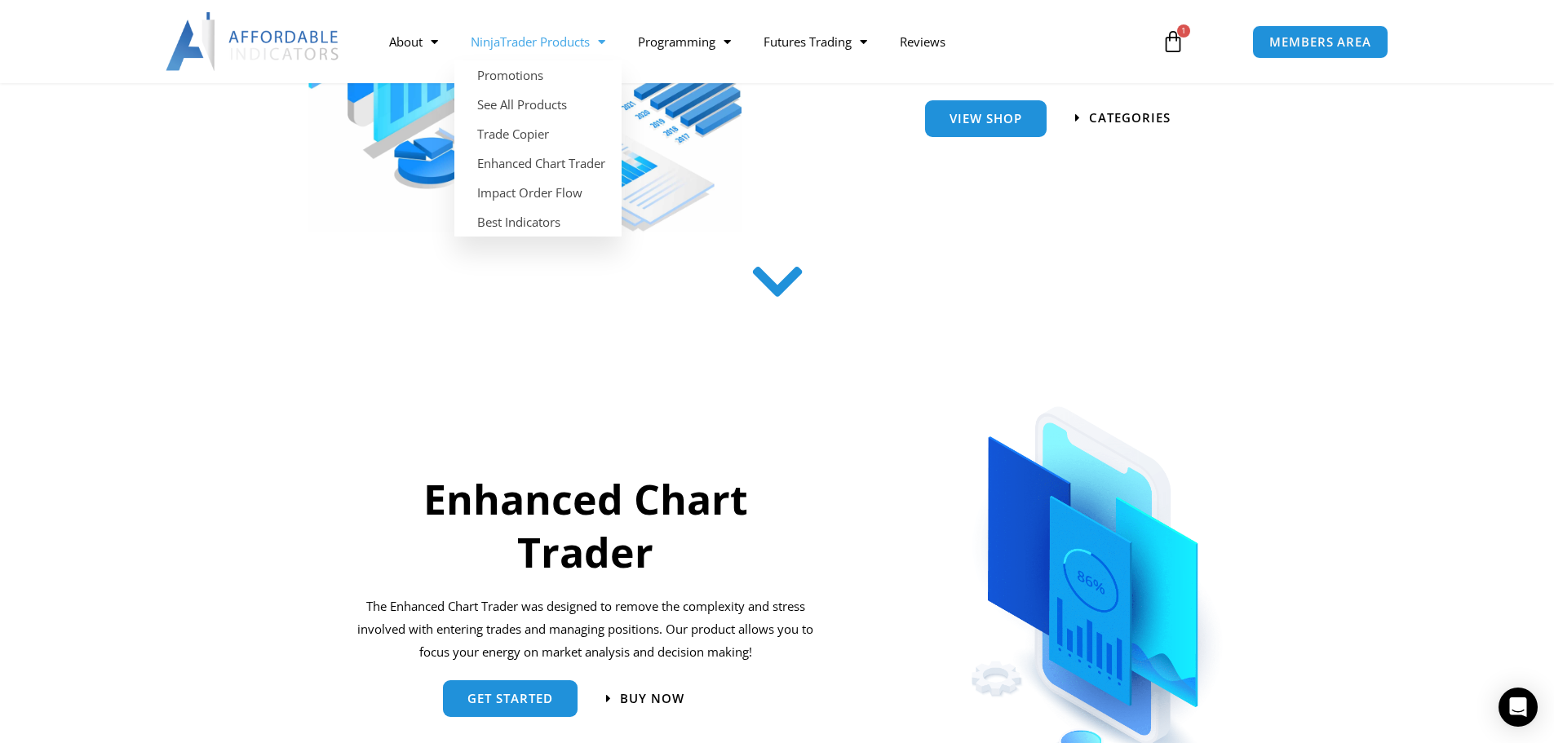
click at [525, 48] on link "NinjaTrader Products" at bounding box center [537, 42] width 167 height 38
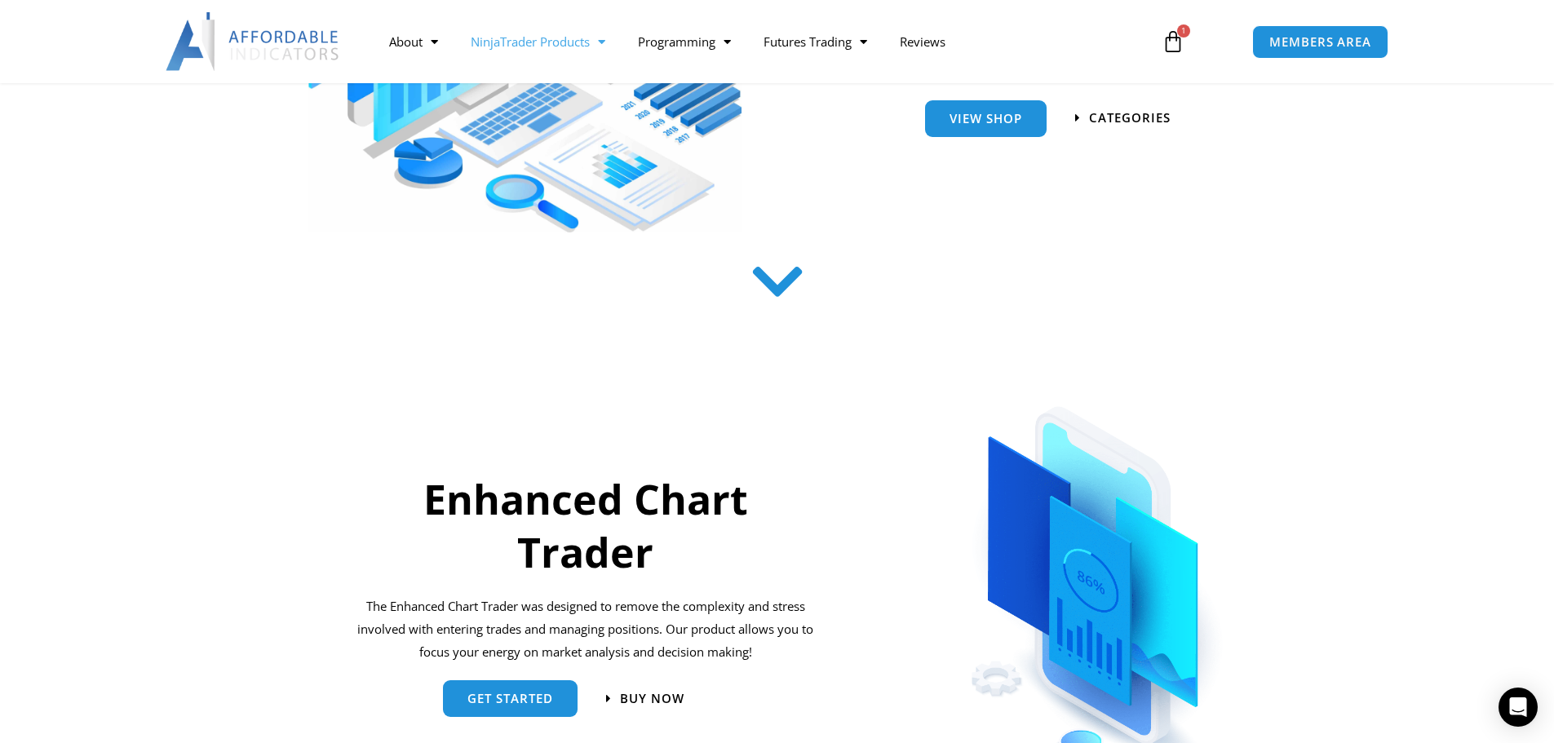
click at [525, 48] on link "NinjaTrader Products" at bounding box center [537, 42] width 167 height 38
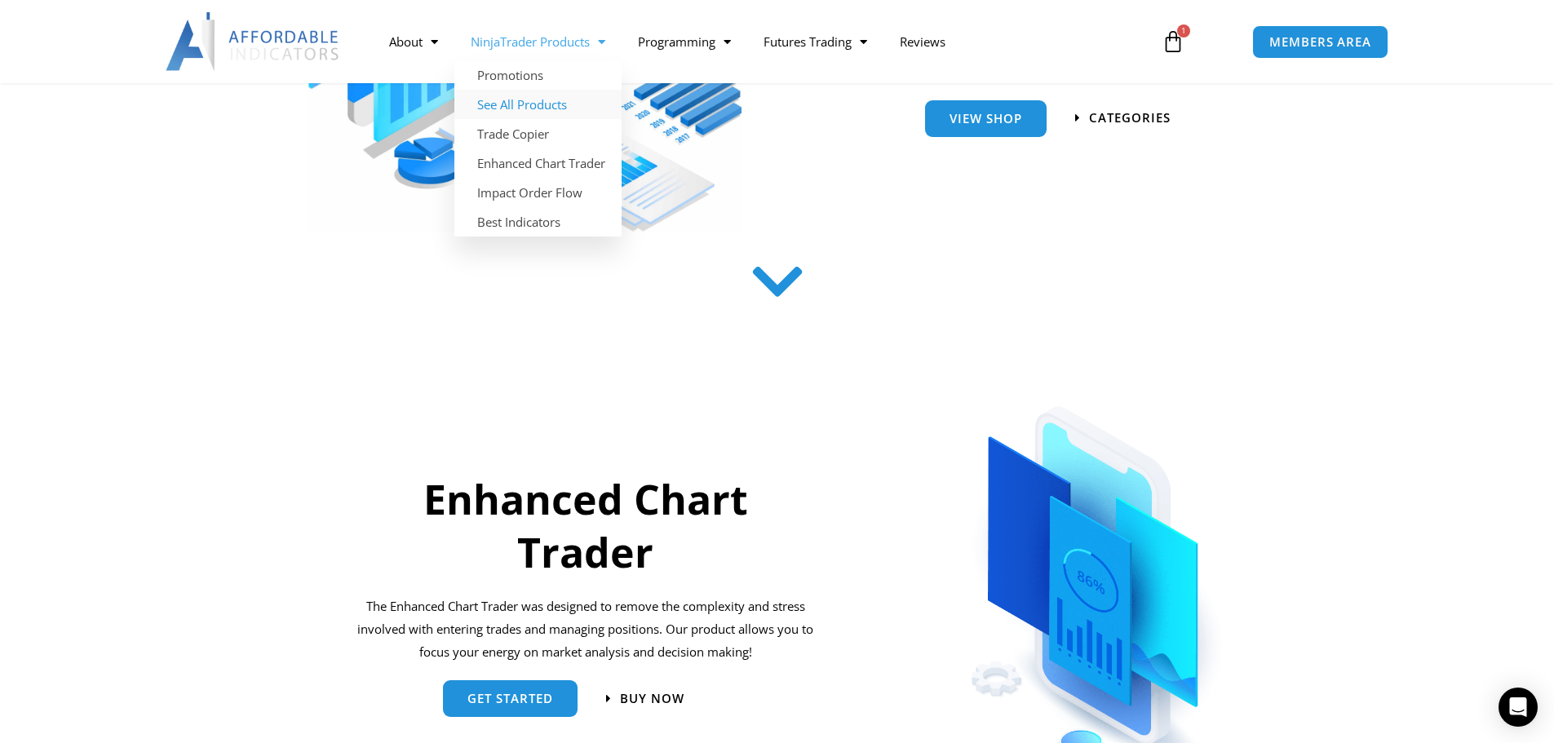
click at [527, 100] on link "See All Products" at bounding box center [537, 104] width 167 height 29
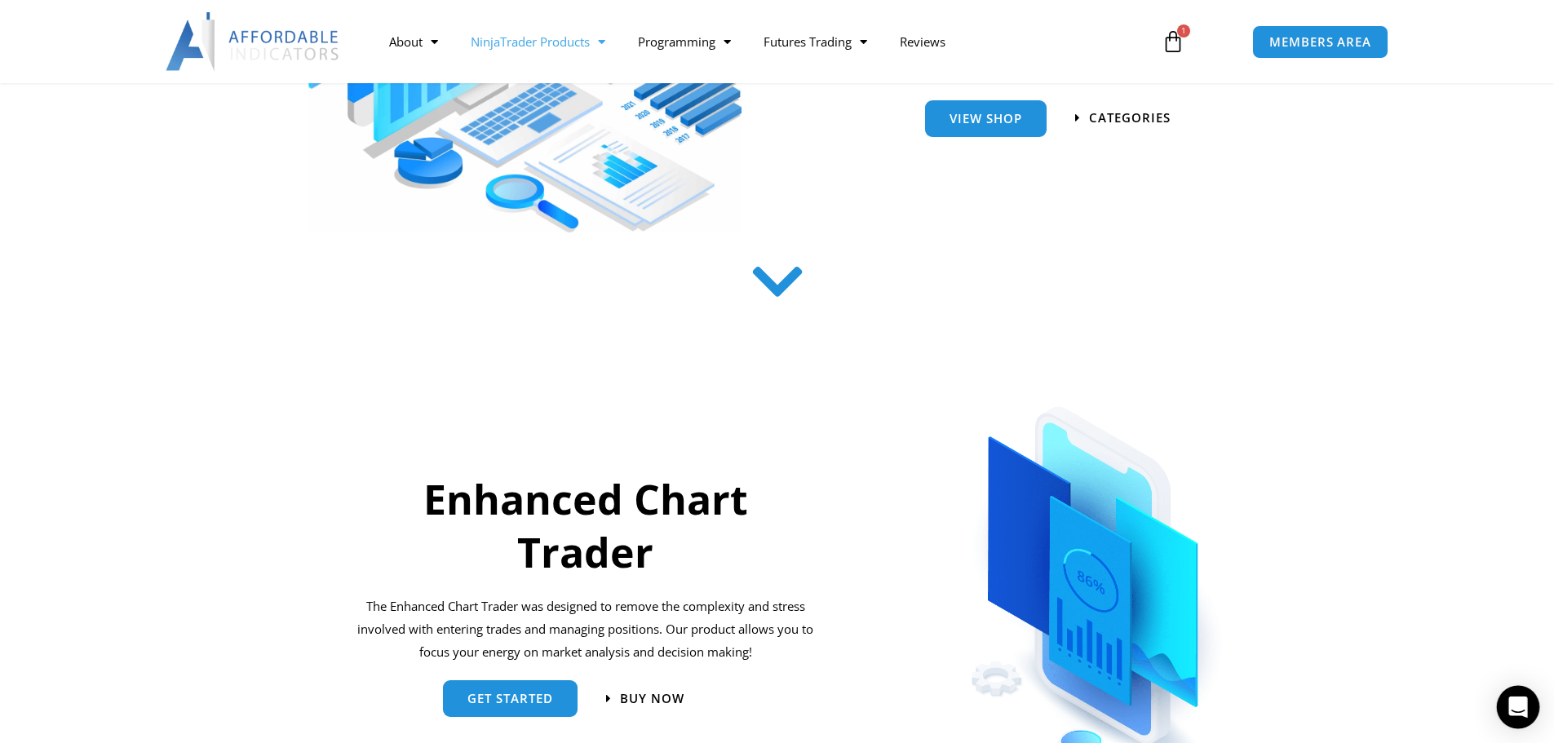
click at [1523, 701] on icon "Open Intercom Messenger" at bounding box center [1517, 706] width 19 height 21
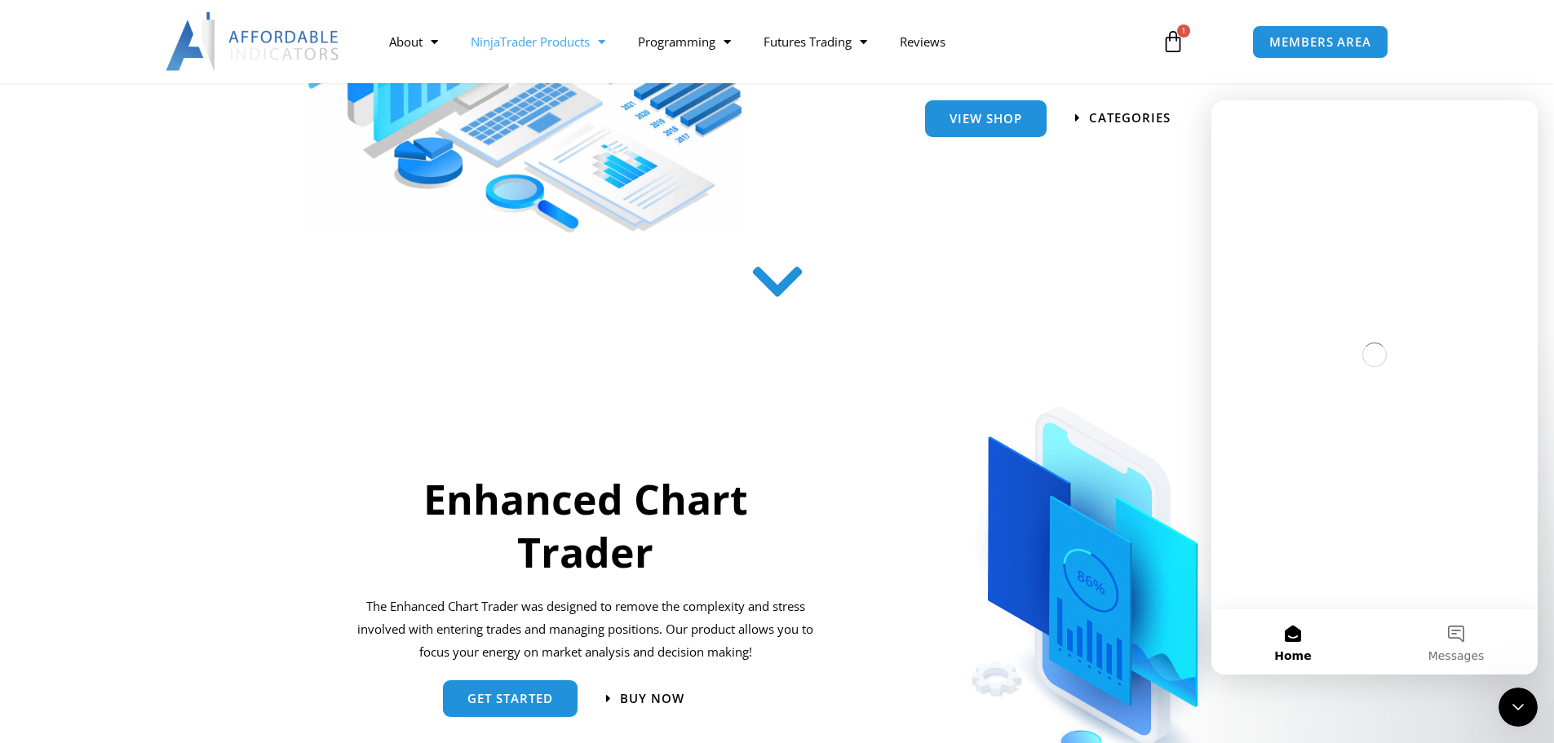
scroll to position [0, 0]
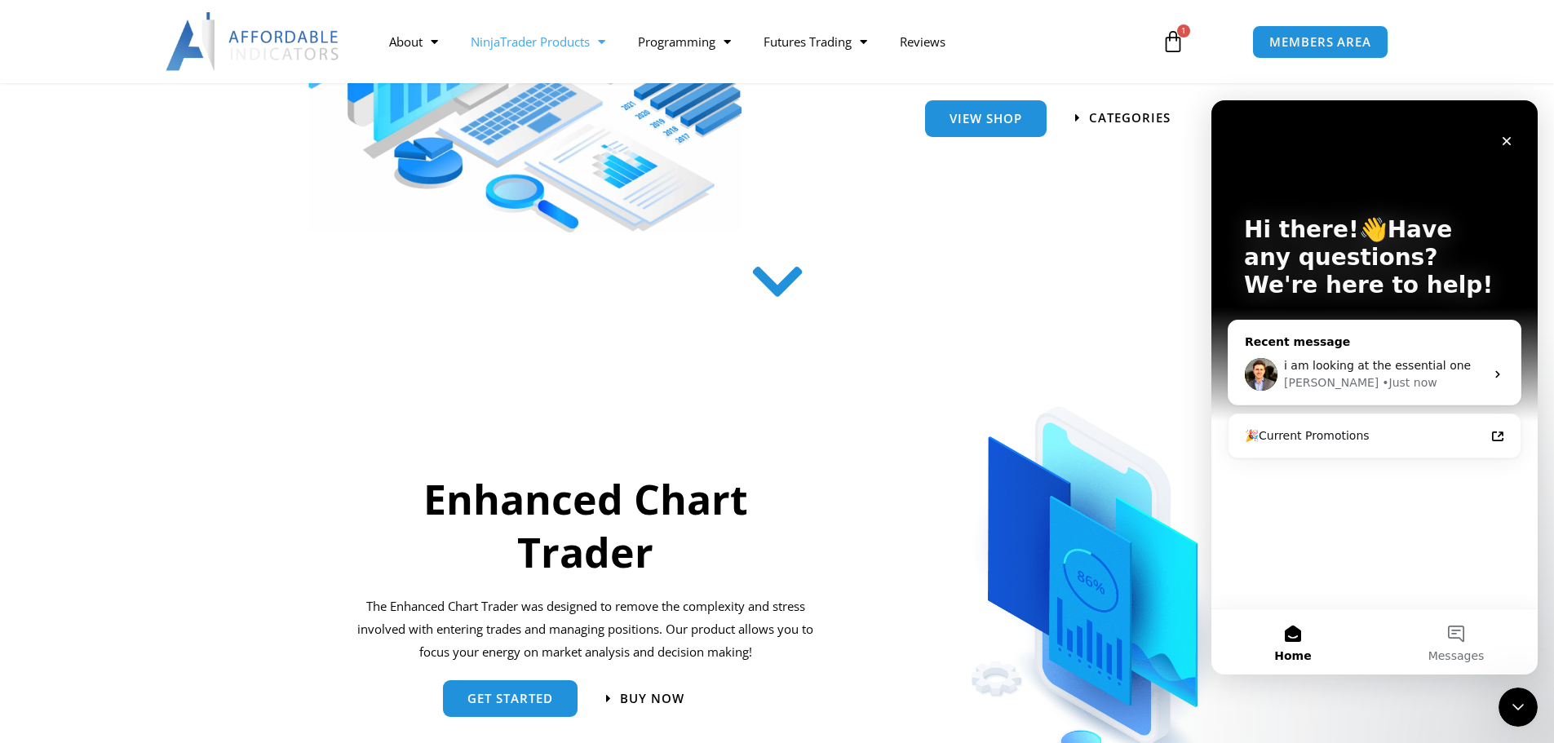
click at [1376, 338] on div "Recent message" at bounding box center [1374, 342] width 259 height 17
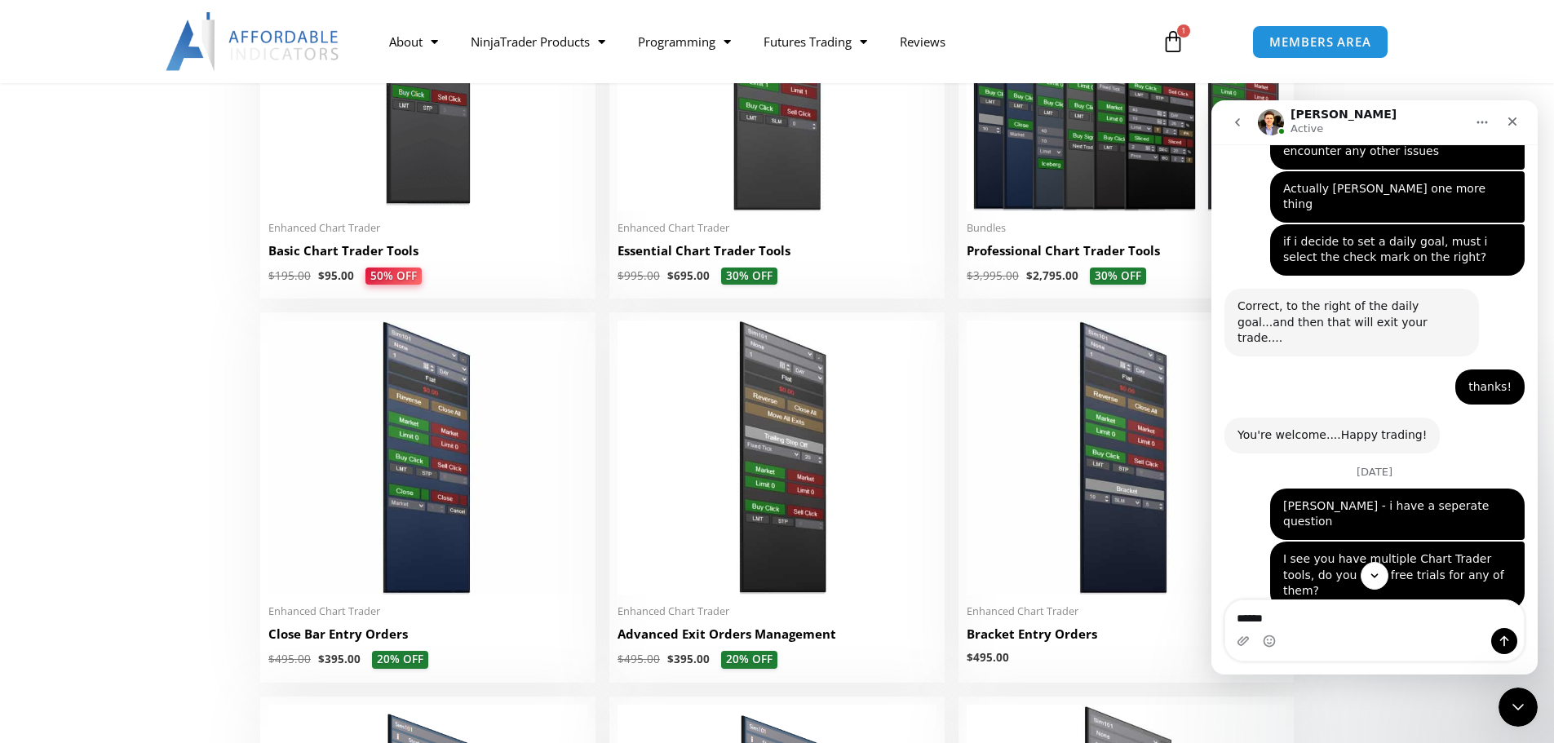
scroll to position [7091, 0]
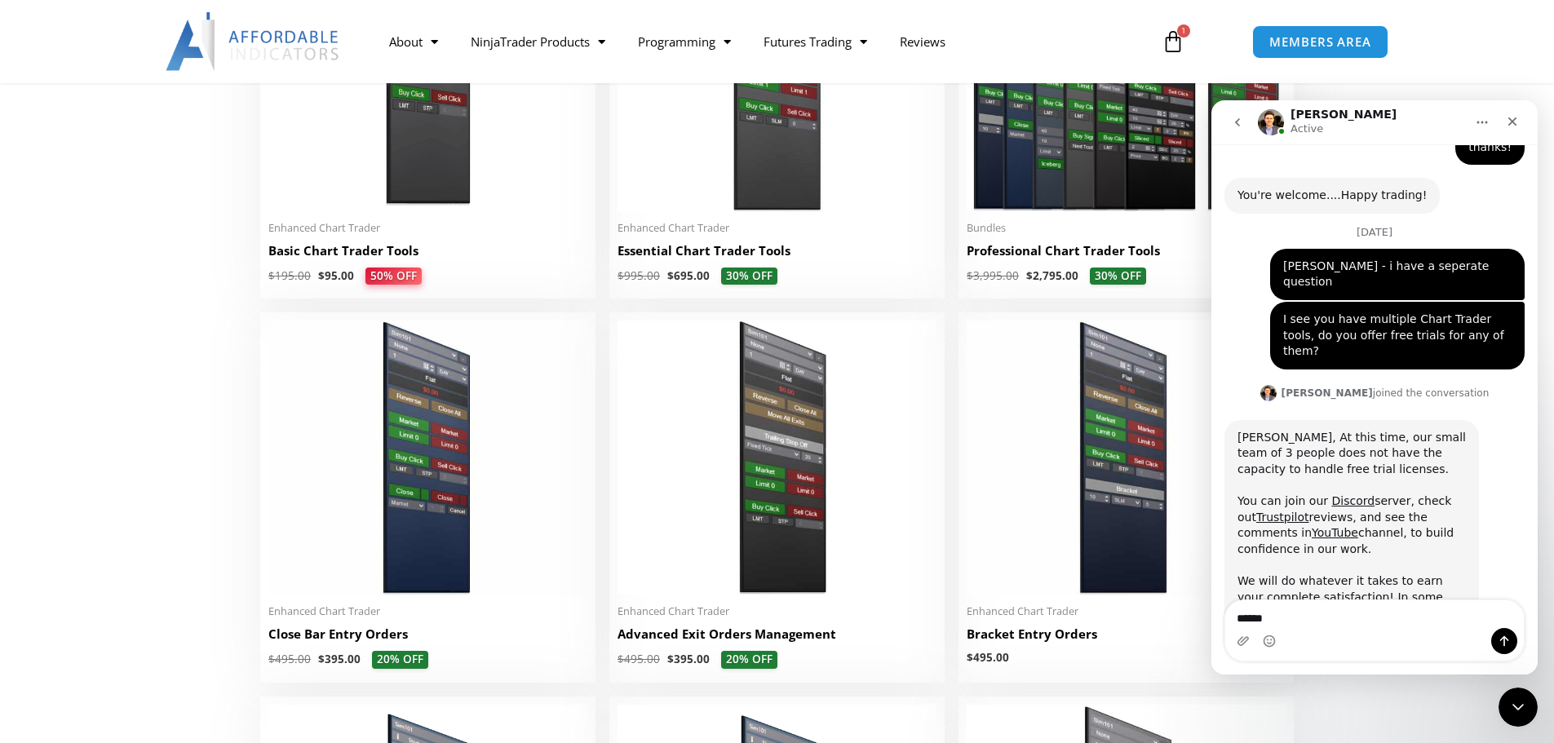
click at [1360, 621] on textarea "*****" at bounding box center [1374, 614] width 298 height 28
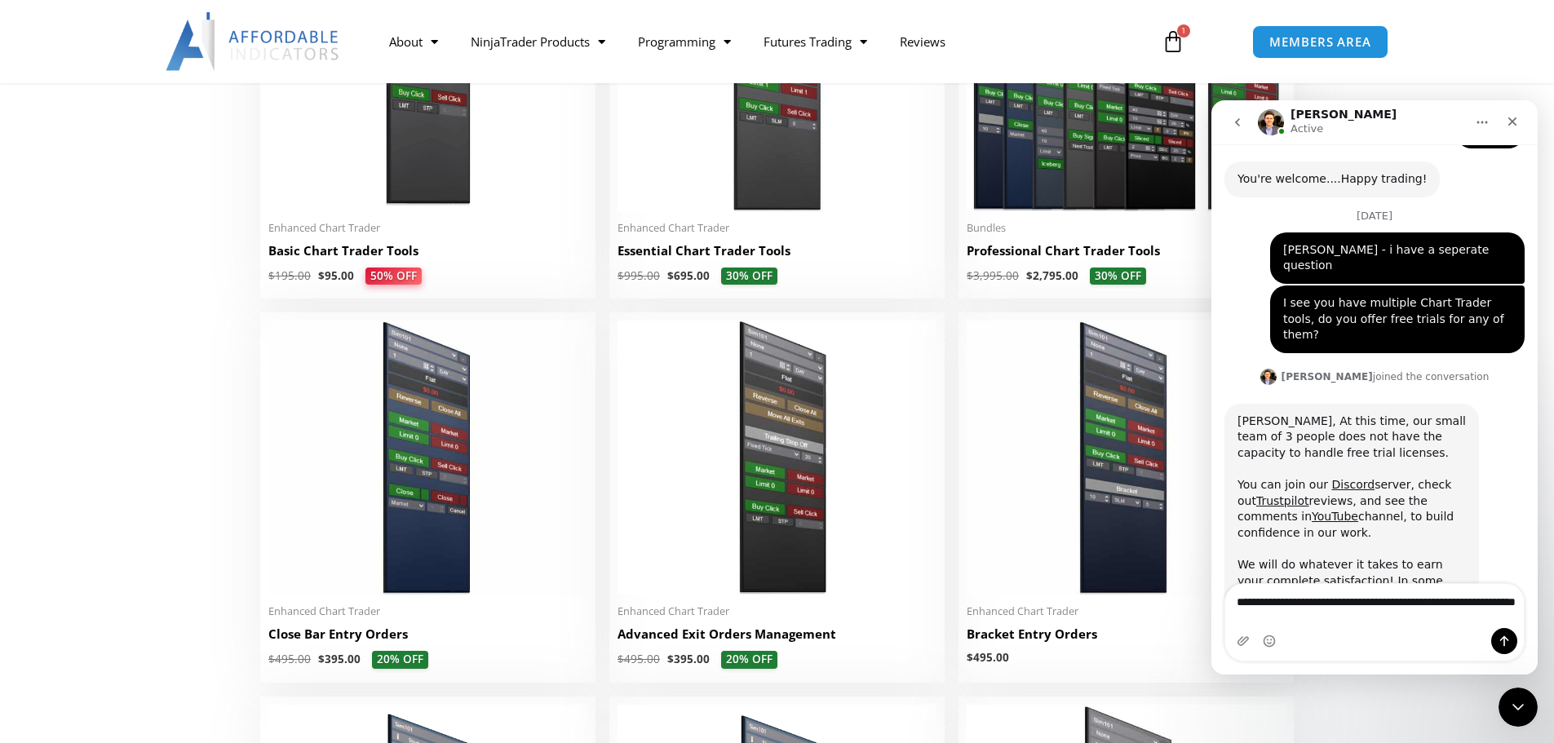
type textarea "**********"
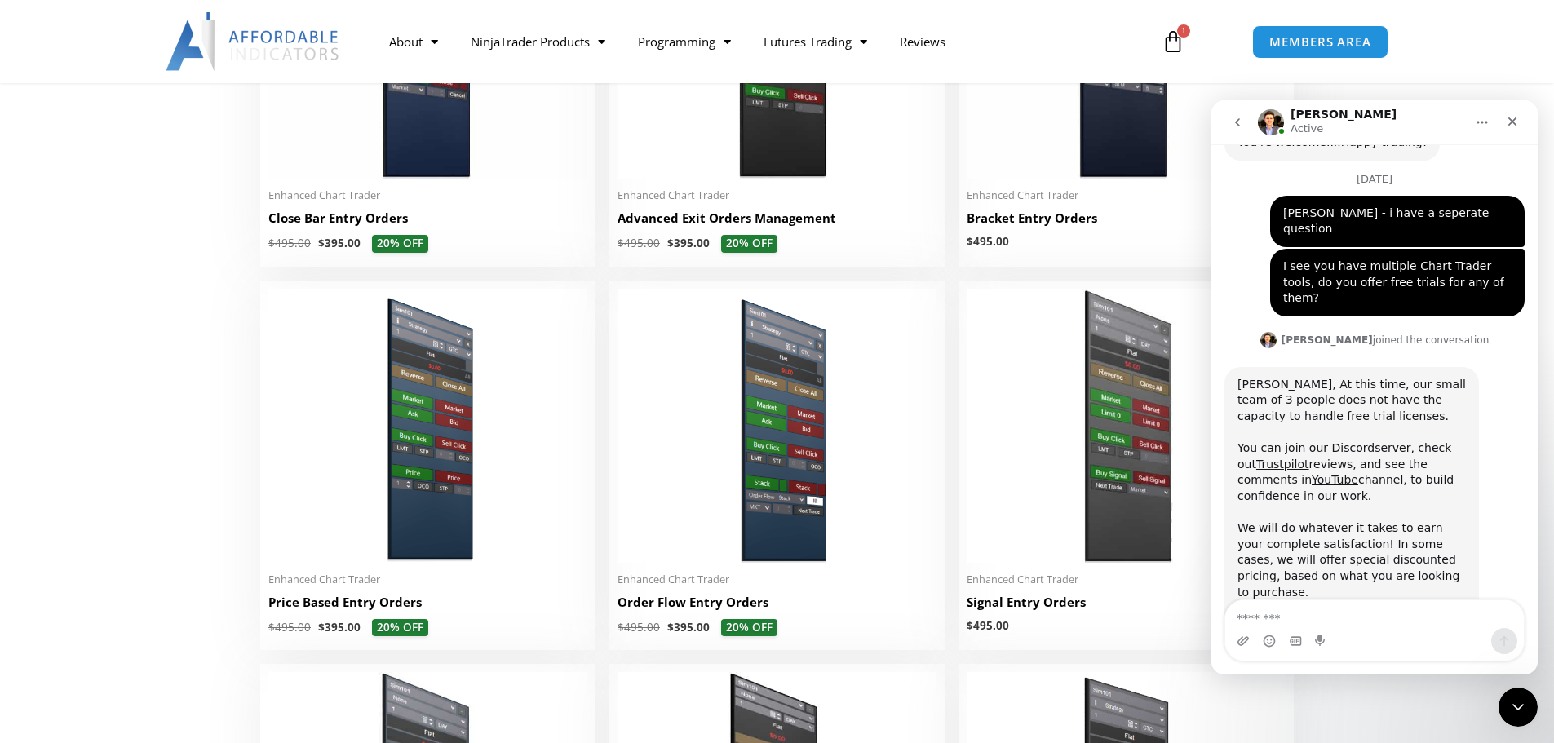
scroll to position [1305, 0]
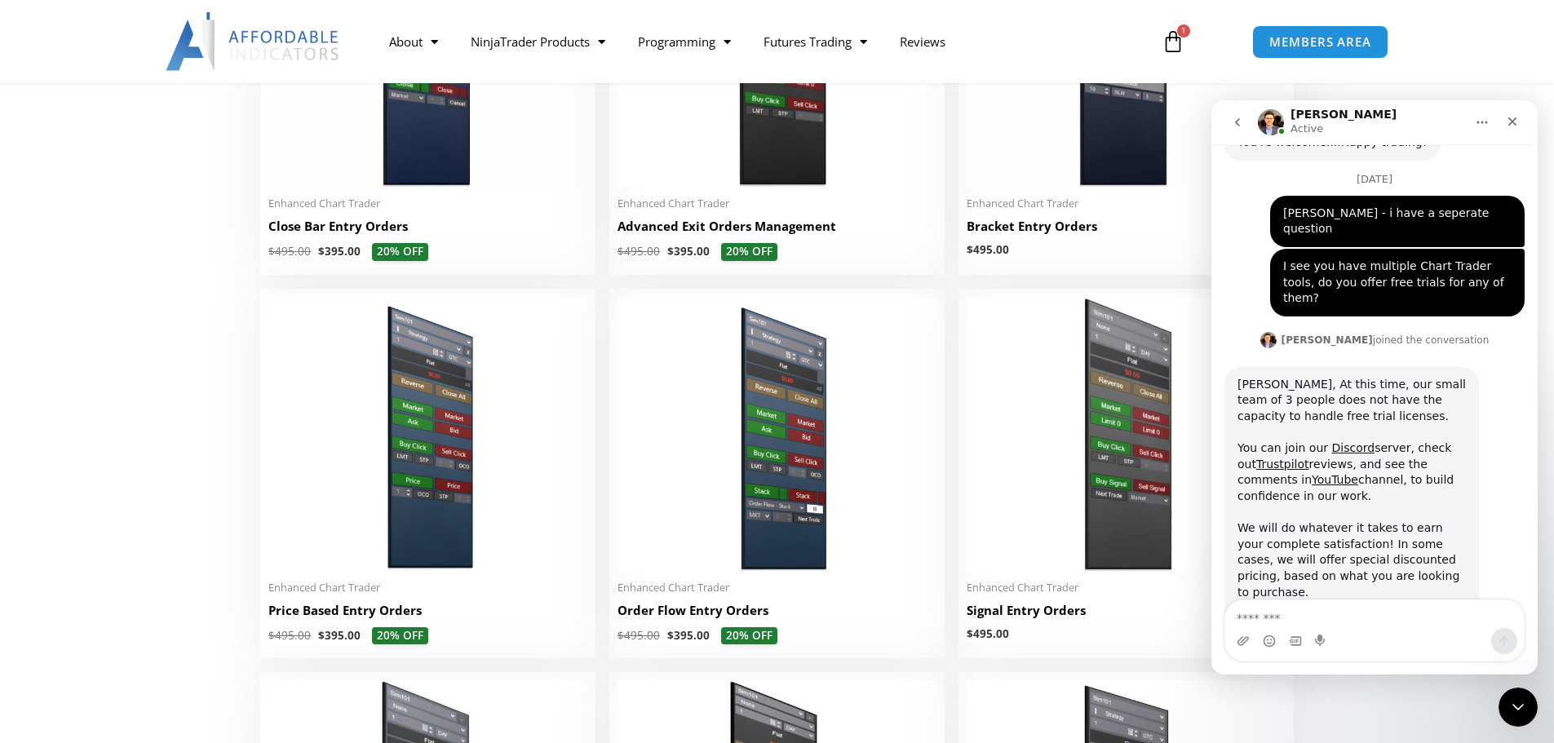
click at [1271, 621] on textarea "Message…" at bounding box center [1374, 614] width 298 height 28
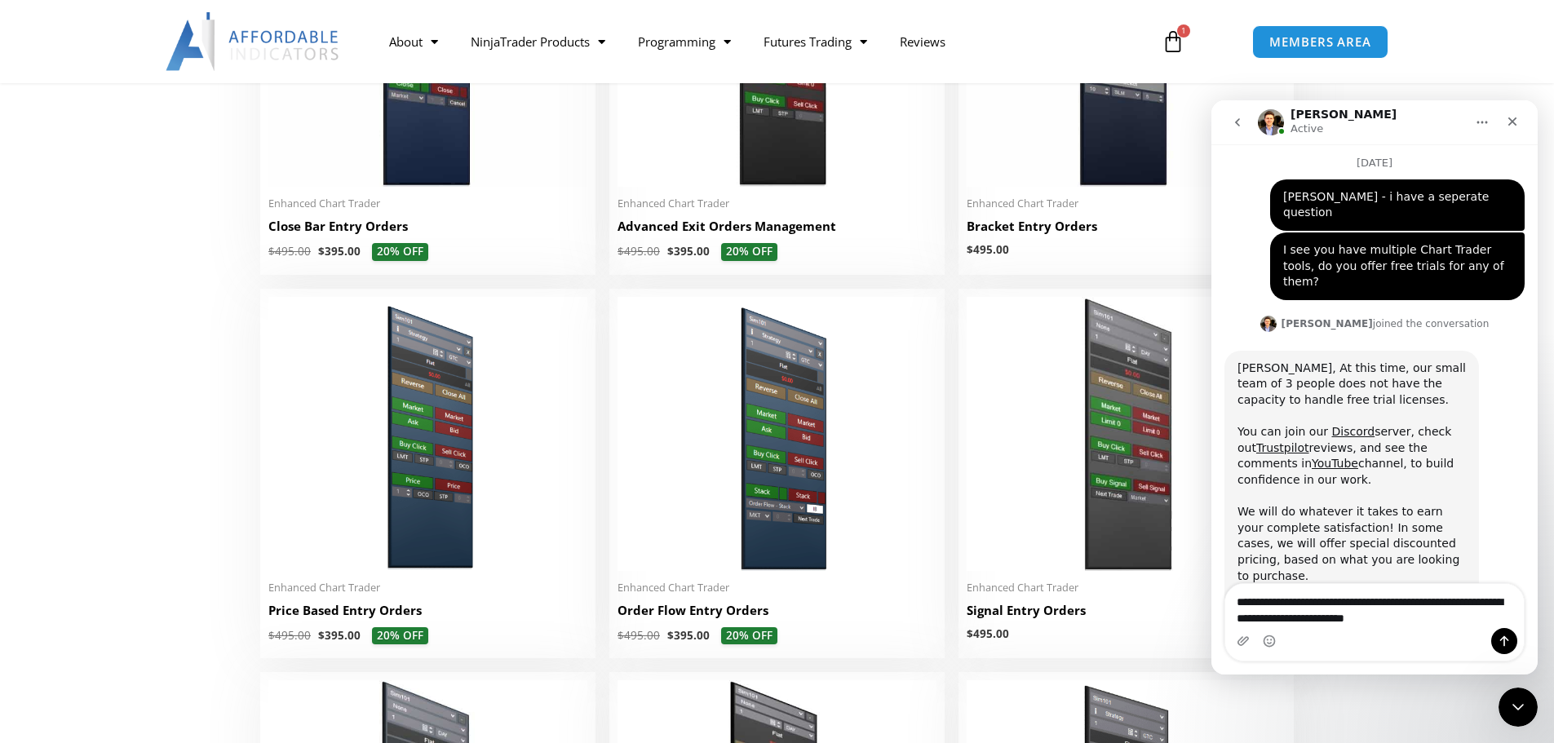
type textarea "**********"
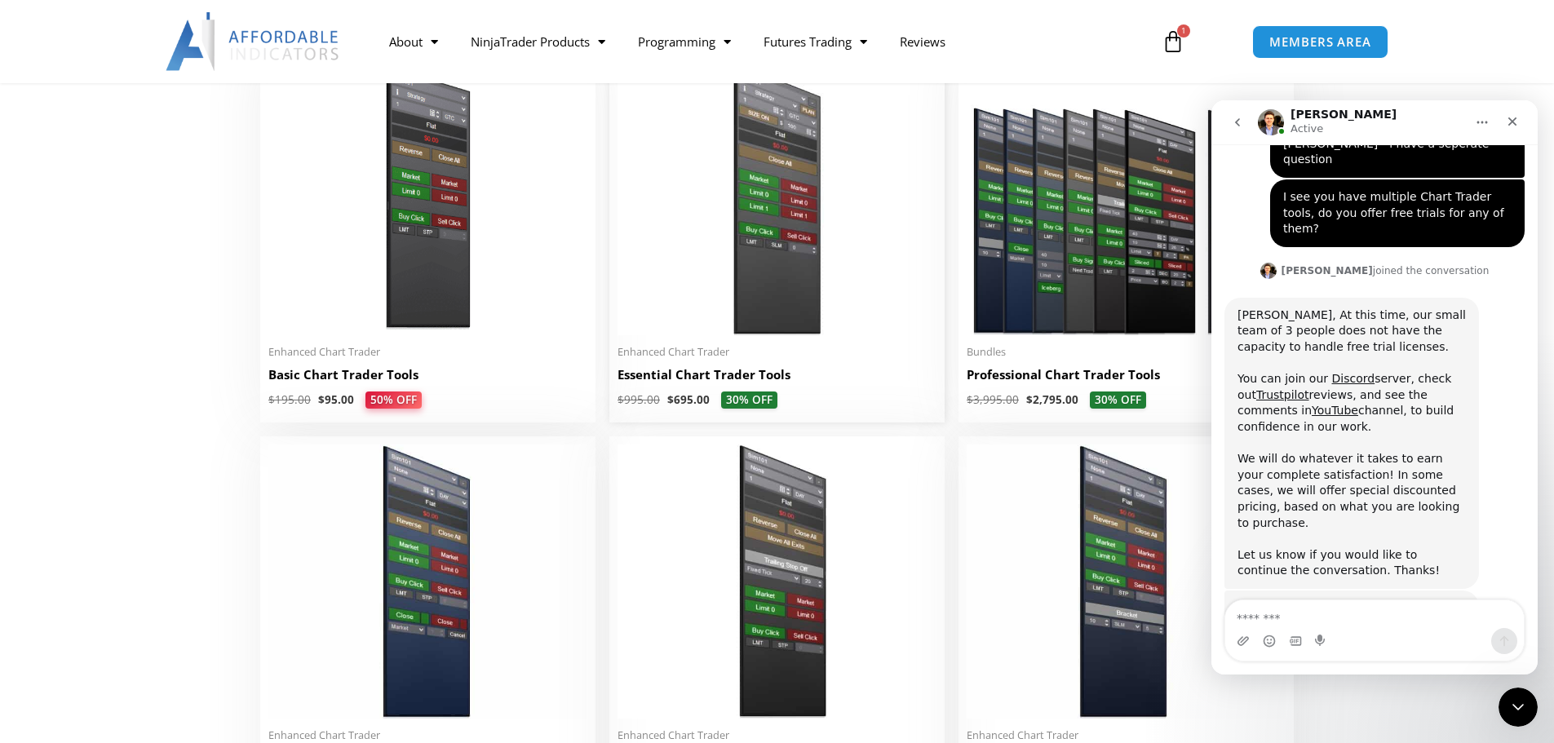
scroll to position [734, 0]
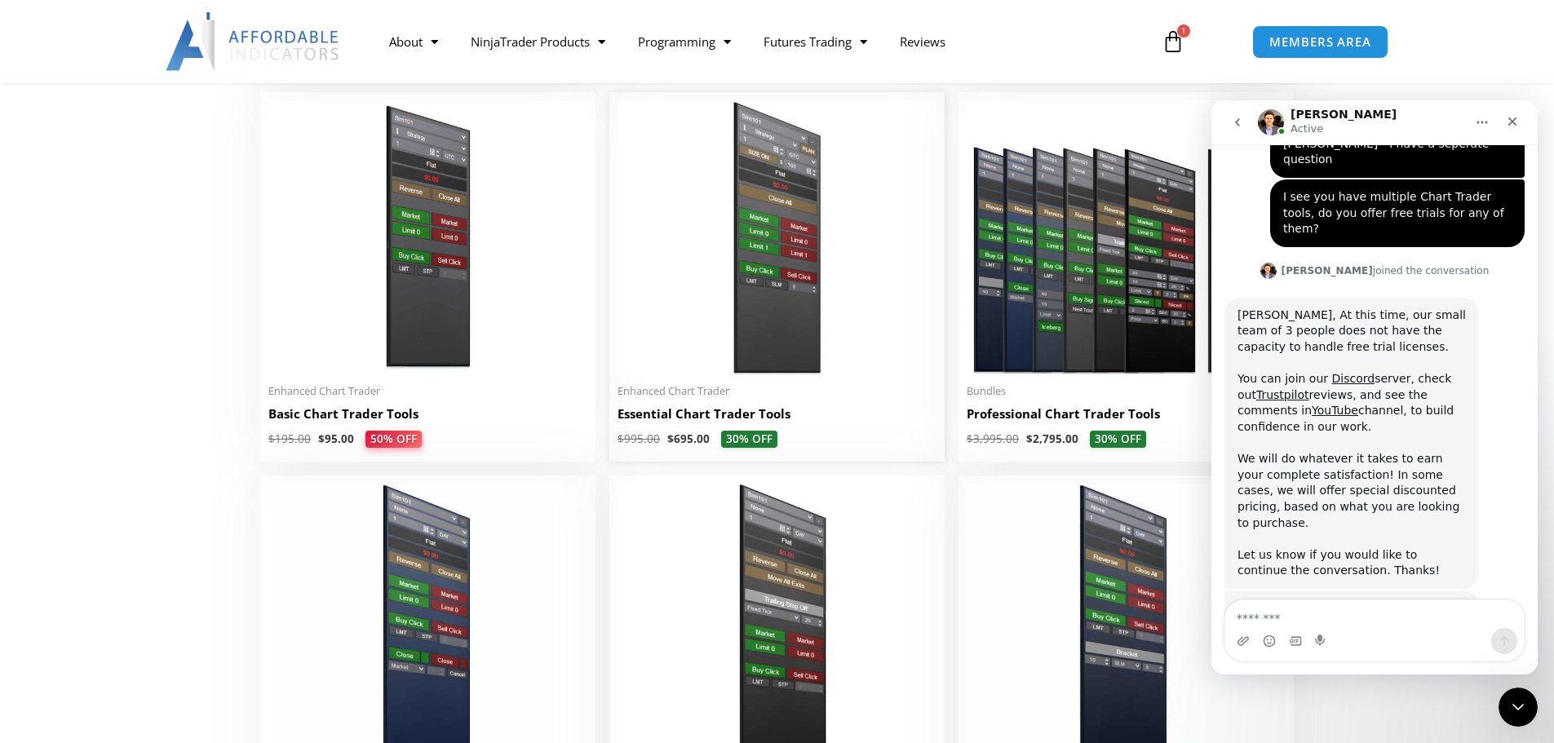
click at [767, 250] on img at bounding box center [776, 237] width 319 height 274
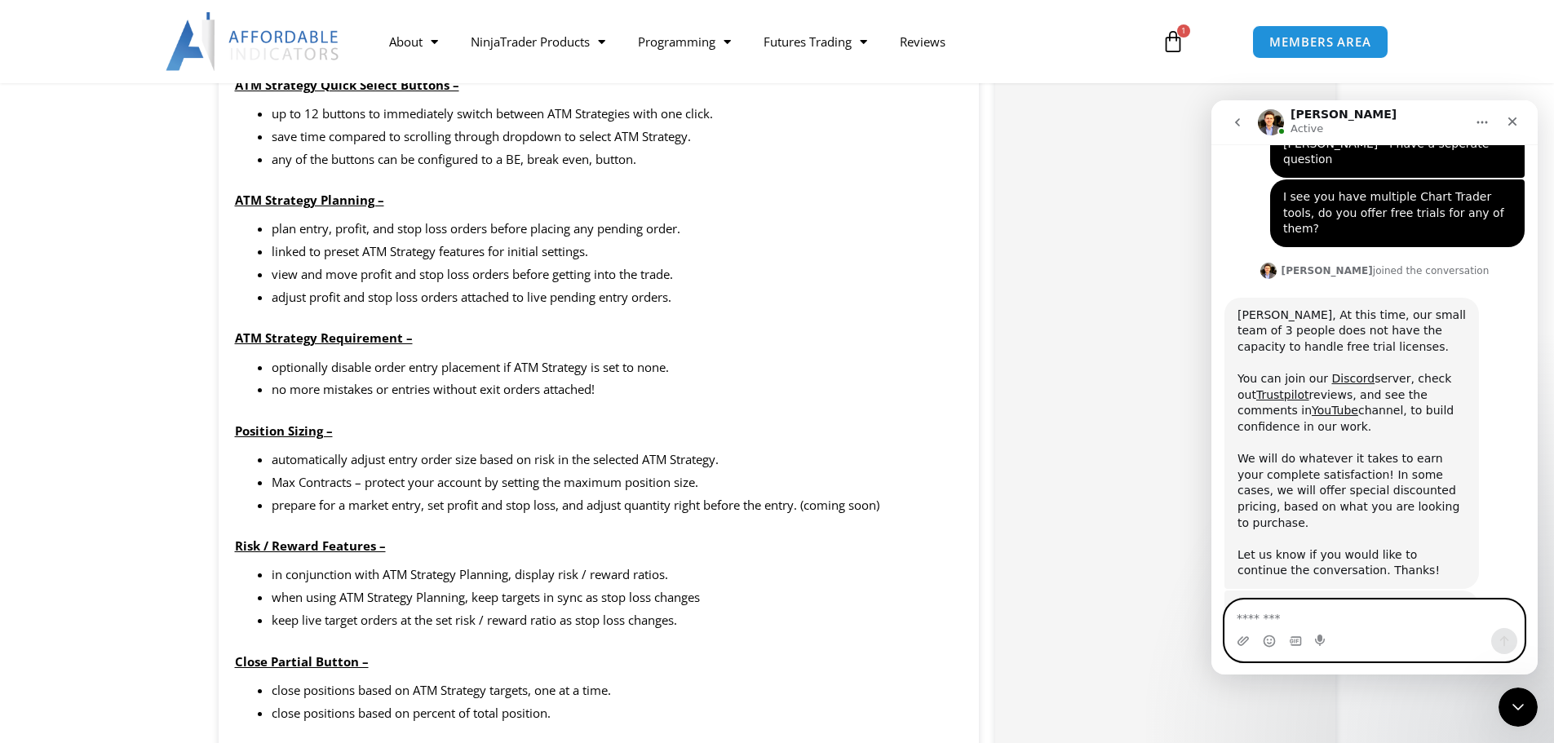
scroll to position [1468, 0]
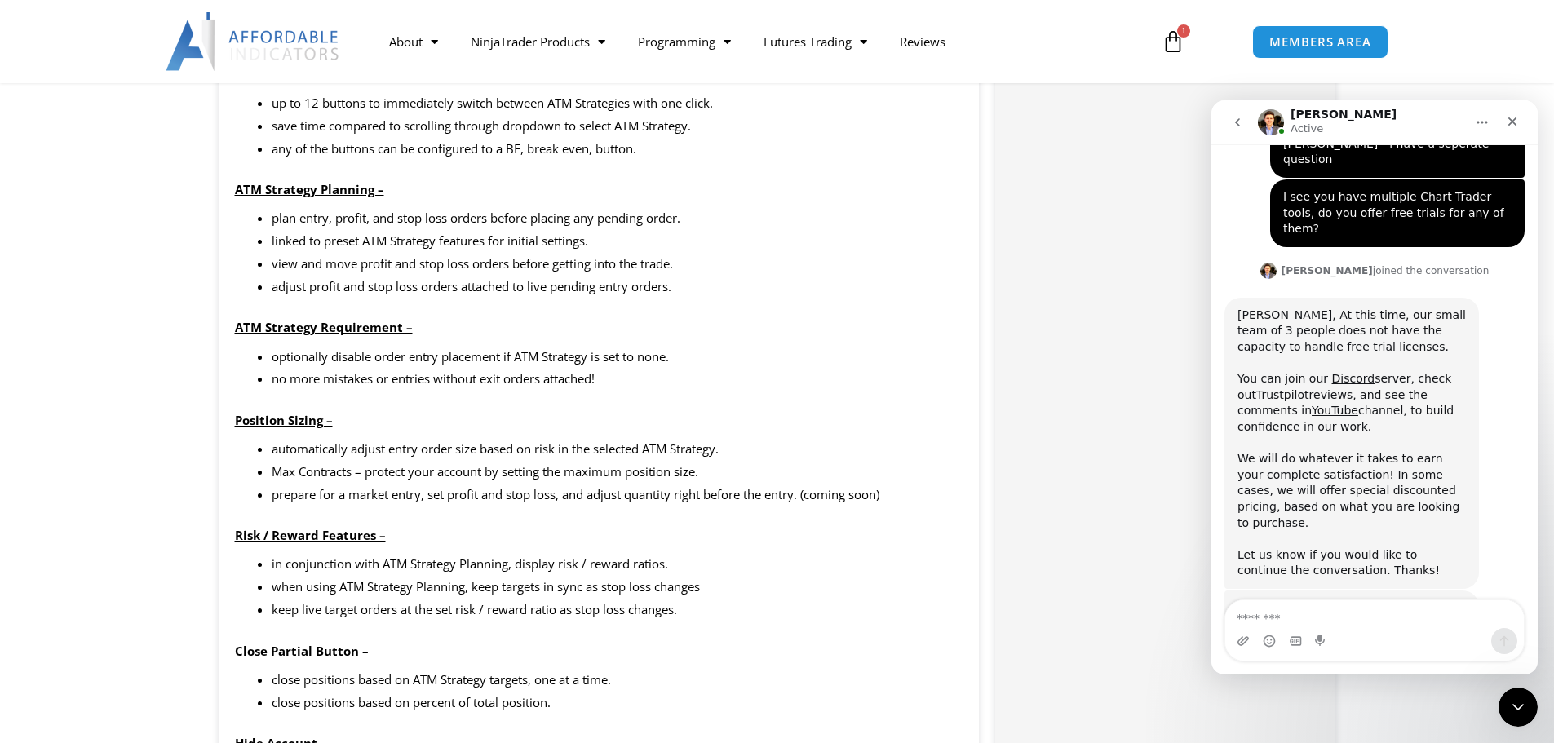
drag, startPoint x: 442, startPoint y: 333, endPoint x: 522, endPoint y: 312, distance: 82.7
click at [522, 312] on div "plan entry, profit, and stop loss orders before placing any pending order. link…" at bounding box center [599, 377] width 728 height 340
click at [377, 423] on p "Position Sizing –" at bounding box center [599, 420] width 728 height 23
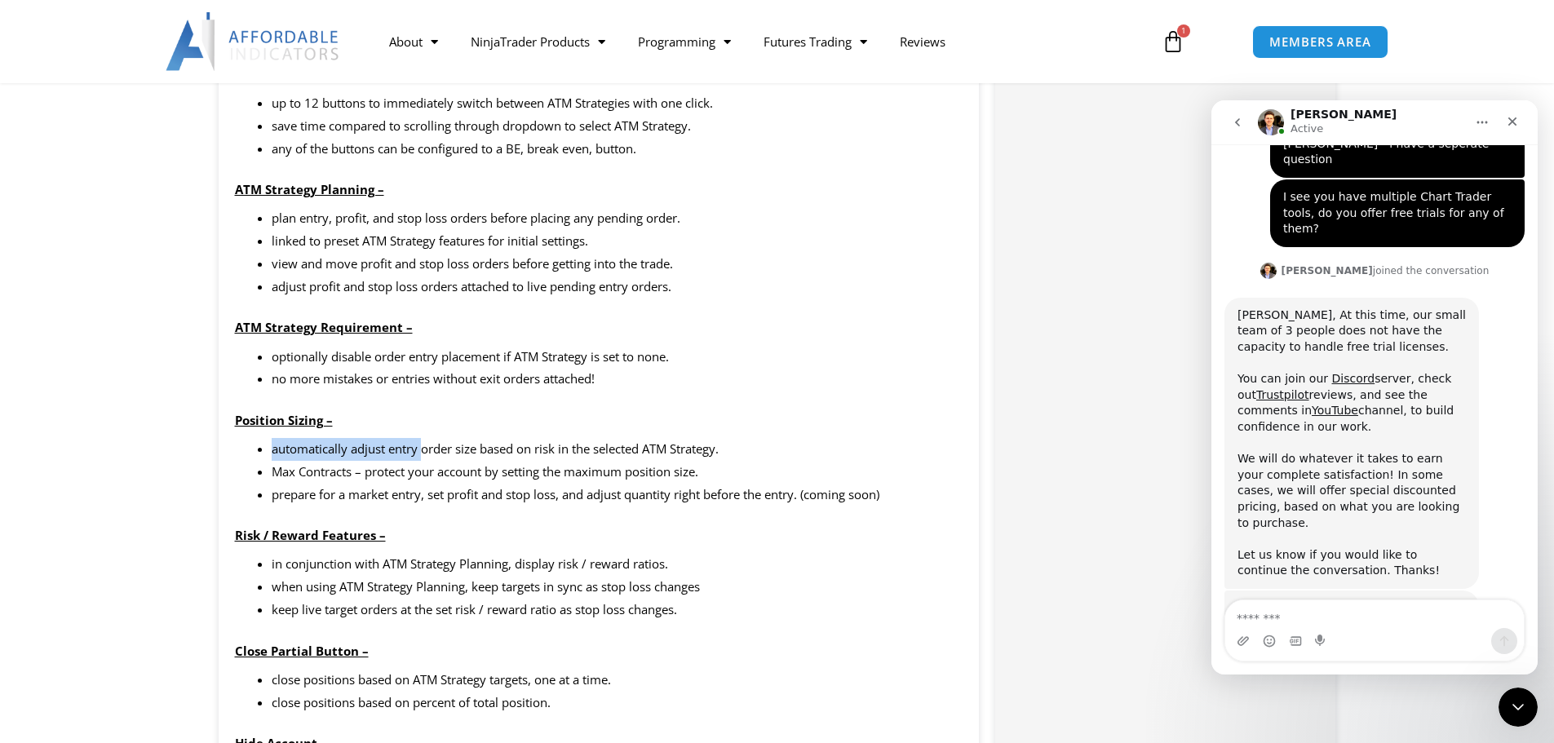
drag, startPoint x: 377, startPoint y: 423, endPoint x: 468, endPoint y: 444, distance: 93.6
click at [437, 444] on div "plan entry, profit, and stop loss orders before placing any pending order. link…" at bounding box center [599, 377] width 728 height 340
drag, startPoint x: 468, startPoint y: 444, endPoint x: 519, endPoint y: 445, distance: 50.6
click at [498, 444] on li "automatically adjust entry order size based on risk in the selected ATM Strateg…" at bounding box center [618, 449] width 692 height 23
click at [522, 446] on li "automatically adjust entry order size based on risk in the selected ATM Strateg…" at bounding box center [618, 449] width 692 height 23
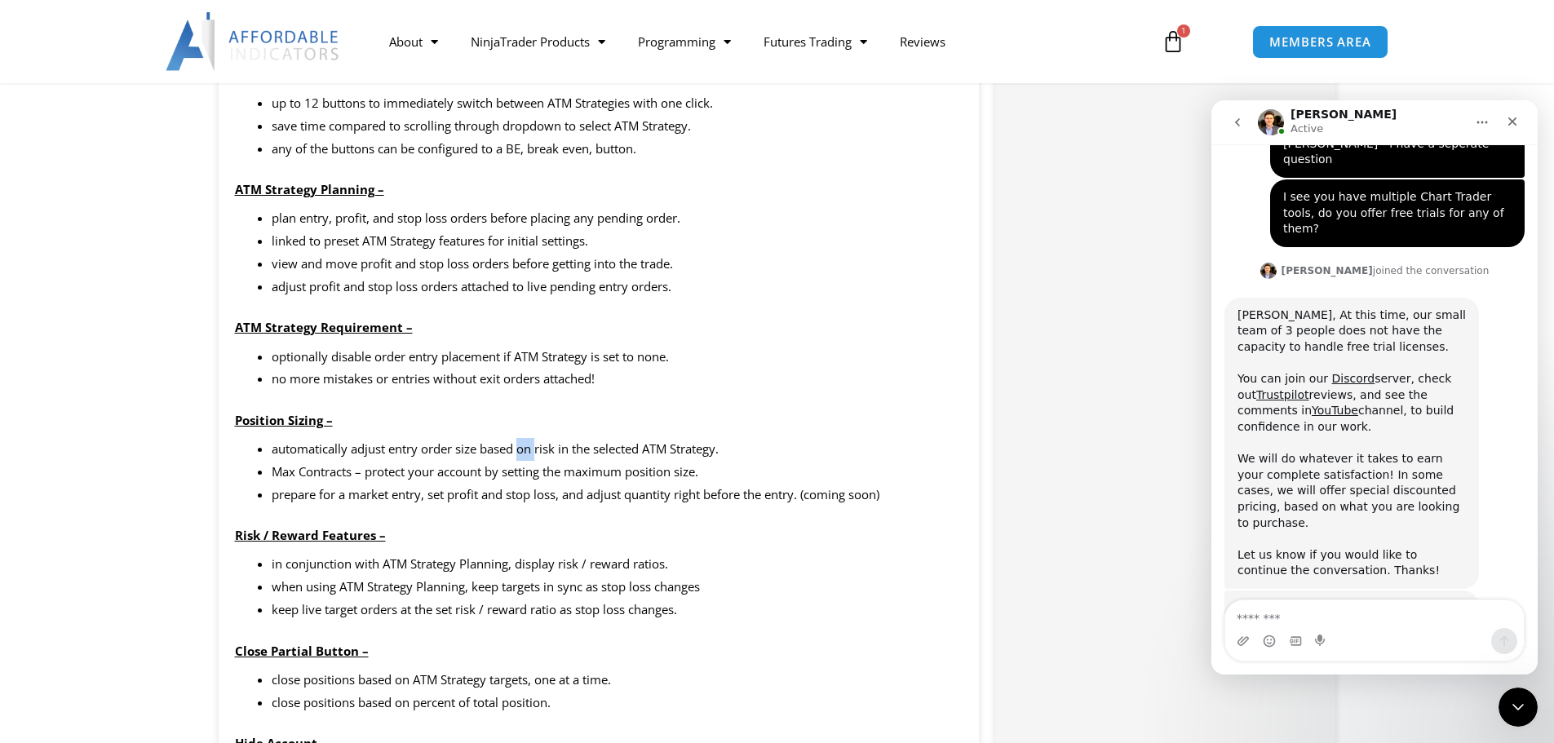
click at [522, 446] on li "automatically adjust entry order size based on risk in the selected ATM Strateg…" at bounding box center [618, 449] width 692 height 23
click at [471, 451] on li "automatically adjust entry order size based on risk in the selected ATM Strateg…" at bounding box center [618, 449] width 692 height 23
drag, startPoint x: 422, startPoint y: 453, endPoint x: 389, endPoint y: 456, distance: 32.8
click at [418, 453] on li "automatically adjust entry order size based on risk in the selected ATM Strateg…" at bounding box center [618, 449] width 692 height 23
click at [384, 458] on li "automatically adjust entry order size based on risk in the selected ATM Strateg…" at bounding box center [618, 449] width 692 height 23
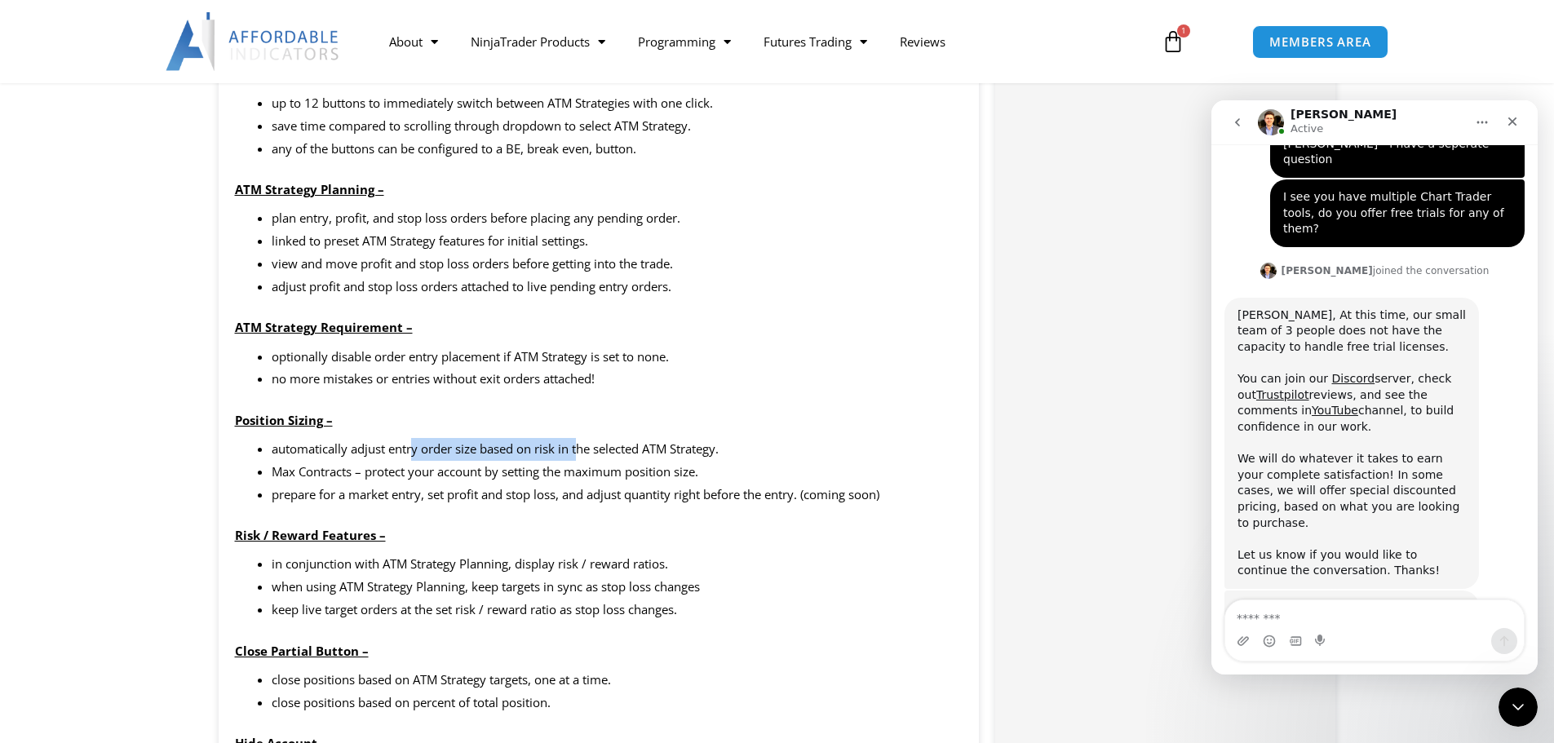
drag, startPoint x: 430, startPoint y: 458, endPoint x: 622, endPoint y: 450, distance: 192.6
click at [586, 450] on li "automatically adjust entry order size based on risk in the selected ATM Strateg…" at bounding box center [618, 449] width 692 height 23
click at [636, 450] on li "automatically adjust entry order size based on risk in the selected ATM Strateg…" at bounding box center [618, 449] width 692 height 23
click at [537, 462] on ul "automatically adjust entry order size based on risk in the selected ATM Strateg…" at bounding box center [618, 472] width 692 height 69
click at [537, 462] on li "Max Contracts – protect your account by setting the maximum position size." at bounding box center [618, 472] width 692 height 23
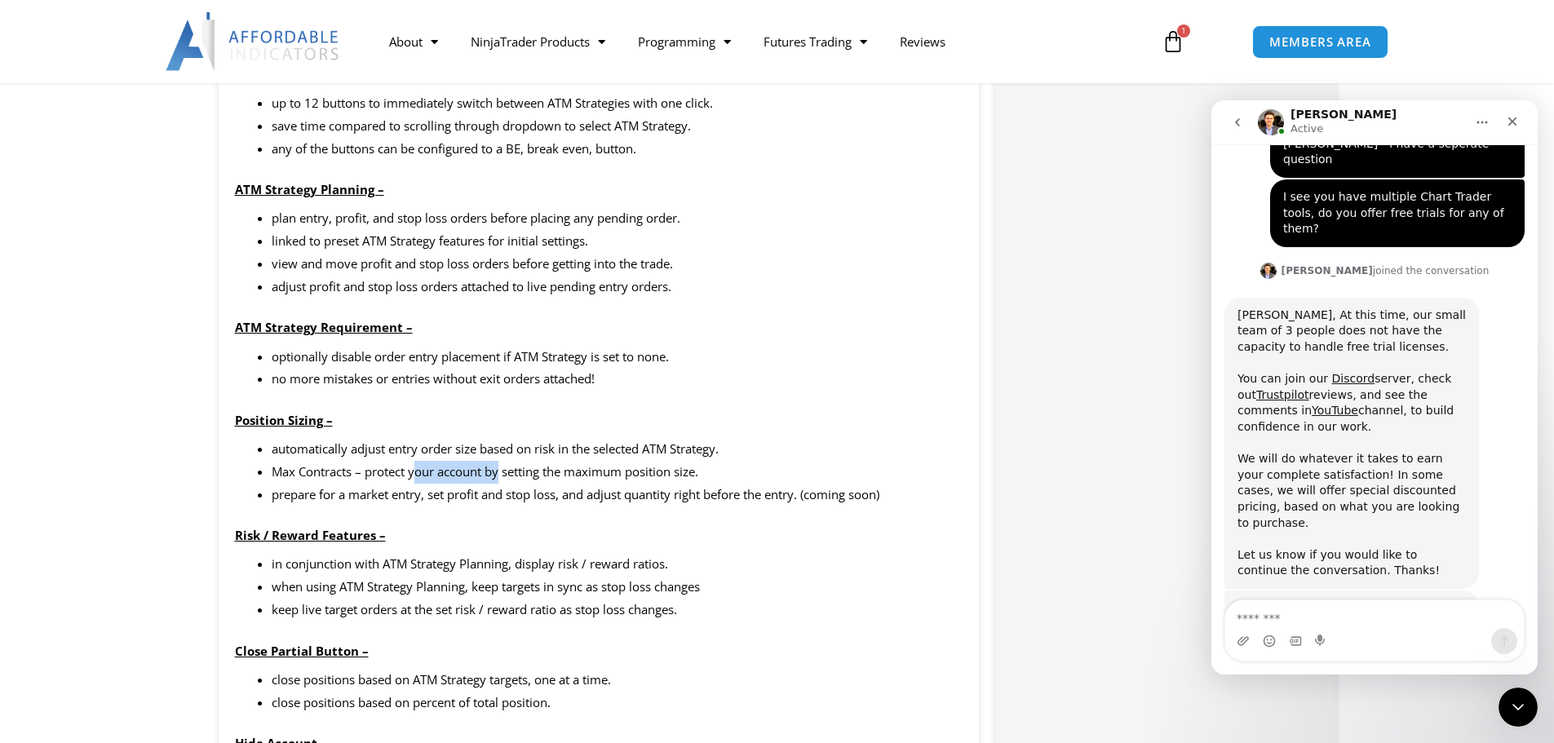
drag, startPoint x: 439, startPoint y: 467, endPoint x: 371, endPoint y: 472, distance: 67.9
click at [402, 470] on li "Max Contracts – protect your account by setting the maximum position size." at bounding box center [618, 472] width 692 height 23
click at [370, 472] on li "Max Contracts – protect your account by setting the maximum position size." at bounding box center [618, 472] width 692 height 23
drag, startPoint x: 562, startPoint y: 410, endPoint x: 626, endPoint y: 399, distance: 64.6
click at [590, 403] on div "plan entry, profit, and stop loss orders before placing any pending order. link…" at bounding box center [599, 377] width 728 height 340
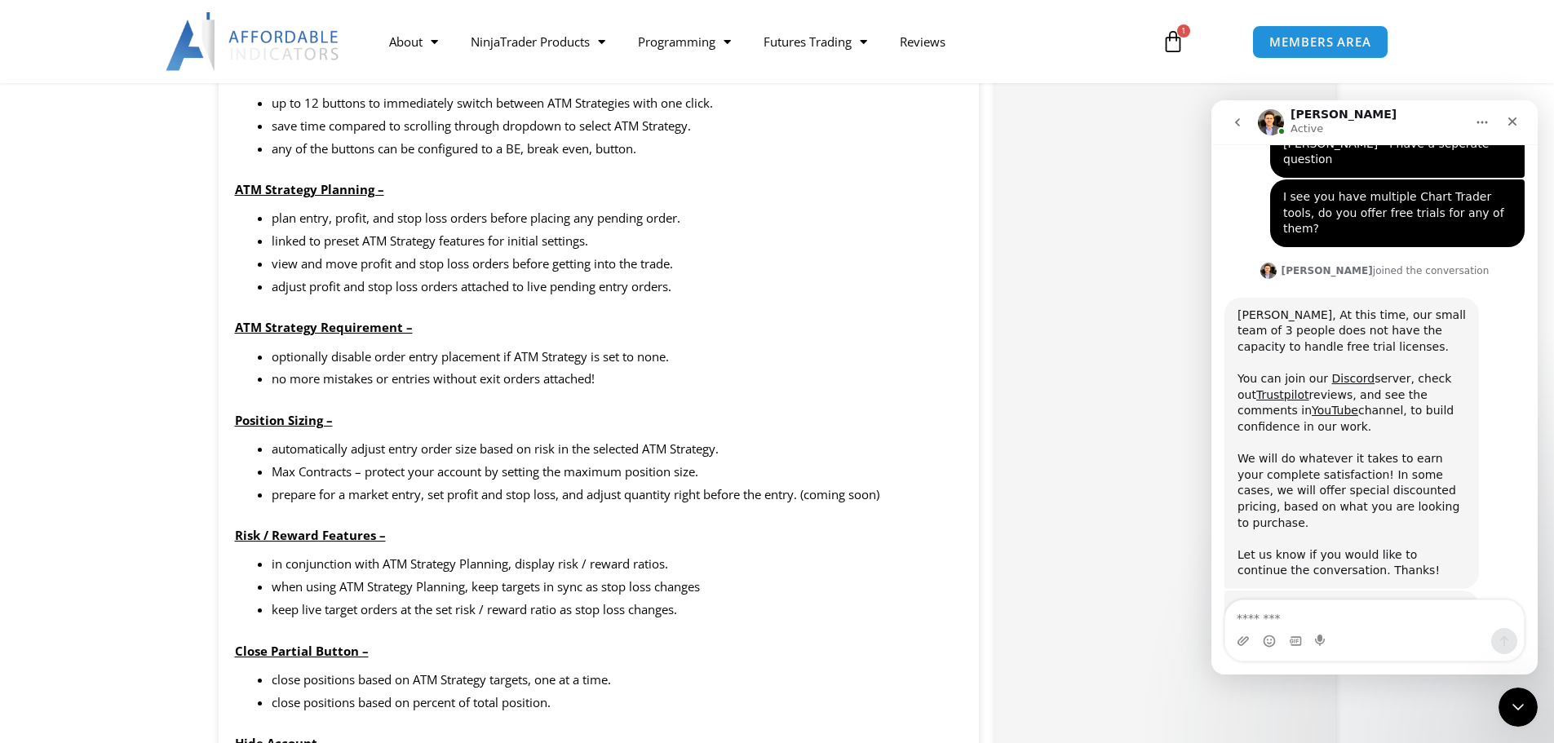
drag, startPoint x: 661, startPoint y: 395, endPoint x: 652, endPoint y: 411, distance: 18.6
click at [661, 397] on div "plan entry, profit, and stop loss orders before placing any pending order. link…" at bounding box center [599, 377] width 728 height 340
drag, startPoint x: 583, startPoint y: 464, endPoint x: 470, endPoint y: 472, distance: 113.7
click at [577, 466] on ul "automatically adjust entry order size based on risk in the selected ATM Strateg…" at bounding box center [618, 472] width 692 height 69
click at [399, 468] on li "Max Contracts – protect your account by setting the maximum position size." at bounding box center [618, 472] width 692 height 23
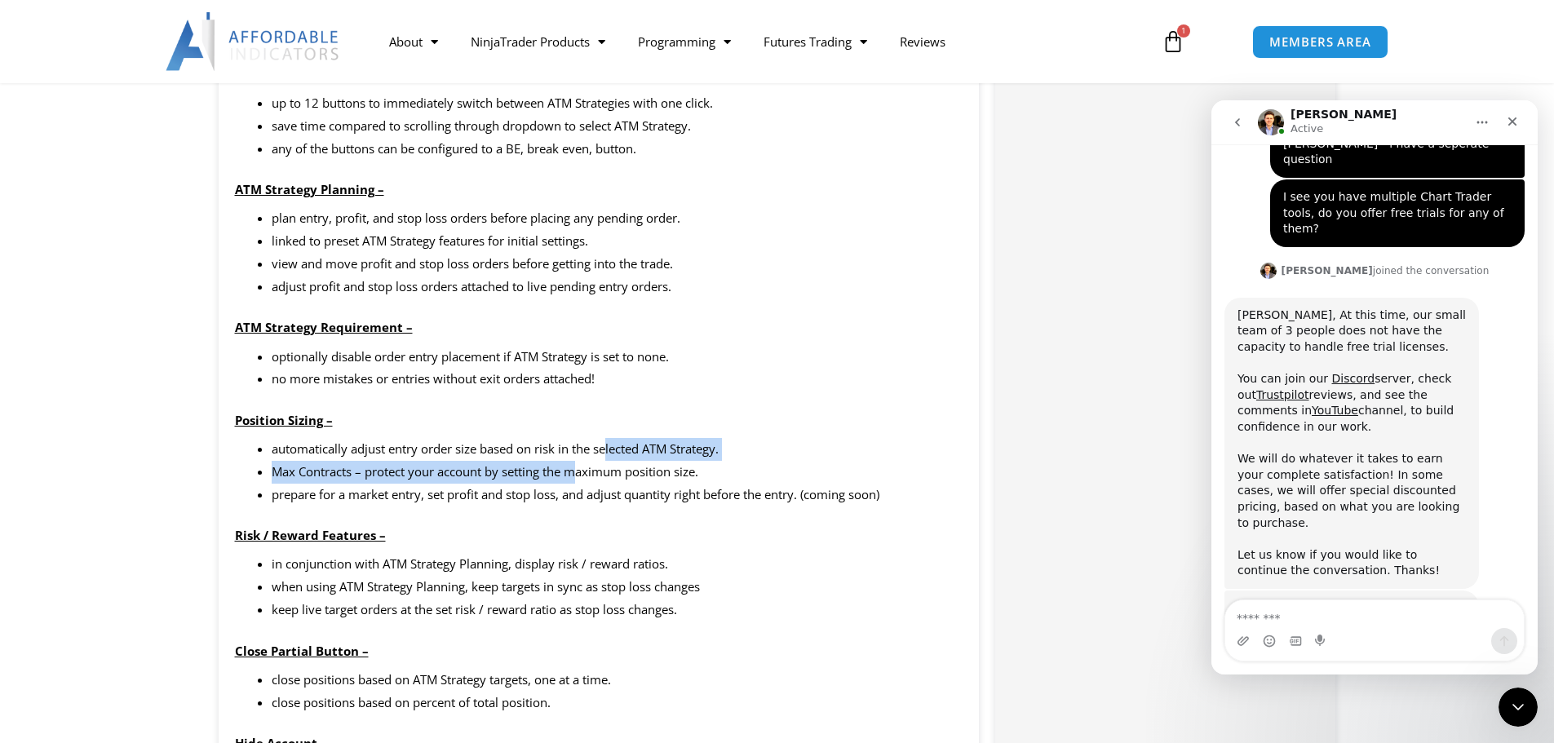
click at [400, 466] on li "Max Contracts – protect your account by setting the maximum position size." at bounding box center [618, 472] width 692 height 23
click at [442, 441] on li "automatically adjust entry order size based on risk in the selected ATM Strateg…" at bounding box center [618, 449] width 692 height 23
click at [446, 440] on li "automatically adjust entry order size based on risk in the selected ATM Strateg…" at bounding box center [618, 449] width 692 height 23
click at [521, 372] on li "no more mistakes or entries without exit orders attached!" at bounding box center [618, 379] width 692 height 23
click at [634, 343] on div "plan entry, profit, and stop loss orders before placing any pending order. link…" at bounding box center [599, 377] width 728 height 340
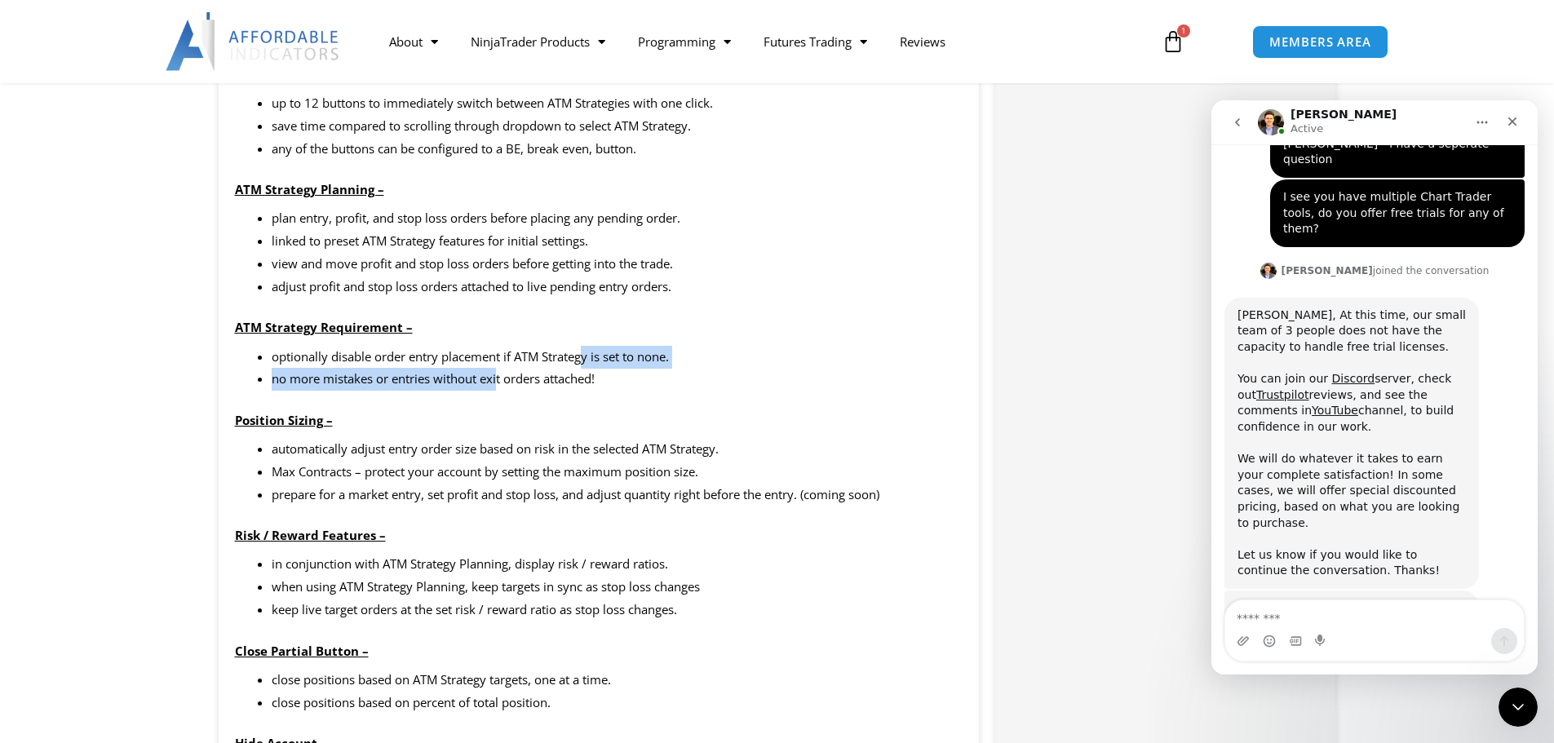
drag, startPoint x: 523, startPoint y: 365, endPoint x: 422, endPoint y: 382, distance: 102.4
click at [485, 370] on ul "optionally disable order entry placement if ATM Strategy is set to none. no mor…" at bounding box center [618, 369] width 692 height 46
click at [560, 382] on li "no more mistakes or entries without exit orders attached!" at bounding box center [618, 379] width 692 height 23
click at [564, 381] on li "no more mistakes or entries without exit orders attached!" at bounding box center [618, 379] width 692 height 23
click at [503, 351] on li "optionally disable order entry placement if ATM Strategy is set to none." at bounding box center [618, 357] width 692 height 23
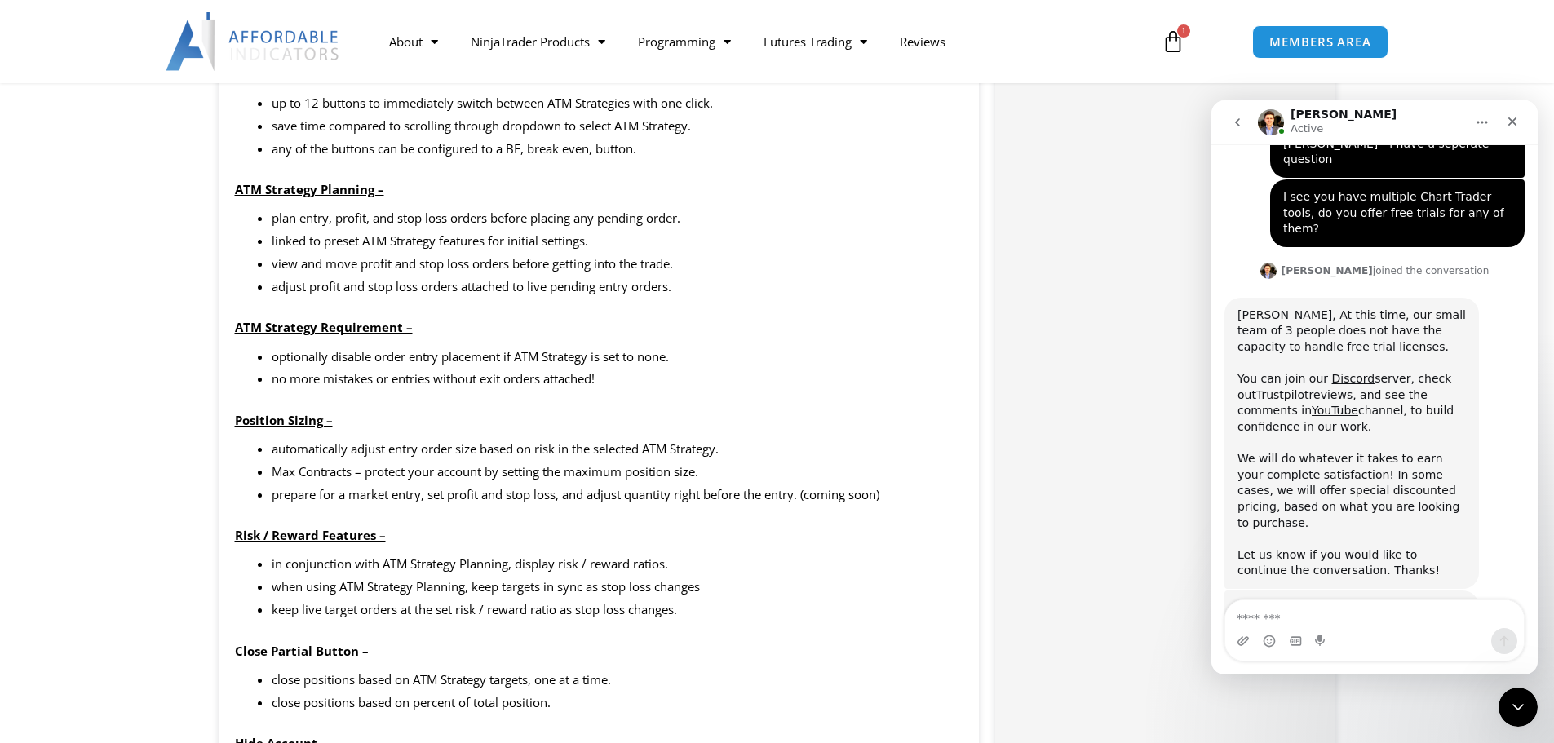
click at [503, 388] on li "no more mistakes or entries without exit orders attached!" at bounding box center [618, 379] width 692 height 23
click at [537, 414] on p "Position Sizing –" at bounding box center [599, 420] width 728 height 23
click at [556, 343] on div "plan entry, profit, and stop loss orders before placing any pending order. link…" at bounding box center [599, 377] width 728 height 340
drag, startPoint x: 346, startPoint y: 338, endPoint x: 495, endPoint y: 334, distance: 149.3
click at [484, 333] on p "ATM Strategy Requirement –" at bounding box center [599, 327] width 728 height 23
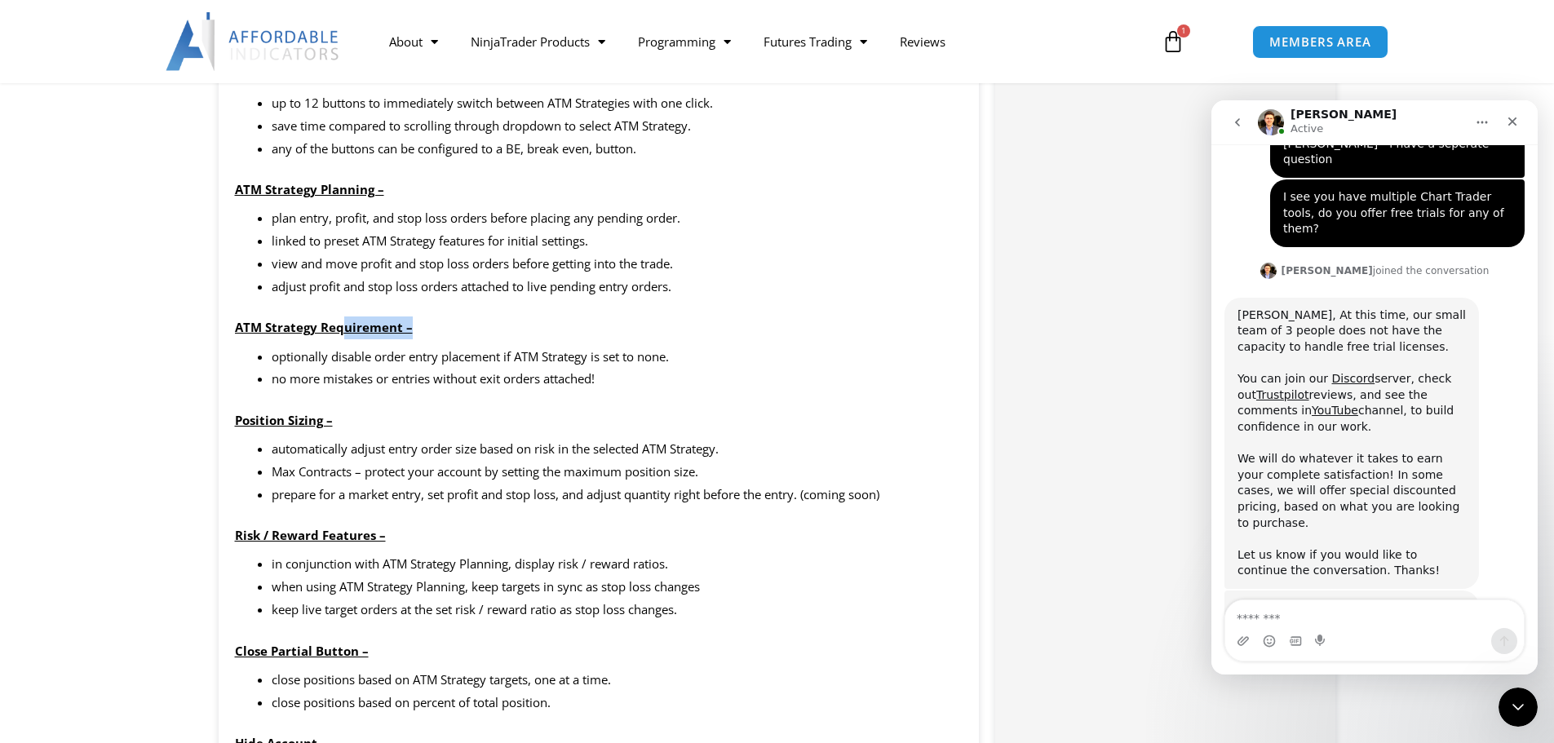
click at [495, 334] on p "ATM Strategy Requirement –" at bounding box center [599, 327] width 728 height 23
click at [555, 353] on div "plan entry, profit, and stop loss orders before placing any pending order. link…" at bounding box center [599, 377] width 728 height 340
click at [569, 360] on li "optionally disable order entry placement if ATM Strategy is set to none." at bounding box center [618, 357] width 692 height 23
drag, startPoint x: 569, startPoint y: 360, endPoint x: 377, endPoint y: 219, distance: 238.2
click at [317, 317] on div "plan entry, profit, and stop loss orders before placing any pending order. link…" at bounding box center [599, 377] width 728 height 340
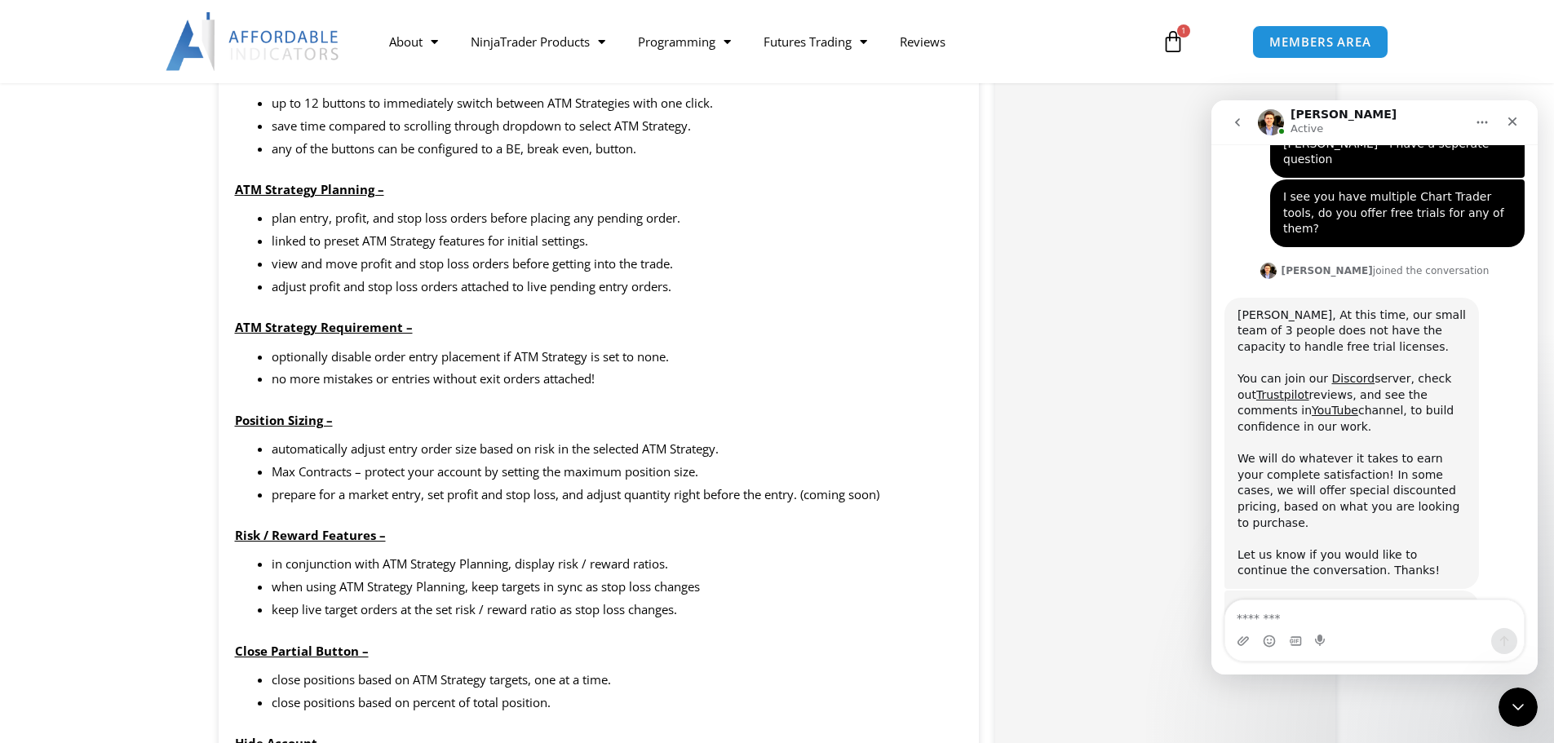
click at [398, 197] on p "ATM Strategy Planning –" at bounding box center [599, 190] width 728 height 23
click at [447, 240] on li "linked to preset ATM Strategy features for initial settings." at bounding box center [618, 241] width 692 height 23
drag, startPoint x: 565, startPoint y: 250, endPoint x: 358, endPoint y: 222, distance: 209.0
click at [561, 249] on li "linked to preset ATM Strategy features for initial settings." at bounding box center [618, 241] width 692 height 23
click at [355, 222] on li "plan entry, profit, and stop loss orders before placing any pending order." at bounding box center [618, 218] width 692 height 23
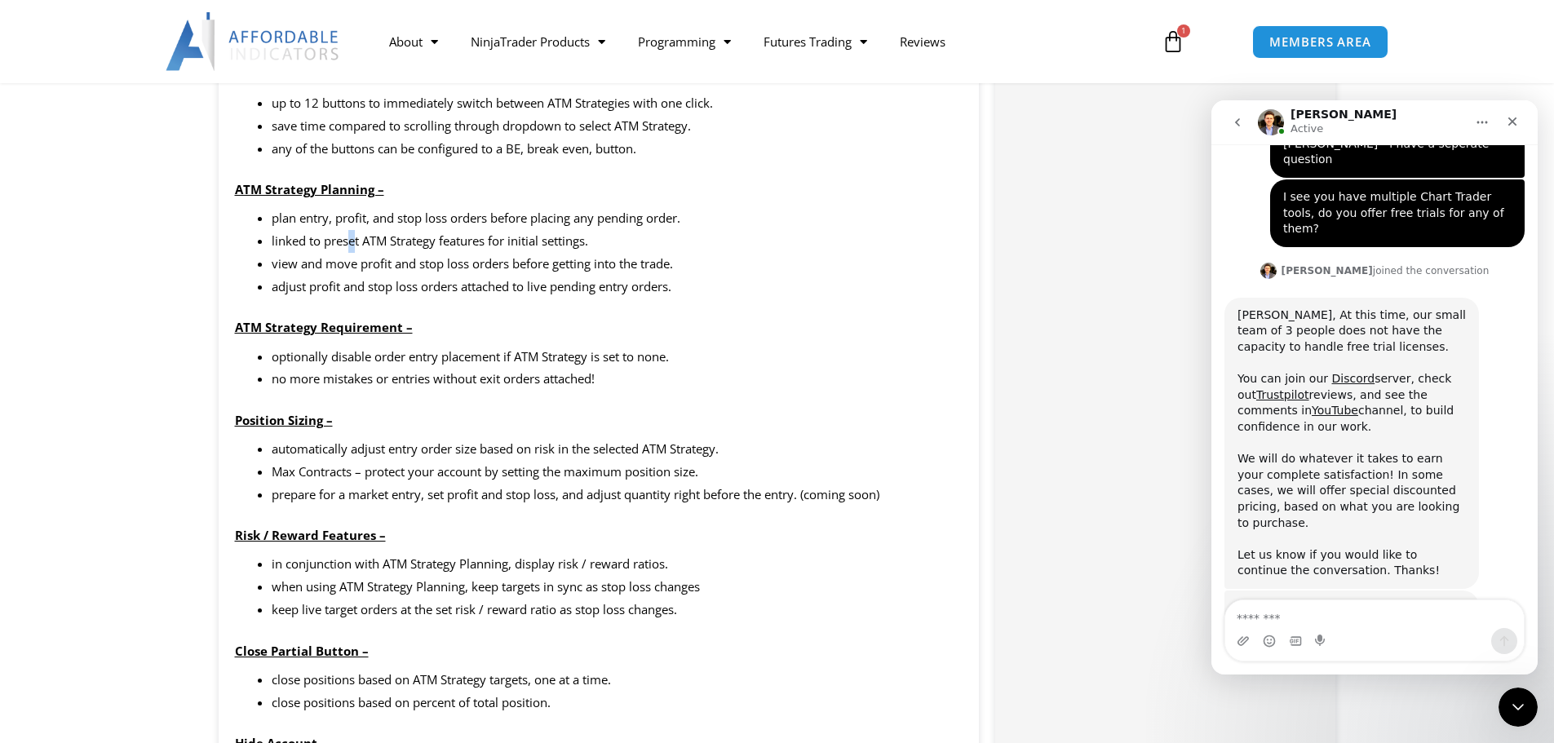
click at [361, 248] on li "linked to preset ATM Strategy features for initial settings." at bounding box center [618, 241] width 692 height 23
drag, startPoint x: 391, startPoint y: 267, endPoint x: 448, endPoint y: 278, distance: 58.2
click at [395, 268] on li "view and move profit and stop loss orders before getting into the trade." at bounding box center [618, 264] width 692 height 23
drag, startPoint x: 448, startPoint y: 278, endPoint x: 517, endPoint y: 267, distance: 70.1
click at [461, 280] on li "adjust profit and stop loss orders attached to live pending entry orders." at bounding box center [618, 287] width 692 height 23
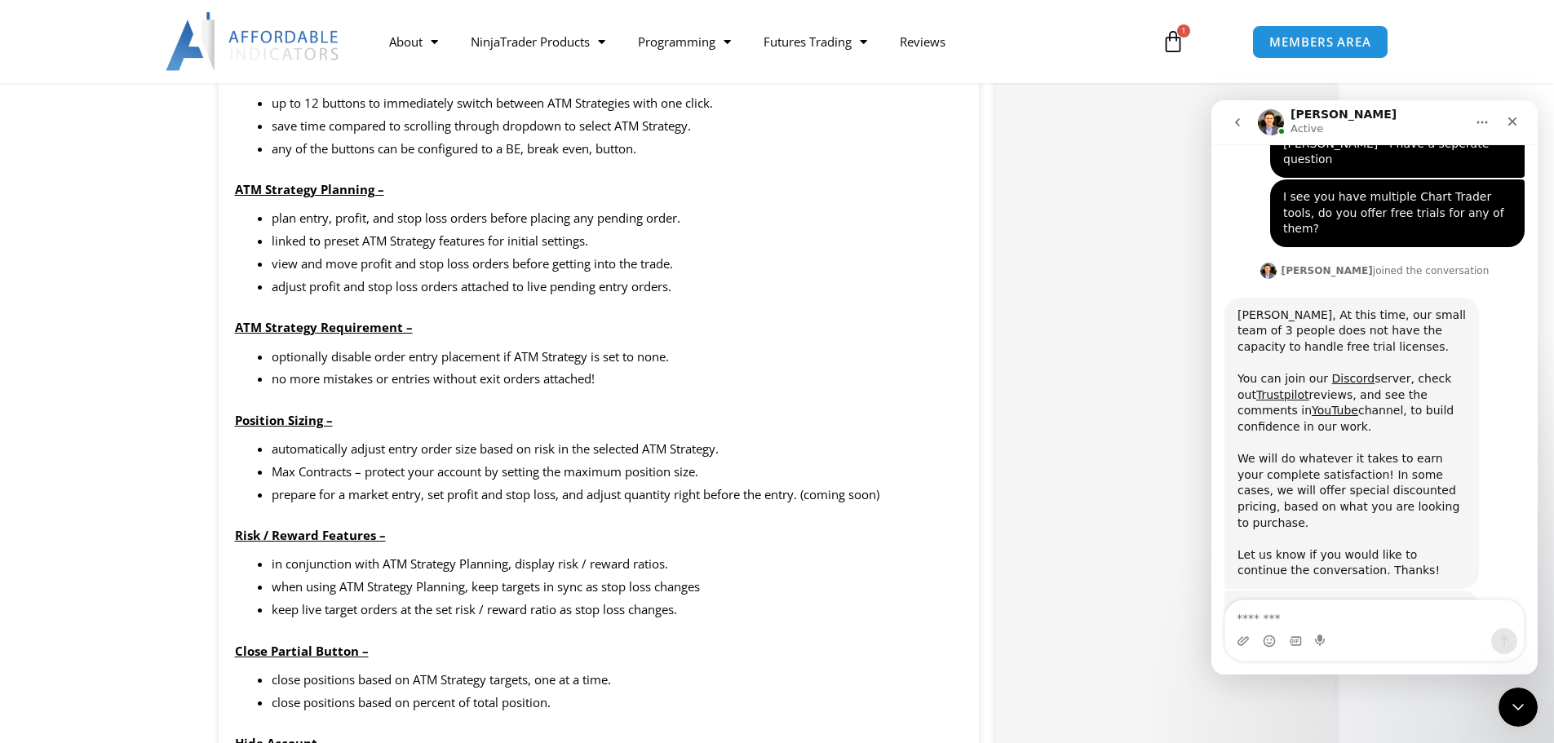
click at [517, 267] on li "view and move profit and stop loss orders before getting into the trade." at bounding box center [618, 264] width 692 height 23
click at [364, 250] on li "linked to preset ATM Strategy features for initial settings." at bounding box center [618, 241] width 692 height 23
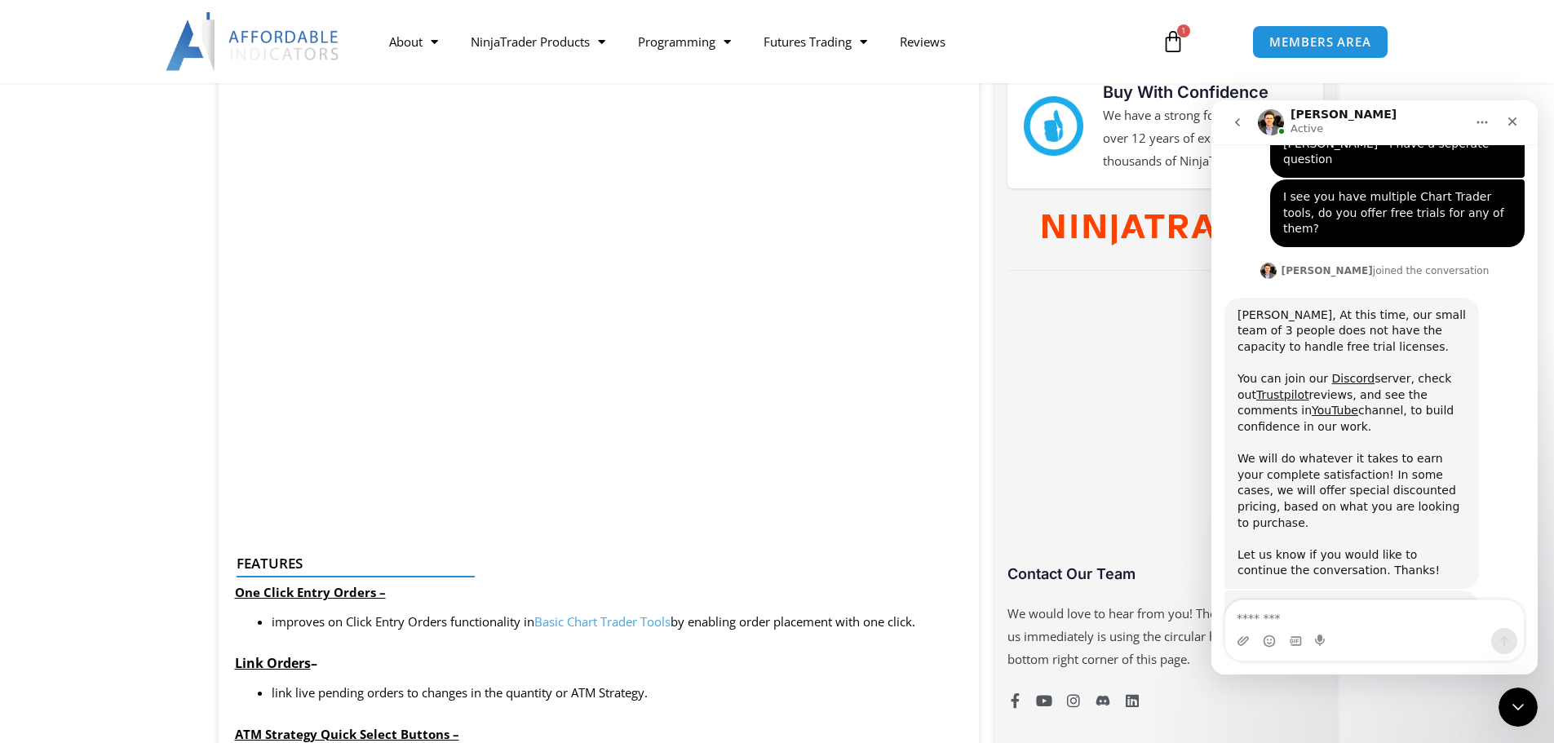
scroll to position [734, 0]
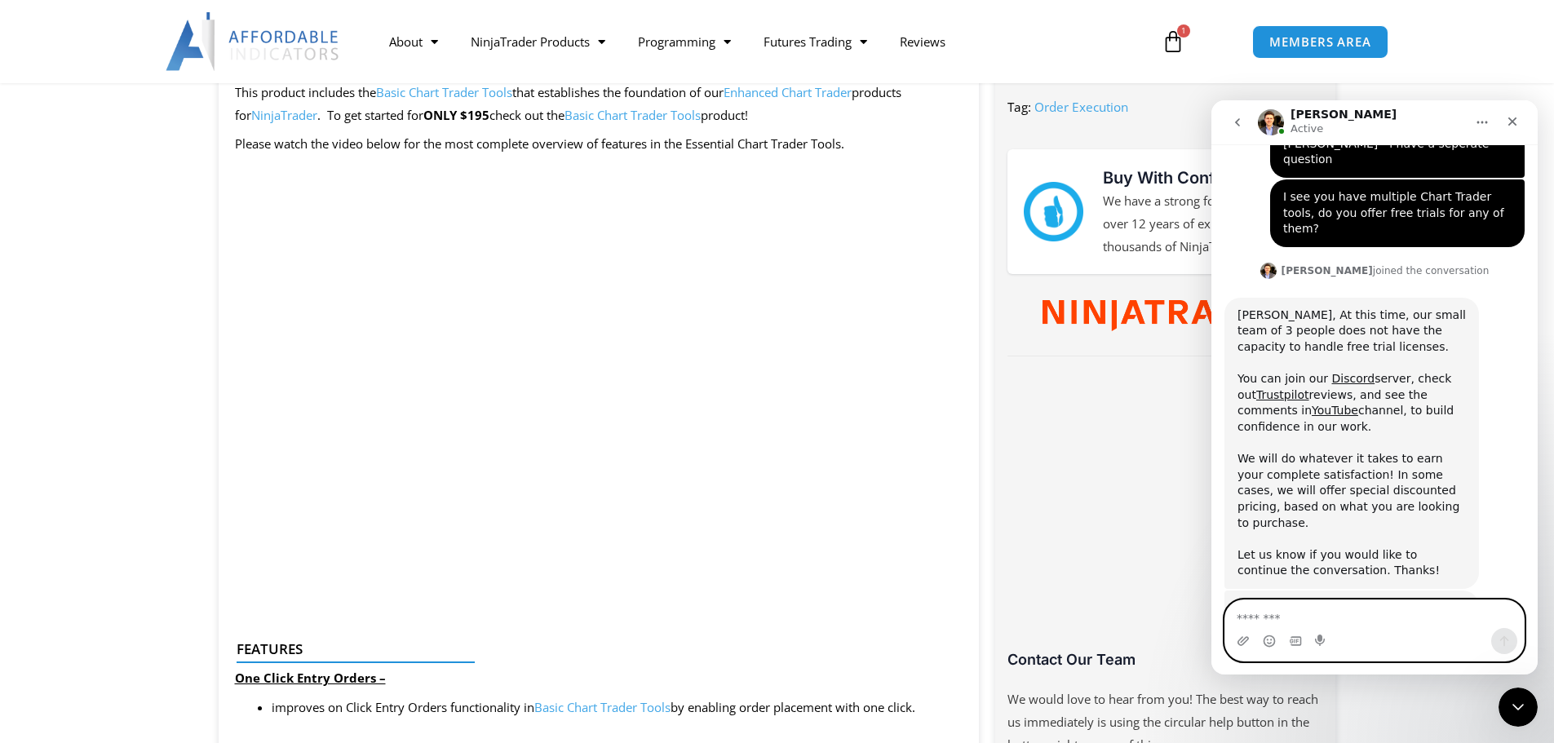
click at [1335, 621] on textarea "Message…" at bounding box center [1374, 614] width 298 height 28
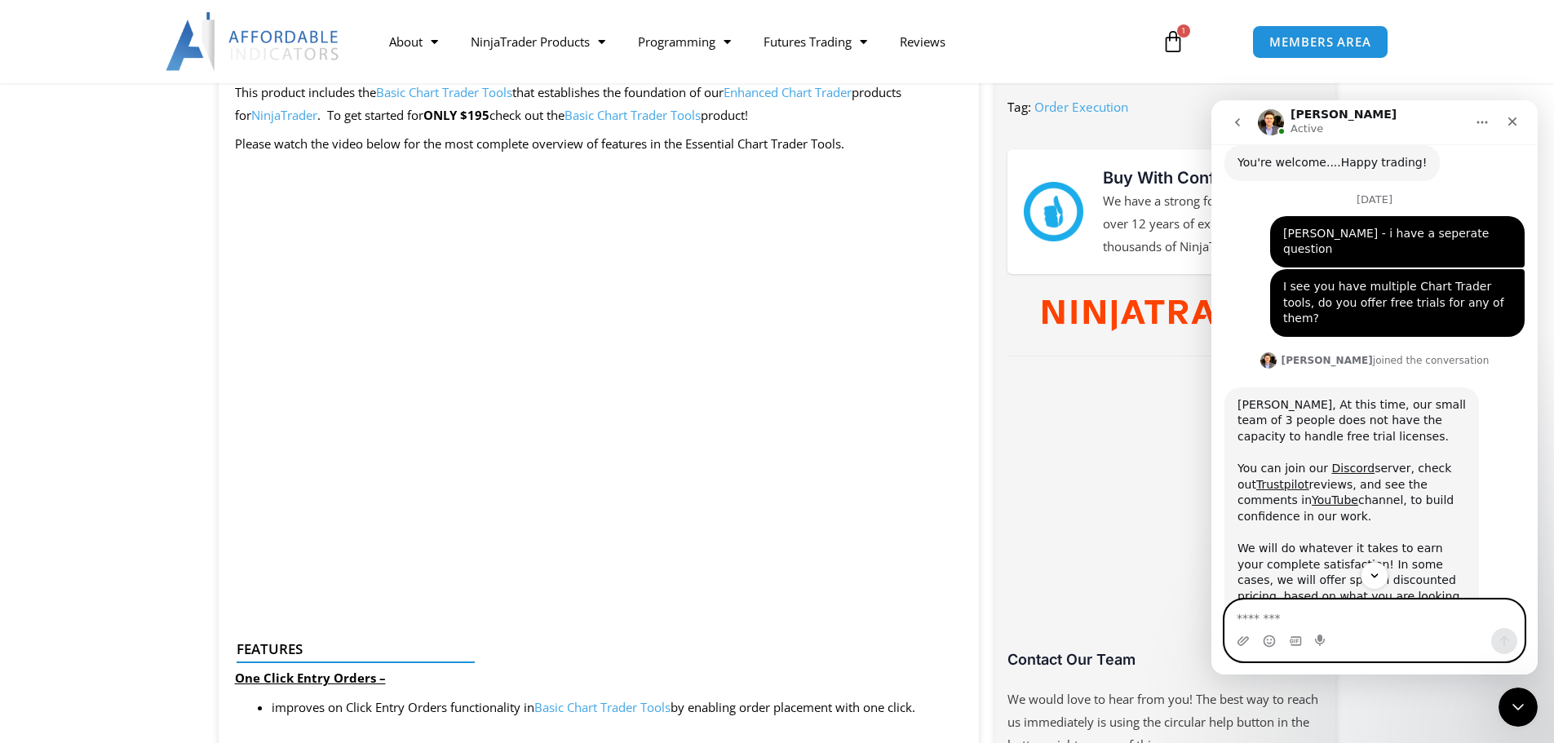
scroll to position [7132, 0]
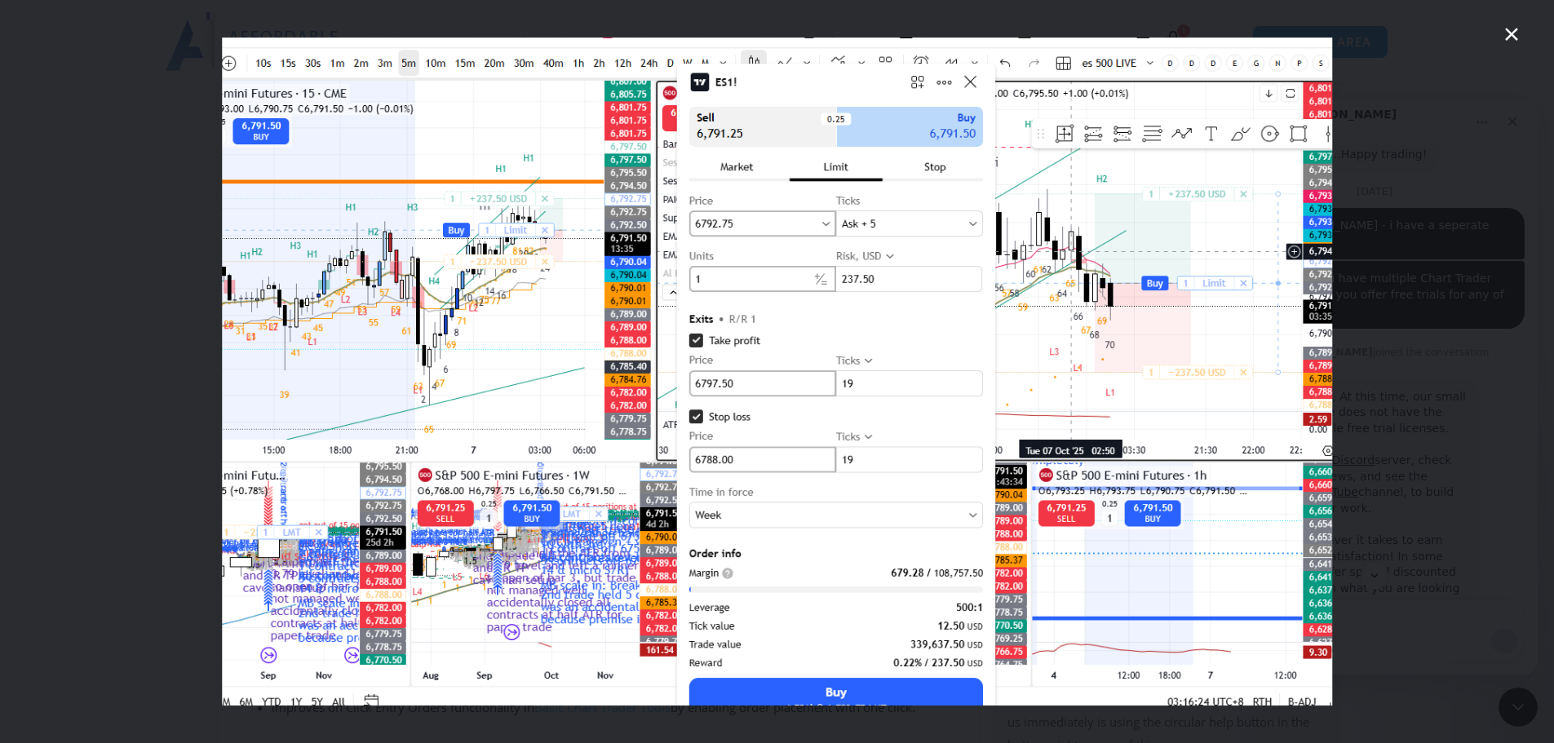
click at [1422, 387] on div "Intercom messenger" at bounding box center [777, 371] width 1554 height 743
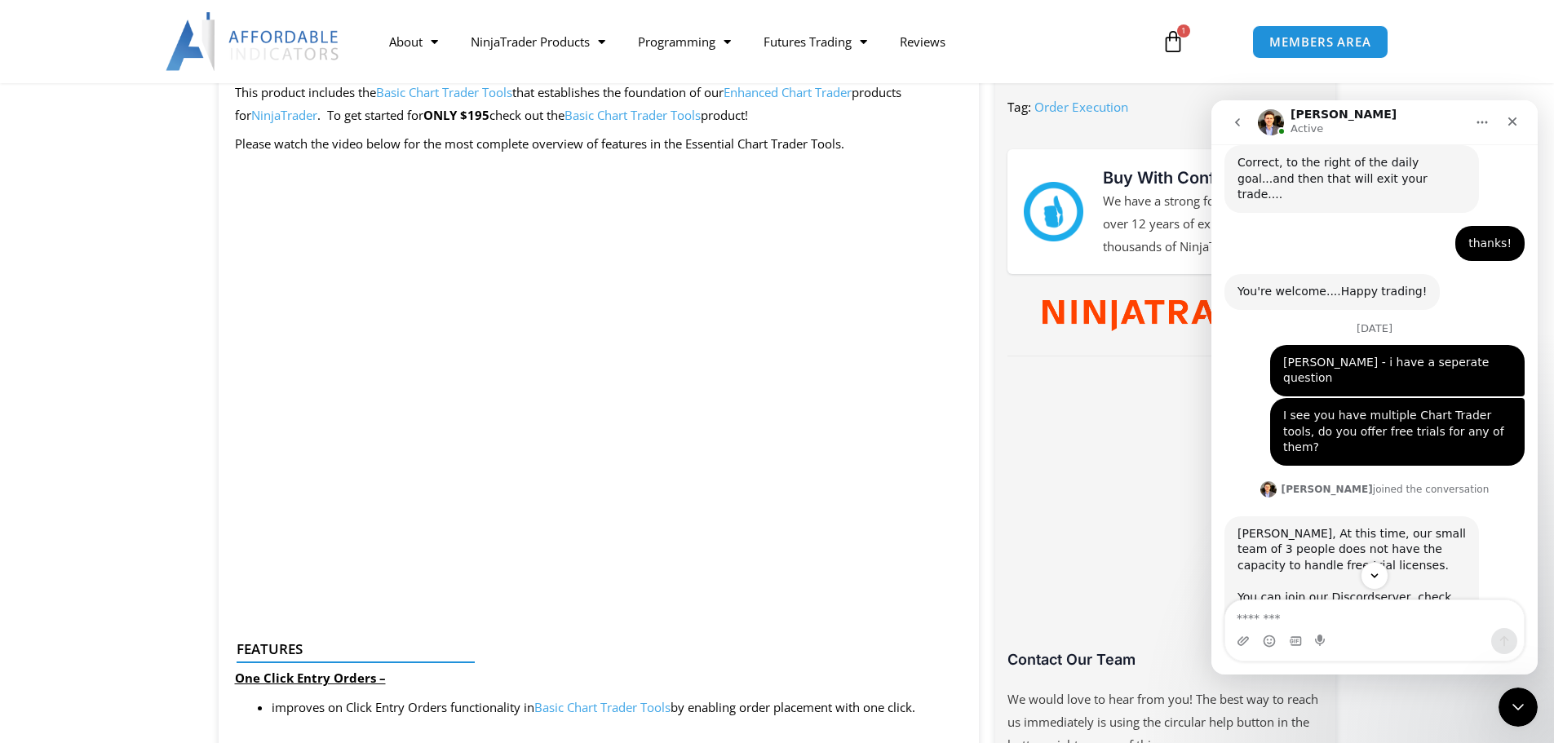
scroll to position [7050, 0]
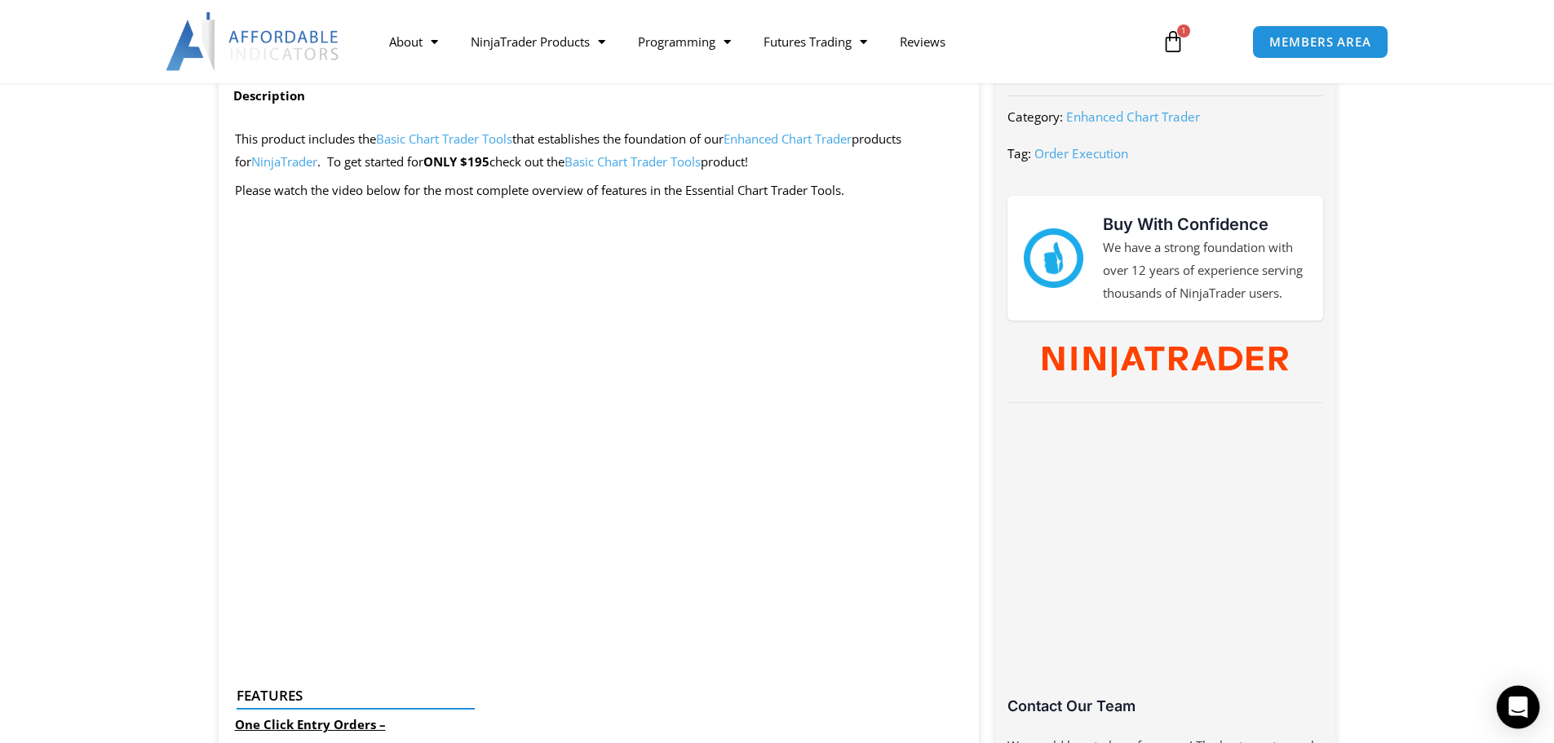
click at [1510, 707] on icon "Open Intercom Messenger" at bounding box center [1517, 706] width 19 height 21
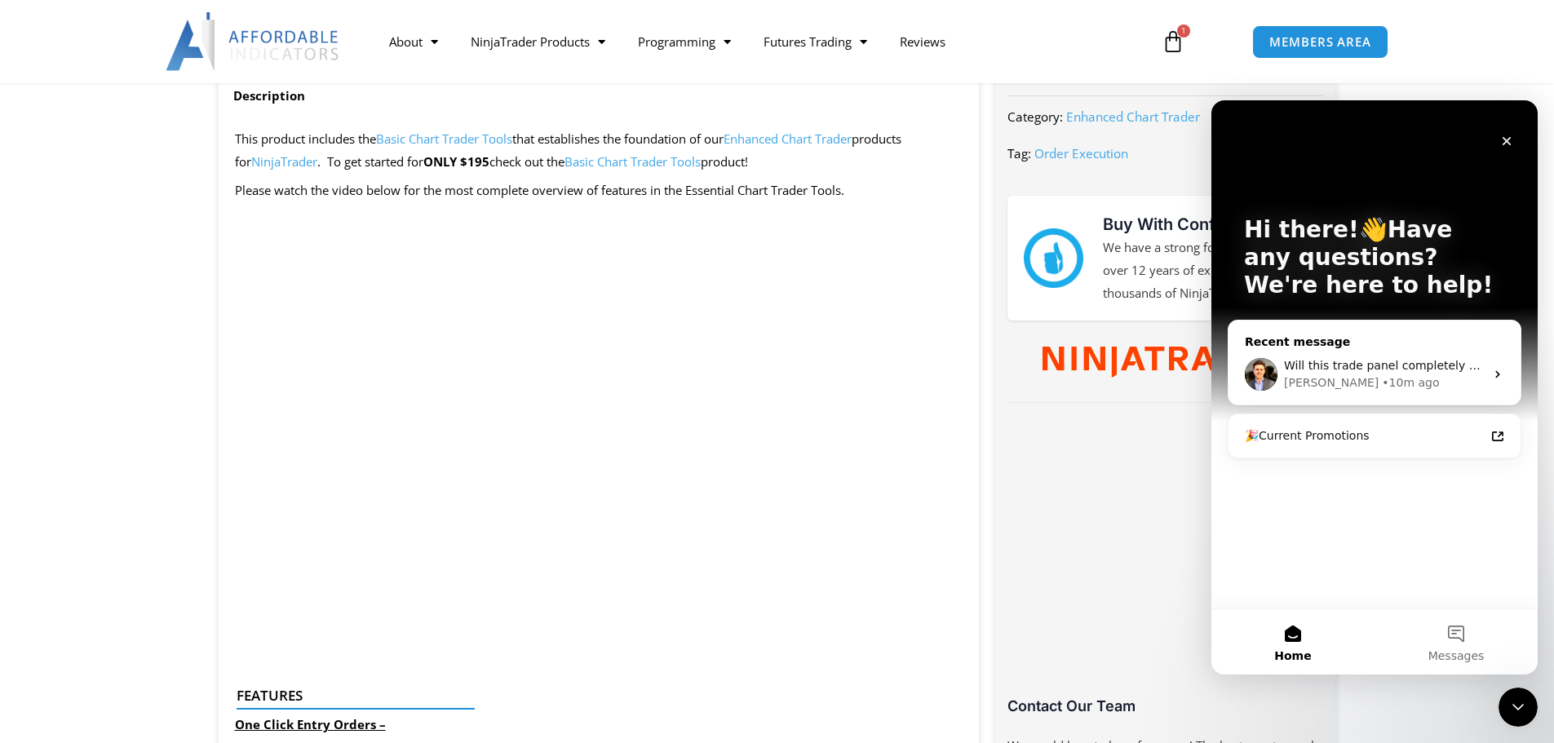
click at [1408, 370] on span "Will this trade panel completely erase NT8 trade order panel and NT8 Bracket or…" at bounding box center [1551, 365] width 534 height 13
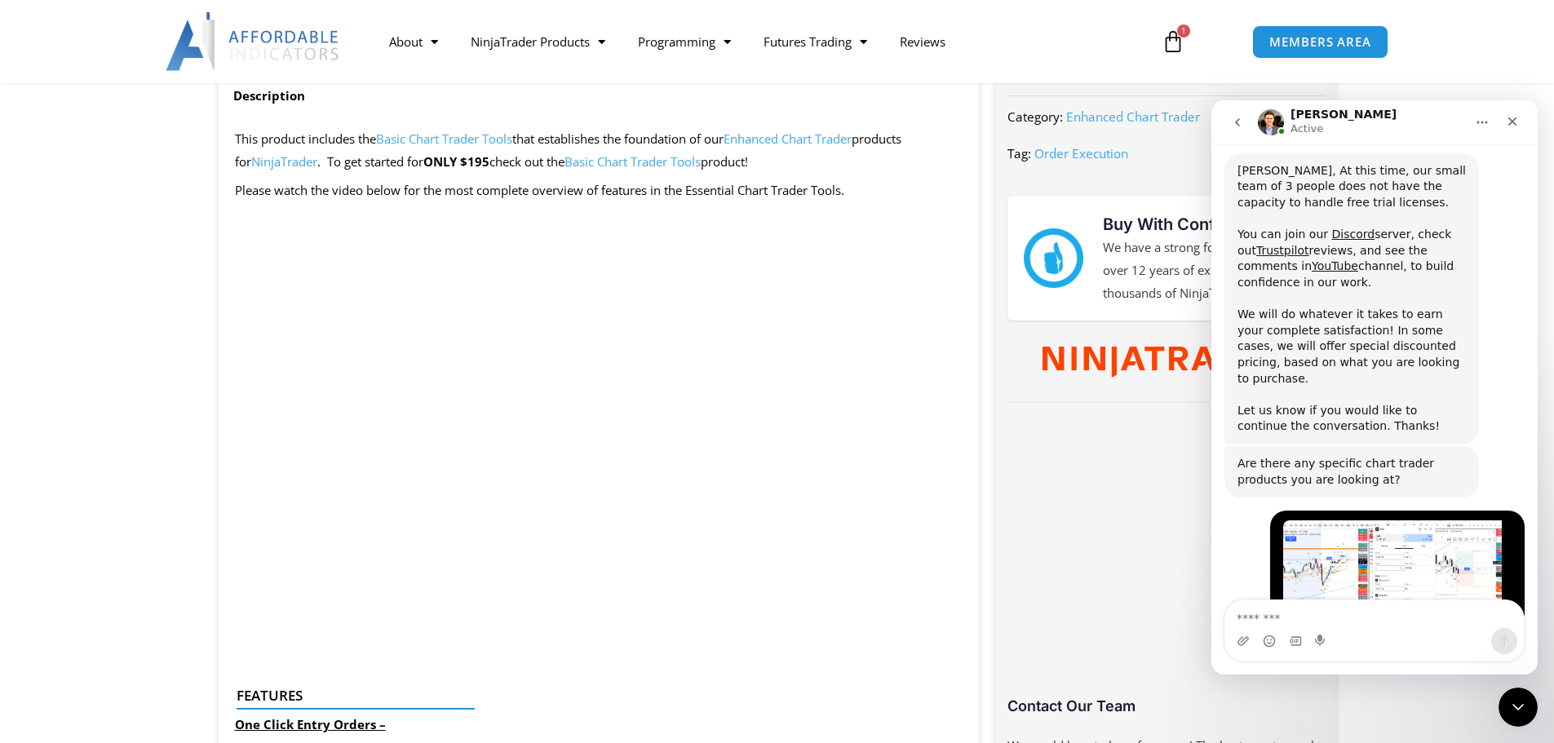
scroll to position [7350, 0]
